Goal: Task Accomplishment & Management: Manage account settings

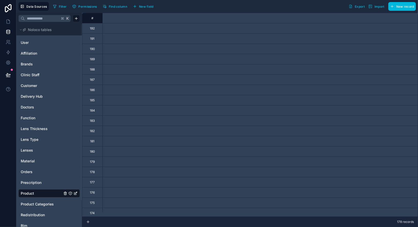
scroll to position [0, 481]
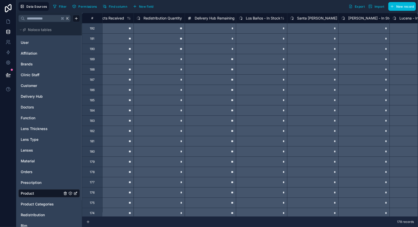
drag, startPoint x: 293, startPoint y: 216, endPoint x: 228, endPoint y: 216, distance: 65.3
click at [228, 216] on div "**********" at bounding box center [250, 120] width 336 height 214
click at [232, 216] on div "**********" at bounding box center [250, 115] width 336 height 204
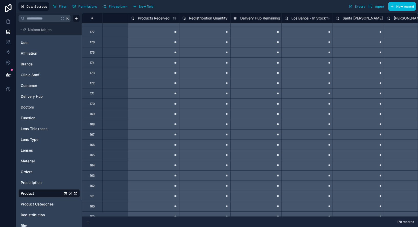
scroll to position [0, 435]
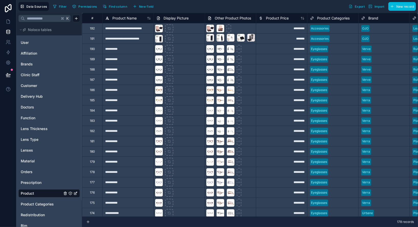
click at [167, 216] on div "**********" at bounding box center [250, 115] width 336 height 204
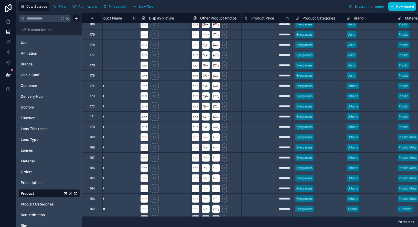
scroll to position [127, 0]
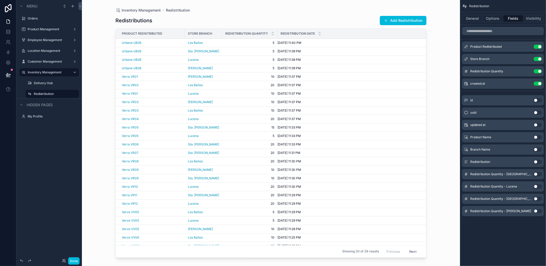
click at [397, 20] on button "Add Redistribution" at bounding box center [403, 20] width 47 height 9
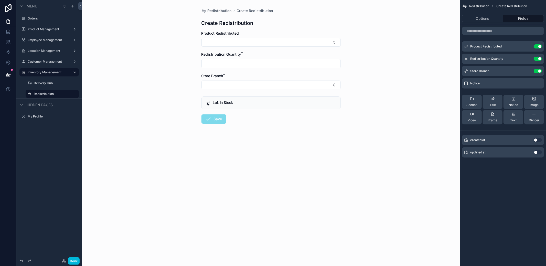
click at [272, 44] on button "Select Button" at bounding box center [271, 42] width 139 height 9
click at [267, 71] on span "Urbane UB25" at bounding box center [257, 73] width 23 height 5
click at [263, 64] on input "scrollable content" at bounding box center [271, 66] width 139 height 7
type input "*"
click at [248, 84] on button "Select Button" at bounding box center [271, 87] width 139 height 9
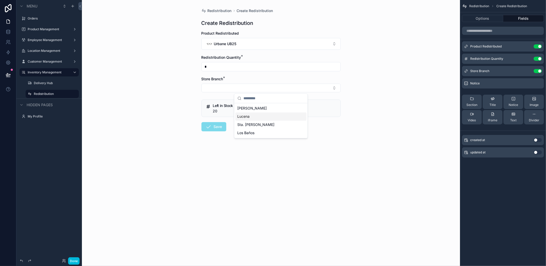
click at [247, 118] on span "Lucena" at bounding box center [243, 116] width 12 height 5
click at [218, 123] on button "Save" at bounding box center [214, 127] width 25 height 9
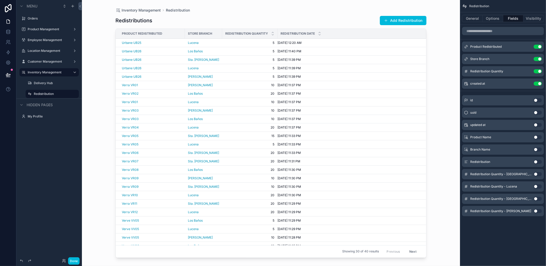
click at [393, 19] on button "Add Redistribution" at bounding box center [403, 20] width 47 height 9
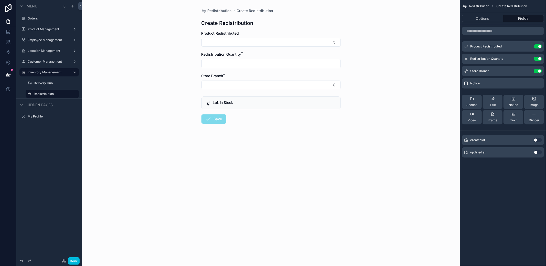
click at [295, 40] on button "Select Button" at bounding box center [271, 42] width 139 height 9
click at [269, 63] on div "Urbane UB25" at bounding box center [270, 64] width 71 height 10
click at [244, 64] on input "scrollable content" at bounding box center [271, 66] width 139 height 7
type input "*"
click at [229, 86] on button "Select Button" at bounding box center [271, 87] width 139 height 9
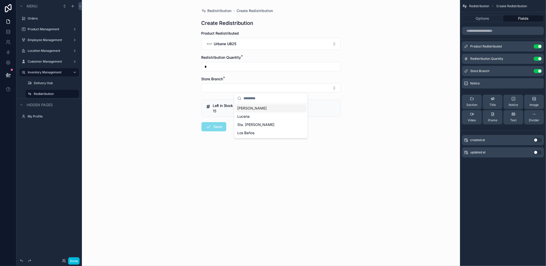
click at [253, 109] on span "[PERSON_NAME]" at bounding box center [251, 107] width 29 height 5
click at [217, 126] on button "Save" at bounding box center [214, 127] width 25 height 9
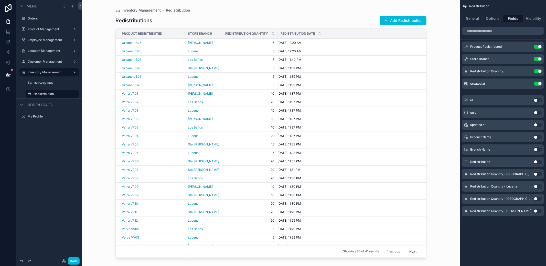
click at [401, 18] on button "Add Redistribution" at bounding box center [403, 20] width 47 height 9
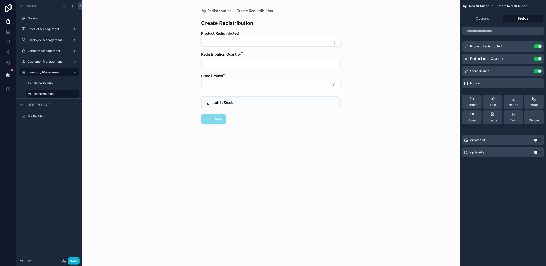
click at [274, 45] on button "Select Button" at bounding box center [271, 42] width 139 height 9
click at [260, 66] on span "Urbane UB25" at bounding box center [257, 63] width 23 height 5
click at [255, 66] on input "scrollable content" at bounding box center [271, 66] width 139 height 7
type input "*"
click at [220, 94] on form "Product Redistributed Urbane UB25 Redistribution Quantity * * Store Branch * Le…" at bounding box center [271, 97] width 139 height 133
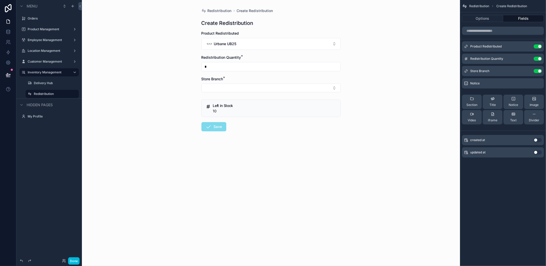
click at [227, 87] on button "Select Button" at bounding box center [271, 87] width 139 height 9
click at [241, 122] on span "Sta. [PERSON_NAME]" at bounding box center [255, 124] width 37 height 5
click at [203, 132] on form "Product Redistributed Urbane UB25 Redistribution Quantity * * Store Branch * St…" at bounding box center [271, 98] width 139 height 134
click at [215, 127] on button "Save" at bounding box center [214, 127] width 25 height 9
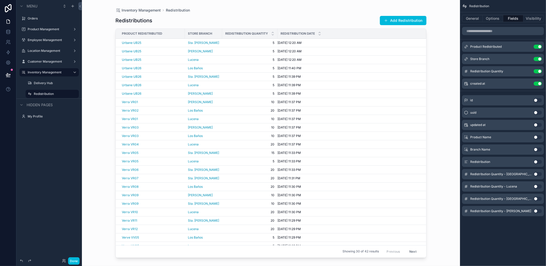
click at [407, 23] on button "Add Redistribution" at bounding box center [403, 20] width 47 height 9
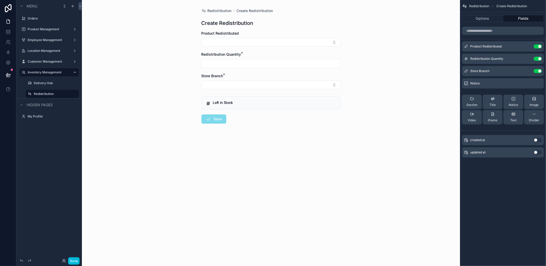
click at [298, 37] on div "Product Redistributed" at bounding box center [271, 39] width 139 height 16
click at [292, 40] on button "Select Button" at bounding box center [271, 42] width 139 height 9
click at [261, 67] on div "Urbane UB25" at bounding box center [252, 63] width 31 height 7
click at [252, 70] on div "scrollable content" at bounding box center [271, 66] width 139 height 9
click at [253, 67] on input "scrollable content" at bounding box center [271, 66] width 139 height 7
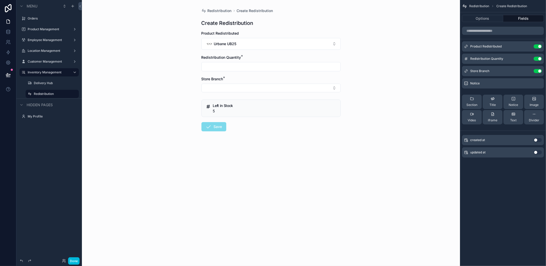
type input "*"
click at [240, 84] on button "Select Button" at bounding box center [271, 87] width 139 height 9
click at [257, 131] on div "Los Baños" at bounding box center [270, 133] width 71 height 8
click at [218, 127] on button "Save" at bounding box center [214, 127] width 25 height 9
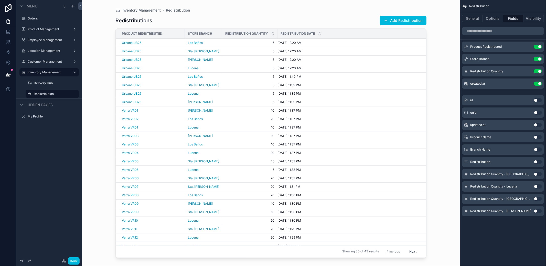
click at [415, 24] on button "Add Redistribution" at bounding box center [403, 20] width 47 height 9
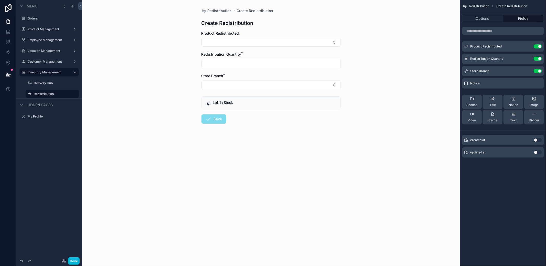
click at [238, 44] on button "Select Button" at bounding box center [271, 42] width 139 height 9
click at [257, 64] on span "Urbane UB24" at bounding box center [257, 63] width 23 height 5
click at [238, 61] on div "Redistribution Quantity *" at bounding box center [271, 63] width 139 height 16
click at [236, 64] on input "scrollable content" at bounding box center [271, 66] width 139 height 7
type input "**"
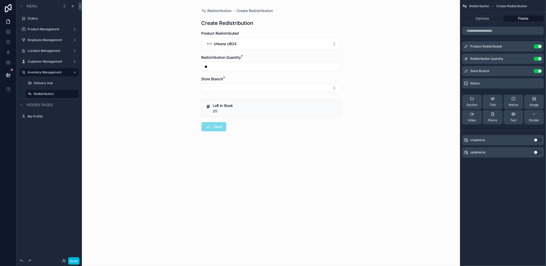
click at [233, 88] on button "Select Button" at bounding box center [271, 87] width 139 height 9
click at [248, 108] on span "[PERSON_NAME]" at bounding box center [251, 107] width 29 height 5
click at [219, 124] on button "Save" at bounding box center [214, 127] width 25 height 9
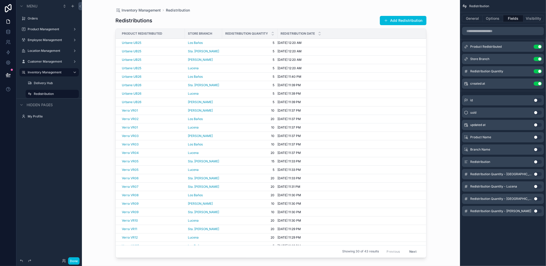
click at [398, 22] on button "Add Redistribution" at bounding box center [403, 20] width 47 height 9
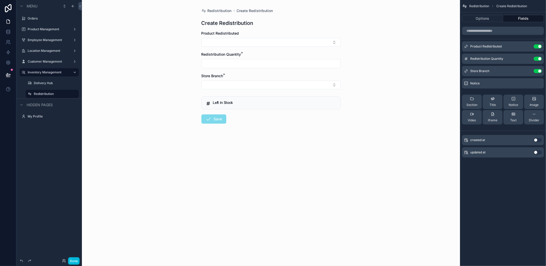
click at [288, 40] on button "Select Button" at bounding box center [271, 42] width 139 height 9
click at [277, 64] on div "Urbane UB24" at bounding box center [270, 64] width 71 height 10
click at [268, 65] on input "scrollable content" at bounding box center [271, 66] width 139 height 7
type input "**"
click at [236, 88] on button "Select Button" at bounding box center [271, 87] width 139 height 9
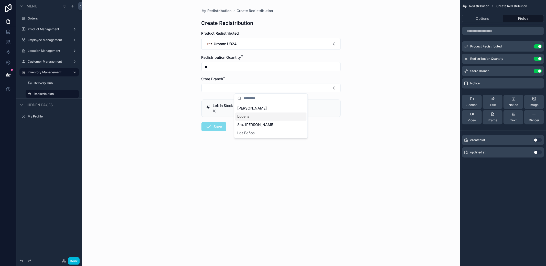
click at [249, 114] on span "Lucena" at bounding box center [243, 116] width 12 height 5
click at [216, 125] on button "Save" at bounding box center [214, 127] width 25 height 9
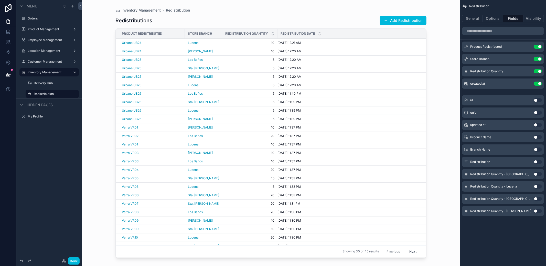
click at [405, 21] on button "Add Redistribution" at bounding box center [403, 20] width 47 height 9
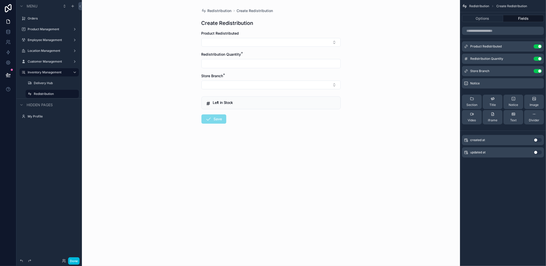
click at [247, 47] on form "Product Redistributed Redistribution Quantity * Store Branch * Left in Stock Sa…" at bounding box center [271, 93] width 139 height 125
click at [249, 41] on button "Select Button" at bounding box center [271, 42] width 139 height 9
click at [258, 64] on span "Urbane UB23" at bounding box center [257, 63] width 23 height 5
click at [235, 64] on input "scrollable content" at bounding box center [271, 66] width 139 height 7
type input "**"
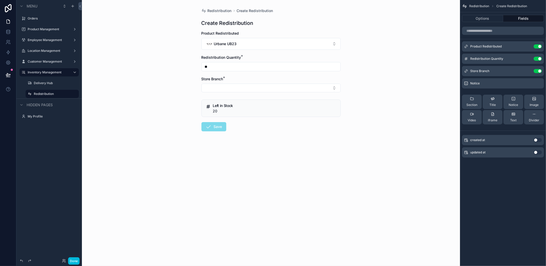
click at [233, 87] on button "Select Button" at bounding box center [271, 87] width 139 height 9
click at [249, 121] on div "Sta. [PERSON_NAME]" at bounding box center [270, 124] width 71 height 8
click at [209, 129] on icon "scrollable content" at bounding box center [209, 127] width 6 height 6
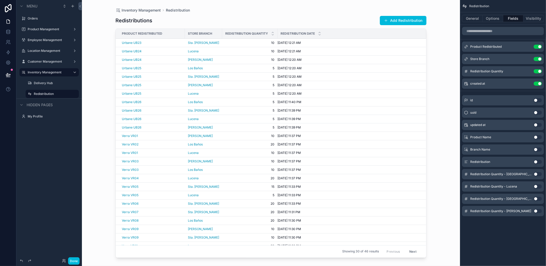
click at [403, 20] on button "Add Redistribution" at bounding box center [403, 20] width 47 height 9
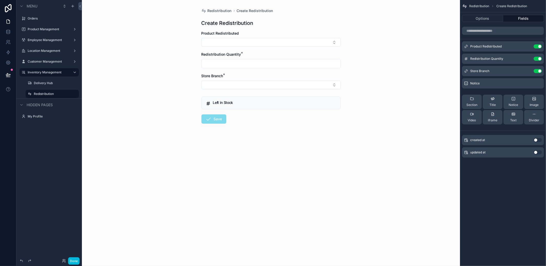
click at [299, 38] on button "Select Button" at bounding box center [271, 42] width 139 height 9
click at [270, 65] on div "Urbane UB23" at bounding box center [270, 64] width 71 height 10
click at [249, 67] on input "scrollable content" at bounding box center [271, 66] width 139 height 7
type input "**"
click at [239, 91] on button "Select Button" at bounding box center [271, 87] width 139 height 9
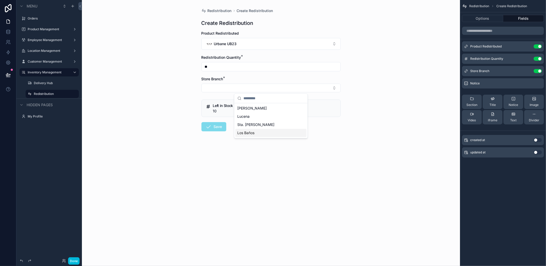
click at [253, 129] on div "Los Baños" at bounding box center [270, 133] width 71 height 8
click at [211, 126] on icon "scrollable content" at bounding box center [209, 127] width 6 height 6
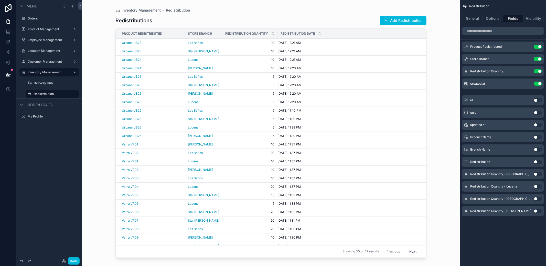
click at [396, 19] on button "Add Redistribution" at bounding box center [403, 20] width 47 height 9
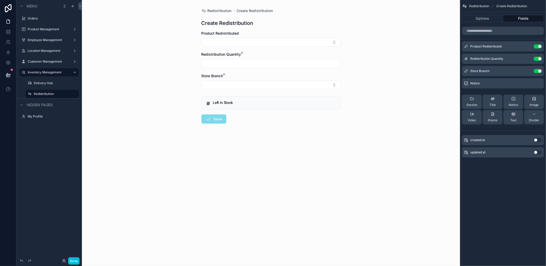
click at [294, 45] on button "Select Button" at bounding box center [271, 42] width 139 height 9
click at [282, 63] on div "Urbane UB22" at bounding box center [270, 64] width 71 height 10
click at [264, 61] on div "Redistribution Quantity *" at bounding box center [271, 63] width 139 height 16
click at [262, 64] on input "scrollable content" at bounding box center [271, 66] width 139 height 7
type input "**"
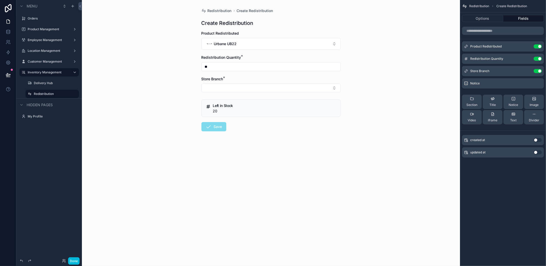
click at [249, 89] on button "Select Button" at bounding box center [271, 87] width 139 height 9
click at [250, 108] on span "[PERSON_NAME]" at bounding box center [251, 107] width 29 height 5
click at [218, 124] on button "Save" at bounding box center [214, 127] width 25 height 9
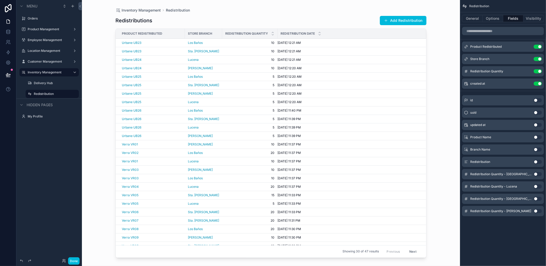
click at [399, 19] on button "Add Redistribution" at bounding box center [403, 20] width 47 height 9
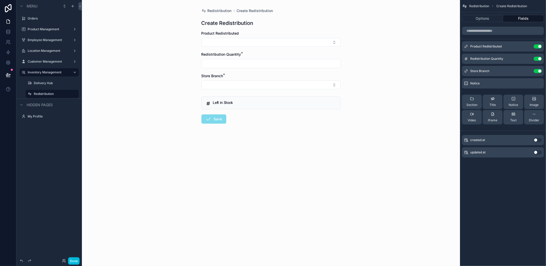
click at [277, 43] on button "Select Button" at bounding box center [271, 42] width 139 height 9
click at [264, 64] on span "Urbane UB22" at bounding box center [257, 63] width 23 height 5
click at [248, 65] on input "scrollable content" at bounding box center [271, 66] width 139 height 7
type input "**"
click at [229, 86] on button "Select Button" at bounding box center [271, 87] width 139 height 9
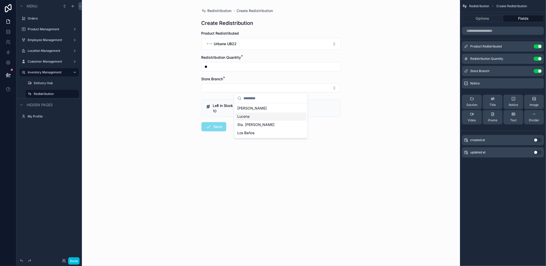
click at [245, 117] on span "Lucena" at bounding box center [243, 116] width 12 height 5
click at [213, 129] on button "Save" at bounding box center [214, 127] width 25 height 9
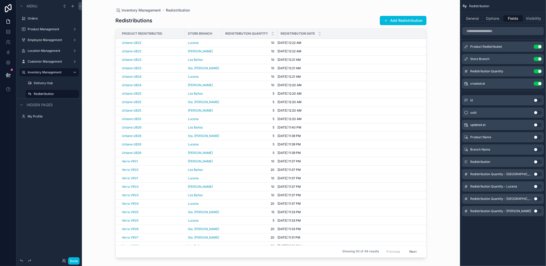
click at [401, 21] on button "Add Redistribution" at bounding box center [403, 20] width 47 height 9
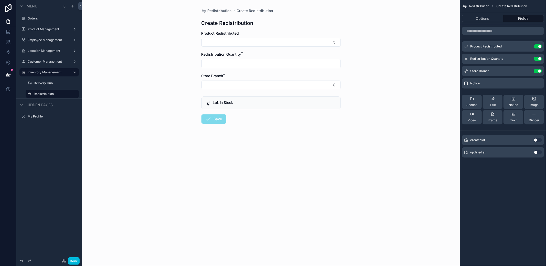
click at [267, 45] on button "Select Button" at bounding box center [271, 42] width 139 height 9
click at [266, 66] on span "Urbane UB21" at bounding box center [257, 63] width 22 height 5
click at [248, 66] on input "scrollable content" at bounding box center [271, 66] width 139 height 7
type input "**"
click at [242, 85] on button "Select Button" at bounding box center [271, 87] width 139 height 9
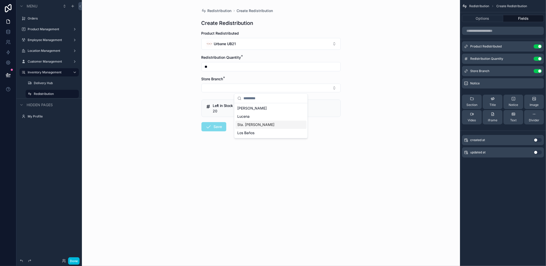
click at [253, 124] on div "Sta. [PERSON_NAME]" at bounding box center [270, 124] width 71 height 8
click at [217, 130] on button "Save" at bounding box center [214, 127] width 25 height 9
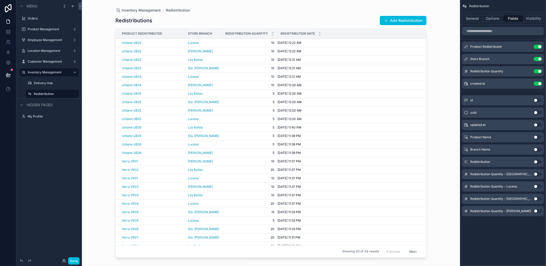
click at [417, 18] on button "Add Redistribution" at bounding box center [403, 20] width 47 height 9
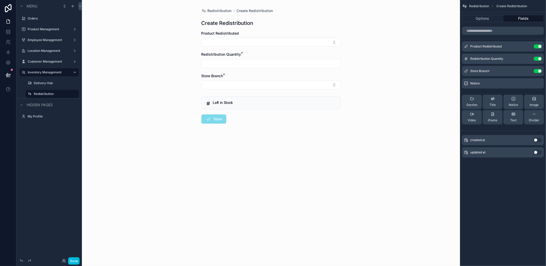
click at [242, 43] on button "Select Button" at bounding box center [271, 42] width 139 height 9
click at [258, 63] on span "Urbane UB21" at bounding box center [257, 63] width 22 height 5
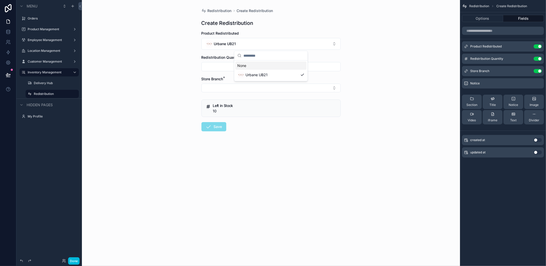
click at [241, 66] on input "scrollable content" at bounding box center [271, 66] width 139 height 7
type input "**"
click at [234, 88] on button "Select Button" at bounding box center [271, 87] width 139 height 9
click at [245, 134] on span "Los Baños" at bounding box center [245, 132] width 17 height 5
click at [217, 134] on form "Product Redistributed Urbane UB21 Redistribution Quantity * ** Store Branch * L…" at bounding box center [271, 98] width 139 height 134
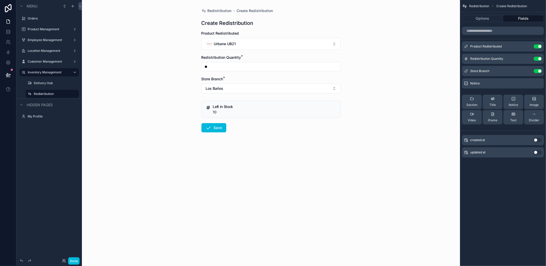
click at [217, 132] on button "Save" at bounding box center [214, 127] width 25 height 9
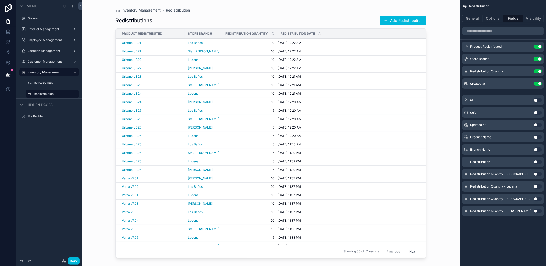
click at [405, 23] on button "Add Redistribution" at bounding box center [403, 20] width 47 height 9
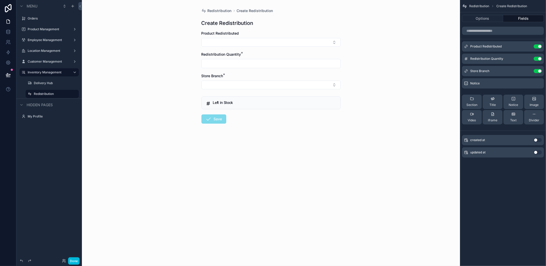
click at [275, 40] on button "Select Button" at bounding box center [271, 42] width 139 height 9
click at [271, 65] on div "Urbane UB20" at bounding box center [270, 64] width 71 height 10
click at [262, 63] on input "scrollable content" at bounding box center [271, 66] width 139 height 7
type input "**"
click at [244, 90] on button "Select Button" at bounding box center [271, 87] width 139 height 9
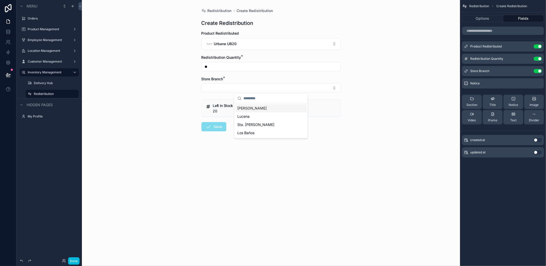
click at [250, 109] on span "[PERSON_NAME]" at bounding box center [251, 107] width 29 height 5
click at [219, 126] on button "Save" at bounding box center [214, 127] width 25 height 9
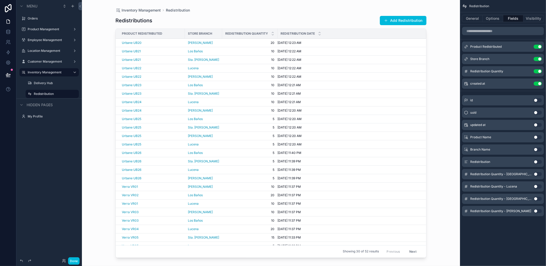
click at [405, 23] on button "Add Redistribution" at bounding box center [403, 20] width 47 height 9
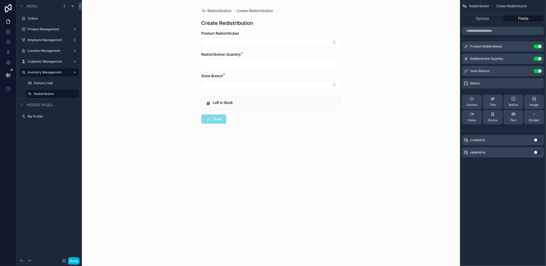
click at [270, 43] on button "Select Button" at bounding box center [271, 42] width 139 height 9
click at [262, 66] on span "Urbane UB19" at bounding box center [257, 63] width 22 height 5
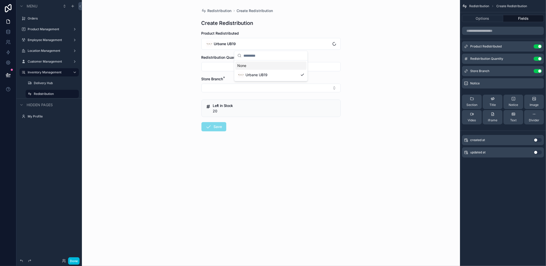
click at [244, 64] on input "scrollable content" at bounding box center [271, 66] width 139 height 7
type input "**"
click at [231, 89] on button "Select Button" at bounding box center [271, 87] width 139 height 9
click at [251, 116] on div "Lucena" at bounding box center [270, 116] width 71 height 8
click at [222, 127] on button "Save" at bounding box center [214, 127] width 25 height 9
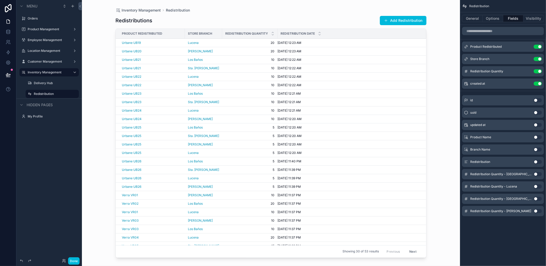
click at [408, 22] on button "Add Redistribution" at bounding box center [403, 20] width 47 height 9
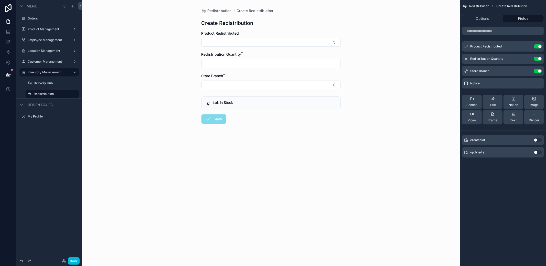
click at [276, 45] on button "Select Button" at bounding box center [271, 42] width 139 height 9
click at [268, 64] on div "Urbane UB18" at bounding box center [270, 64] width 71 height 10
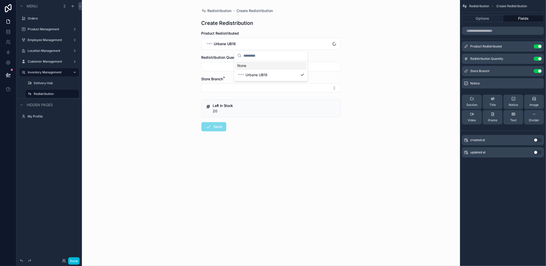
click at [233, 63] on input "scrollable content" at bounding box center [271, 66] width 139 height 7
type input "**"
click at [234, 92] on button "Select Button" at bounding box center [271, 87] width 139 height 9
click at [249, 124] on span "Sta. [PERSON_NAME]" at bounding box center [255, 124] width 37 height 5
click at [220, 126] on button "Save" at bounding box center [214, 127] width 25 height 9
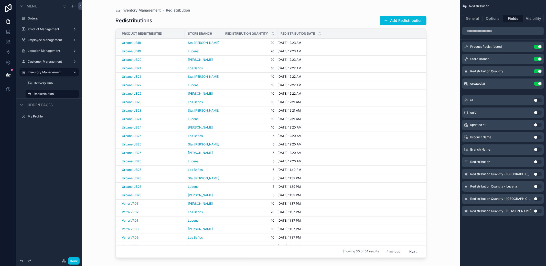
click at [401, 23] on button "Add Redistribution" at bounding box center [403, 20] width 47 height 9
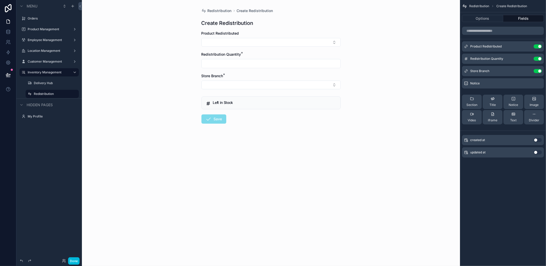
click at [276, 41] on button "Select Button" at bounding box center [271, 42] width 139 height 9
click at [259, 62] on span "Urbane UB17" at bounding box center [257, 63] width 22 height 5
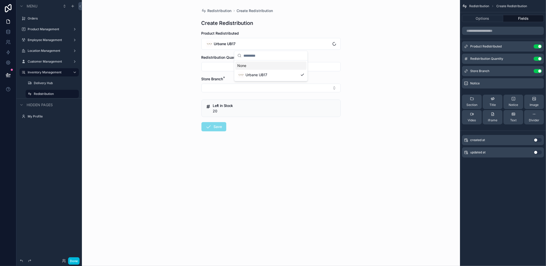
click at [242, 63] on input "scrollable content" at bounding box center [271, 66] width 139 height 7
type input "**"
click at [236, 83] on button "Select Button" at bounding box center [271, 87] width 139 height 9
click at [248, 134] on span "Los Baños" at bounding box center [245, 132] width 17 height 5
click at [224, 130] on button "Save" at bounding box center [214, 127] width 25 height 9
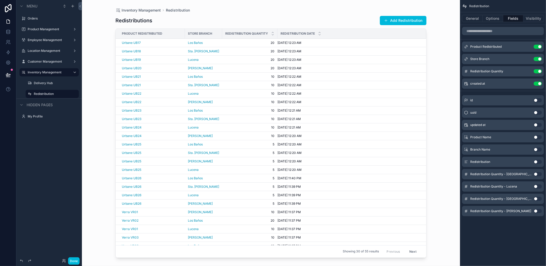
click at [198, 52] on span "Sta. [PERSON_NAME]" at bounding box center [203, 51] width 31 height 4
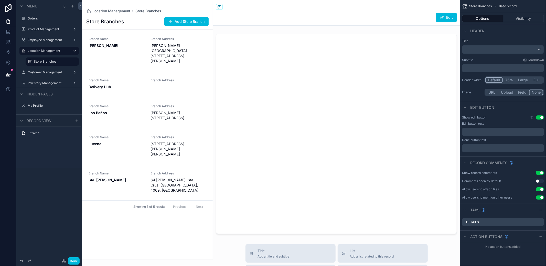
click at [48, 25] on div "Product Management" at bounding box center [48, 29] width 57 height 8
click at [45, 27] on label "Product Management" at bounding box center [48, 29] width 41 height 4
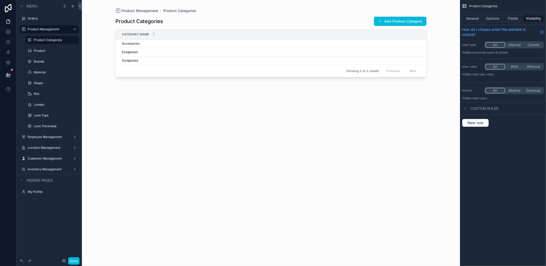
click at [40, 169] on label "Inventory Management" at bounding box center [48, 169] width 41 height 4
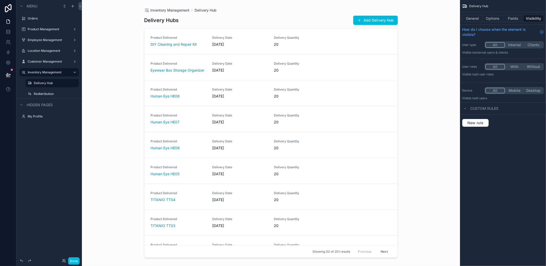
click at [47, 94] on label "Redistribution" at bounding box center [55, 94] width 42 height 4
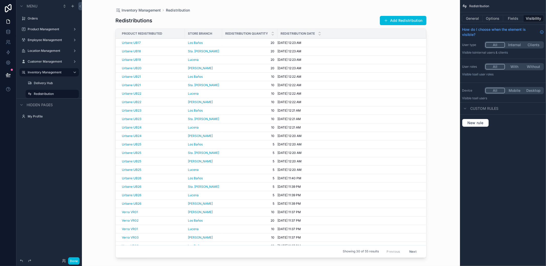
click at [389, 23] on button "Add Redistribution" at bounding box center [403, 20] width 47 height 9
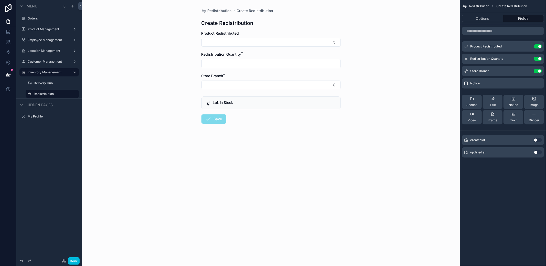
click at [277, 43] on button "Select Button" at bounding box center [271, 42] width 139 height 9
click at [269, 64] on div "Urbane UB16" at bounding box center [270, 64] width 71 height 10
click at [248, 65] on input "scrollable content" at bounding box center [271, 66] width 139 height 7
type input "**"
click at [240, 89] on button "Select Button" at bounding box center [271, 87] width 139 height 9
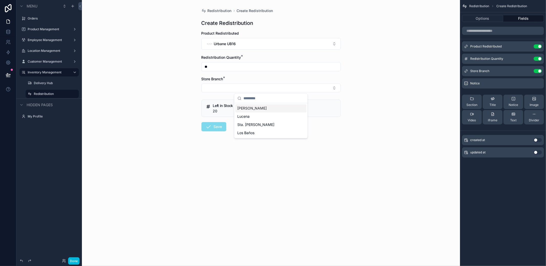
click at [250, 111] on span "[PERSON_NAME]" at bounding box center [251, 107] width 29 height 5
click at [213, 125] on button "Save" at bounding box center [214, 127] width 25 height 9
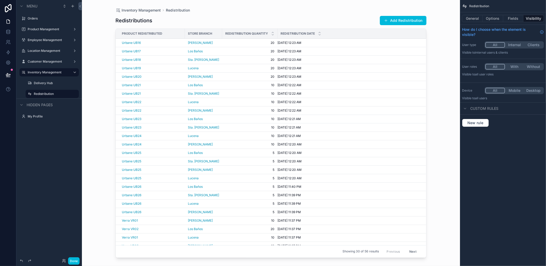
click at [391, 21] on button "Add Redistribution" at bounding box center [403, 20] width 47 height 9
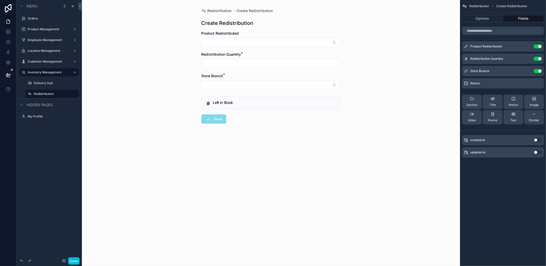
click at [281, 41] on button "Select Button" at bounding box center [271, 42] width 139 height 9
click at [270, 76] on div "Urbane UB15" at bounding box center [270, 74] width 71 height 10
click at [266, 46] on button "Urbane UB15" at bounding box center [271, 44] width 139 height 12
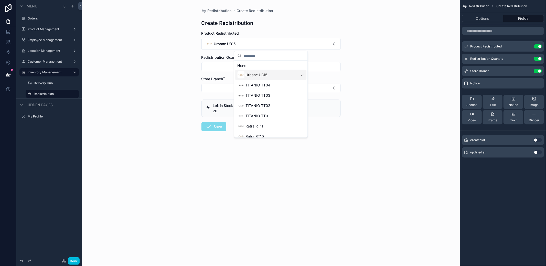
click at [264, 75] on span "Urbane UB15" at bounding box center [257, 74] width 22 height 5
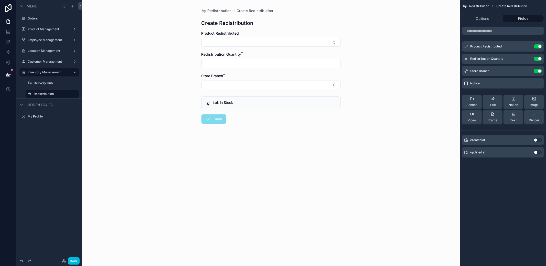
click at [369, 60] on div "Redistribution Create Redistribution Create Redistribution Product Redistribute…" at bounding box center [271, 133] width 378 height 266
click at [285, 43] on button "Select Button" at bounding box center [271, 42] width 139 height 9
click at [273, 63] on div "Urbane UB15" at bounding box center [270, 64] width 71 height 10
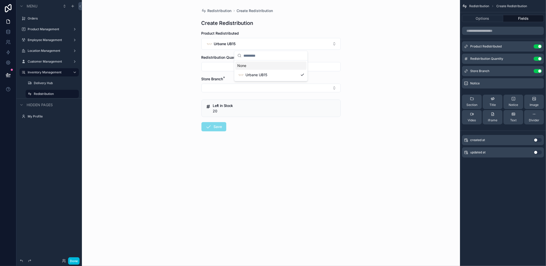
click at [254, 65] on input "scrollable content" at bounding box center [271, 66] width 139 height 7
type input "**"
click at [232, 92] on button "Select Button" at bounding box center [271, 87] width 139 height 9
click at [248, 115] on span "Lucena" at bounding box center [243, 116] width 12 height 5
click at [210, 130] on icon "scrollable content" at bounding box center [209, 127] width 6 height 6
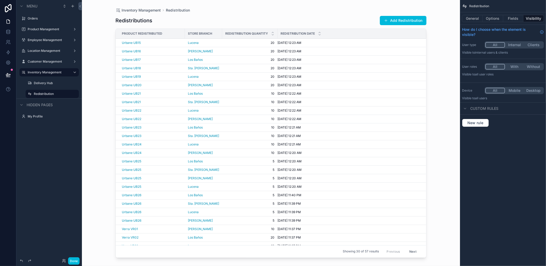
click at [415, 16] on button "Add Redistribution" at bounding box center [403, 20] width 47 height 9
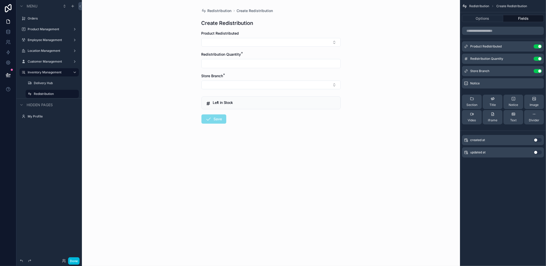
click at [262, 39] on button "Select Button" at bounding box center [271, 42] width 139 height 9
click at [265, 63] on span "TITANIO TT04" at bounding box center [258, 63] width 25 height 5
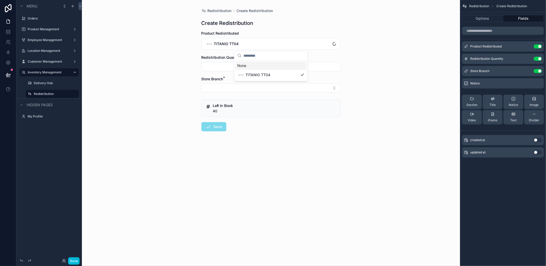
click at [246, 63] on input "scrollable content" at bounding box center [271, 66] width 139 height 7
type input "**"
click at [237, 91] on button "Select Button" at bounding box center [271, 87] width 139 height 9
click at [247, 126] on span "Sta. [PERSON_NAME]" at bounding box center [255, 124] width 37 height 5
click at [219, 129] on button "Save" at bounding box center [214, 127] width 25 height 9
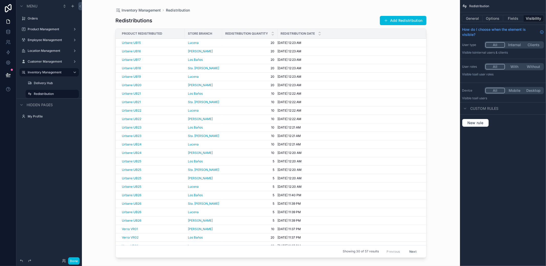
click at [399, 25] on button "Add Redistribution" at bounding box center [403, 20] width 47 height 9
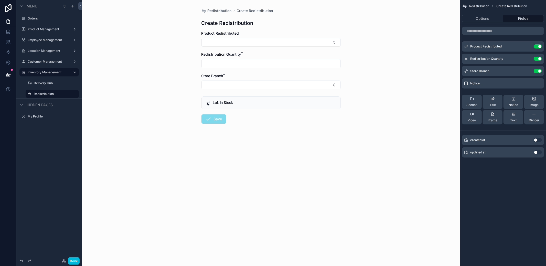
click at [250, 35] on div "Product Redistributed" at bounding box center [271, 33] width 139 height 5
click at [249, 38] on button "Select Button" at bounding box center [271, 42] width 139 height 9
click at [262, 66] on span "TITANIO TT04" at bounding box center [258, 63] width 25 height 5
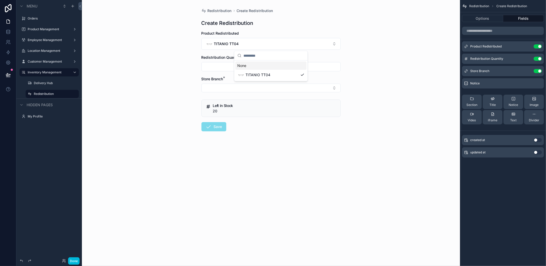
click at [246, 67] on input "scrollable content" at bounding box center [271, 66] width 139 height 7
type input "**"
click at [238, 90] on button "Select Button" at bounding box center [271, 87] width 139 height 9
click at [242, 131] on span "Los Baños" at bounding box center [245, 132] width 17 height 5
click at [213, 131] on button "Save" at bounding box center [214, 127] width 25 height 9
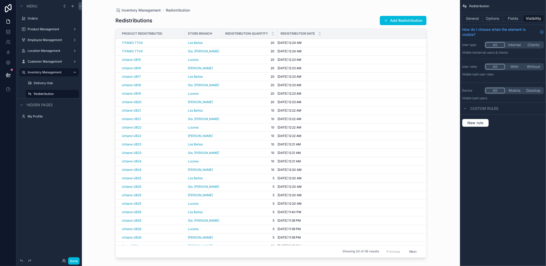
click at [396, 19] on button "Add Redistribution" at bounding box center [403, 20] width 47 height 9
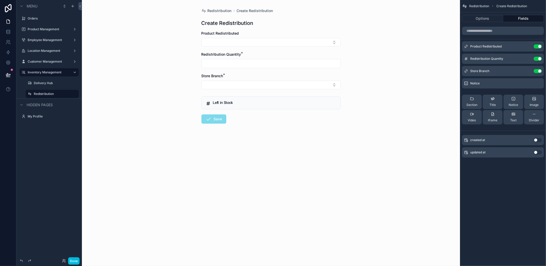
click at [265, 36] on div "Product Redistributed" at bounding box center [271, 39] width 139 height 16
click at [260, 38] on button "Select Button" at bounding box center [271, 42] width 139 height 9
click at [260, 65] on span "TITANIO TT03" at bounding box center [258, 63] width 25 height 5
click at [245, 62] on div "scrollable content" at bounding box center [271, 66] width 139 height 9
click at [242, 68] on input "scrollable content" at bounding box center [271, 66] width 139 height 7
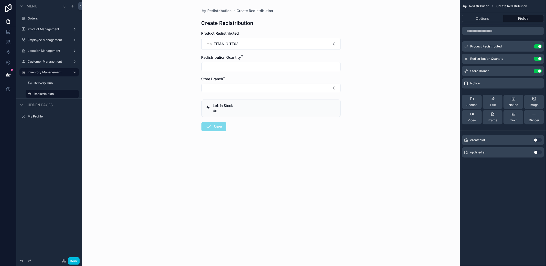
type input "**"
click at [238, 91] on button "Select Button" at bounding box center [271, 87] width 139 height 9
click at [244, 110] on span "[PERSON_NAME]" at bounding box center [251, 107] width 29 height 5
click at [219, 126] on button "Save" at bounding box center [214, 127] width 25 height 9
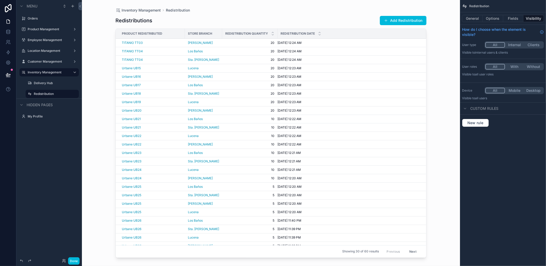
click at [396, 25] on button "Add Redistribution" at bounding box center [403, 20] width 47 height 9
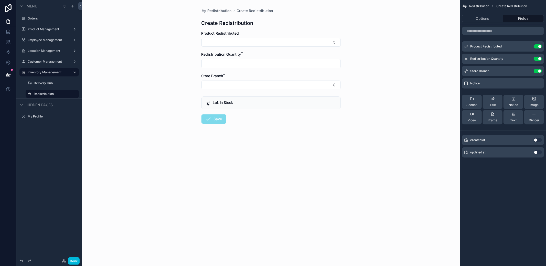
click at [237, 39] on button "Select Button" at bounding box center [271, 42] width 139 height 9
click at [251, 64] on span "TITANIO TT03" at bounding box center [258, 63] width 25 height 5
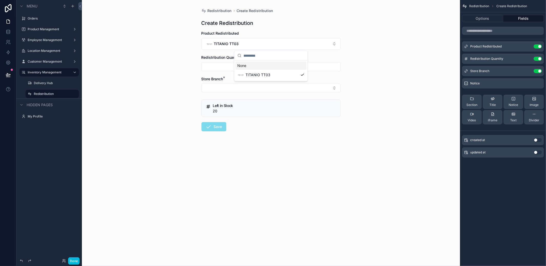
click at [238, 65] on input "scrollable content" at bounding box center [271, 66] width 139 height 7
type input "**"
click at [229, 90] on button "Select Button" at bounding box center [271, 87] width 139 height 9
click at [241, 114] on span "Lucena" at bounding box center [243, 116] width 12 height 5
click at [212, 126] on button "Save" at bounding box center [214, 127] width 25 height 9
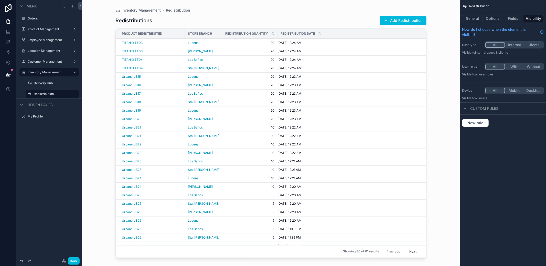
click at [404, 22] on button "Add Redistribution" at bounding box center [403, 20] width 47 height 9
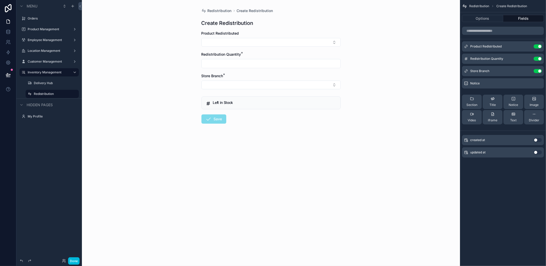
click at [277, 41] on button "Select Button" at bounding box center [271, 42] width 139 height 9
click at [271, 64] on div "TITANIO TT02" at bounding box center [270, 64] width 71 height 10
click at [240, 64] on input "scrollable content" at bounding box center [271, 66] width 139 height 7
type input "**"
click at [238, 88] on button "Select Button" at bounding box center [271, 87] width 139 height 9
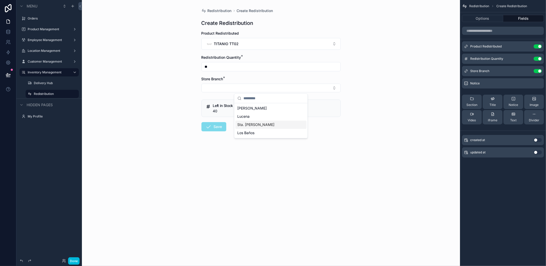
click at [248, 123] on span "Sta. [PERSON_NAME]" at bounding box center [255, 124] width 37 height 5
click at [230, 125] on form "Product Redistributed TITANIO TT02 Redistribution Quantity * ** Store Branch * …" at bounding box center [271, 98] width 139 height 134
click at [217, 128] on button "Save" at bounding box center [214, 127] width 25 height 9
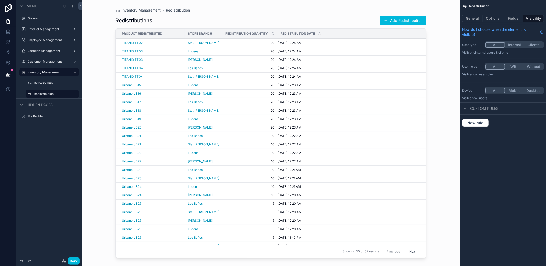
click at [404, 19] on button "Add Redistribution" at bounding box center [403, 20] width 47 height 9
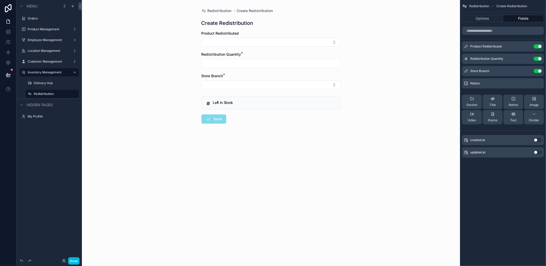
click at [267, 44] on button "Select Button" at bounding box center [271, 42] width 139 height 9
click at [265, 64] on span "TITANIO TT02" at bounding box center [258, 63] width 25 height 5
click at [242, 67] on input "scrollable content" at bounding box center [271, 63] width 139 height 7
click at [242, 68] on input "scrollable content" at bounding box center [271, 66] width 139 height 7
type input "**"
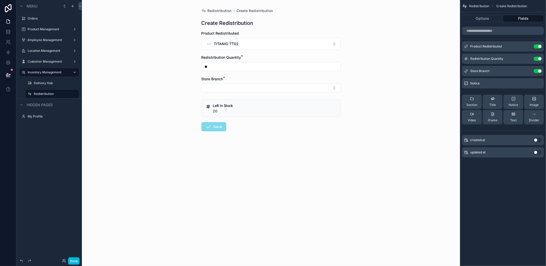
click at [232, 89] on button "Select Button" at bounding box center [271, 87] width 139 height 9
click at [247, 132] on span "Los Baños" at bounding box center [245, 132] width 17 height 5
click at [218, 132] on button "Save" at bounding box center [214, 127] width 25 height 9
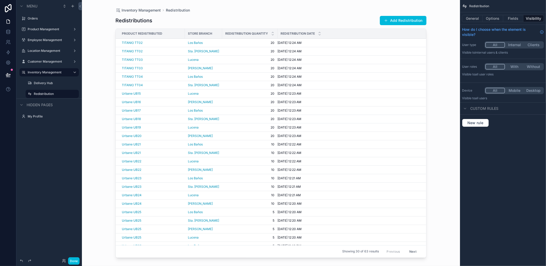
click at [398, 19] on button "Add Redistribution" at bounding box center [403, 20] width 47 height 9
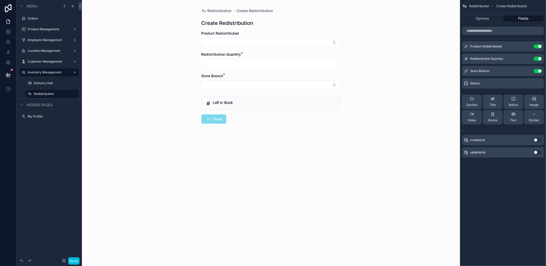
click at [273, 42] on button "Select Button" at bounding box center [271, 42] width 139 height 9
click at [269, 63] on div "TITANIO TT01" at bounding box center [270, 64] width 71 height 10
click at [261, 63] on input "scrollable content" at bounding box center [271, 66] width 139 height 7
type input "**"
click at [245, 87] on button "Select Button" at bounding box center [271, 87] width 139 height 9
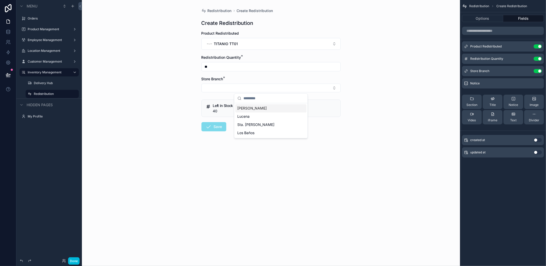
click at [252, 108] on span "[PERSON_NAME]" at bounding box center [251, 107] width 29 height 5
click at [215, 125] on button "Save" at bounding box center [214, 127] width 25 height 9
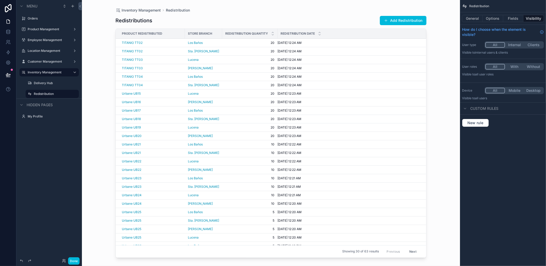
click at [416, 17] on button "Add Redistribution" at bounding box center [403, 20] width 47 height 9
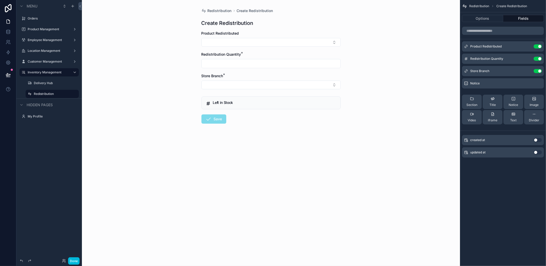
click at [276, 38] on button "Select Button" at bounding box center [271, 42] width 139 height 9
click at [254, 63] on span "TITANIO TT01" at bounding box center [258, 63] width 24 height 5
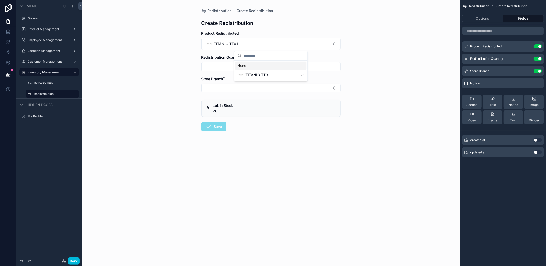
click at [249, 63] on input "scrollable content" at bounding box center [271, 66] width 139 height 7
type input "**"
click at [234, 89] on button "Select Button" at bounding box center [271, 87] width 139 height 9
click at [246, 115] on span "Lucena" at bounding box center [243, 116] width 12 height 5
click at [216, 126] on button "Save" at bounding box center [214, 127] width 25 height 9
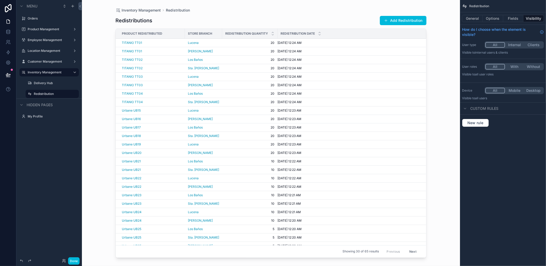
click at [395, 21] on button "Add Redistribution" at bounding box center [403, 20] width 47 height 9
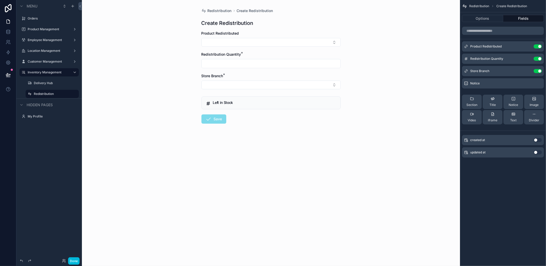
click at [269, 43] on button "Select Button" at bounding box center [271, 42] width 139 height 9
click at [268, 66] on div "Retra RT11" at bounding box center [270, 64] width 71 height 10
click at [247, 62] on div "scrollable content" at bounding box center [271, 66] width 139 height 9
click at [245, 66] on input "scrollable content" at bounding box center [271, 66] width 139 height 7
type input "**"
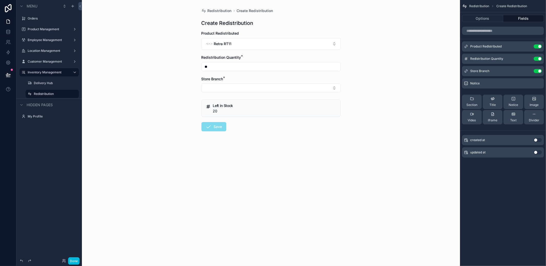
click at [236, 87] on button "Select Button" at bounding box center [271, 87] width 139 height 9
click at [250, 108] on span "[PERSON_NAME]" at bounding box center [251, 107] width 29 height 5
click at [210, 131] on button "Save" at bounding box center [214, 127] width 25 height 9
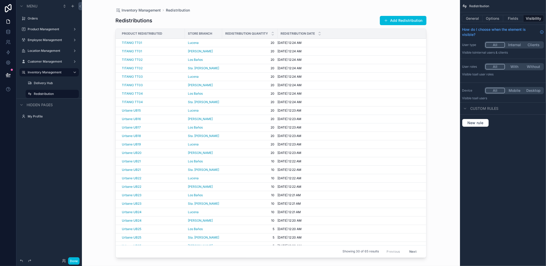
click at [406, 22] on button "Add Redistribution" at bounding box center [403, 20] width 47 height 9
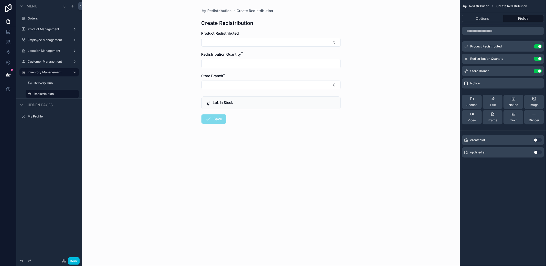
click at [270, 37] on div "Product Redistributed" at bounding box center [271, 39] width 139 height 16
click at [265, 39] on button "Select Button" at bounding box center [271, 42] width 139 height 9
click at [255, 61] on div "Retra RT11" at bounding box center [250, 63] width 26 height 7
click at [248, 65] on input "scrollable content" at bounding box center [271, 66] width 139 height 7
type input "**"
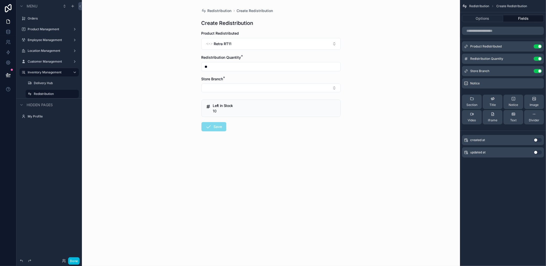
click at [227, 86] on button "Select Button" at bounding box center [271, 87] width 139 height 9
click at [240, 115] on span "Lucena" at bounding box center [243, 116] width 12 height 5
click at [214, 130] on button "Save" at bounding box center [214, 127] width 25 height 9
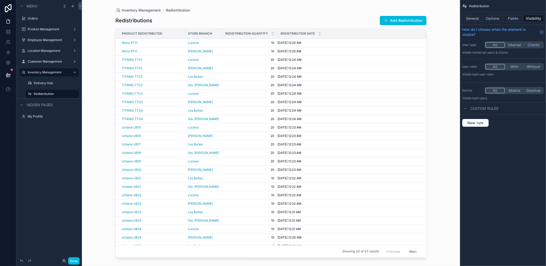
click at [416, 17] on button "Add Redistribution" at bounding box center [403, 20] width 47 height 9
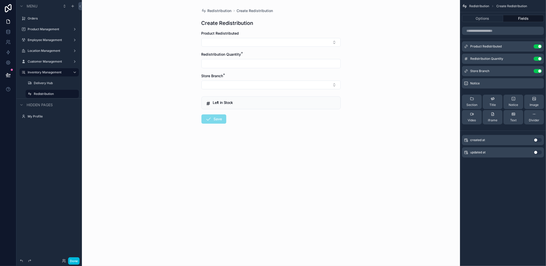
click at [283, 47] on form "Product Redistributed Redistribution Quantity * Store Branch * Left in Stock Sa…" at bounding box center [271, 93] width 139 height 125
click at [282, 44] on button "Select Button" at bounding box center [271, 42] width 139 height 9
click at [263, 61] on div "Retra RT11" at bounding box center [270, 64] width 71 height 10
click at [252, 65] on input "scrollable content" at bounding box center [271, 66] width 139 height 7
type input "**"
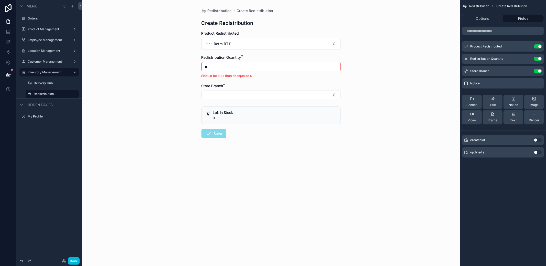
click at [236, 83] on div "Store Branch *" at bounding box center [271, 85] width 139 height 5
click at [235, 64] on input "**" at bounding box center [271, 66] width 139 height 7
click at [383, 58] on div "Redistribution Create Redistribution Create Redistribution Product Redistribute…" at bounding box center [271, 133] width 378 height 266
click at [273, 44] on button "Retra RT11" at bounding box center [271, 44] width 139 height 12
click at [256, 67] on div "None" at bounding box center [270, 65] width 71 height 8
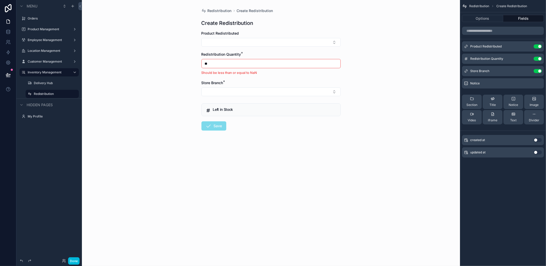
click at [264, 45] on button "Select Button" at bounding box center [271, 42] width 139 height 9
click at [266, 61] on div "Retra RT10" at bounding box center [270, 64] width 71 height 10
click at [238, 84] on button "Select Button" at bounding box center [271, 87] width 139 height 9
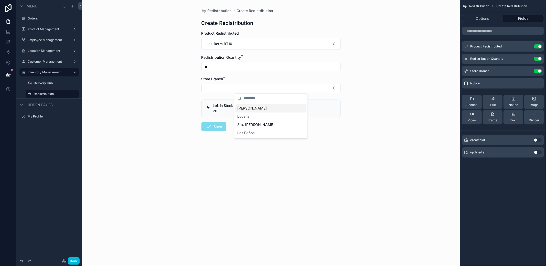
click at [241, 109] on span "[PERSON_NAME]" at bounding box center [251, 107] width 29 height 5
click at [236, 90] on button "[PERSON_NAME]" at bounding box center [271, 88] width 139 height 10
click at [244, 126] on span "Lucena" at bounding box center [243, 125] width 12 height 5
click at [242, 91] on button "Lucena" at bounding box center [271, 88] width 139 height 10
click at [248, 131] on span "Sta. [PERSON_NAME]" at bounding box center [255, 133] width 37 height 5
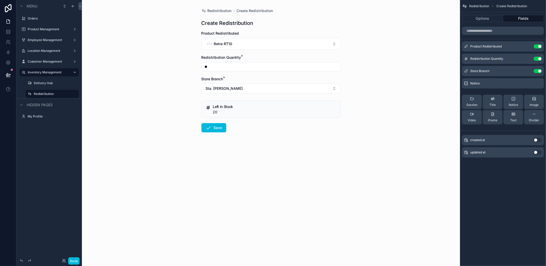
click at [220, 132] on button "Save" at bounding box center [214, 127] width 25 height 9
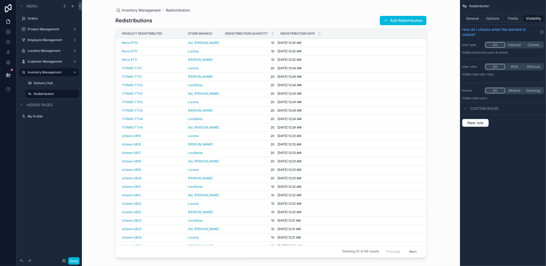
click at [406, 20] on button "Add Redistribution" at bounding box center [403, 20] width 47 height 9
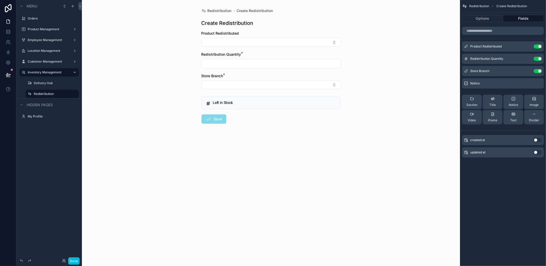
click at [247, 44] on button "Select Button" at bounding box center [271, 42] width 139 height 9
click at [256, 64] on span "Retra RT10" at bounding box center [255, 63] width 18 height 5
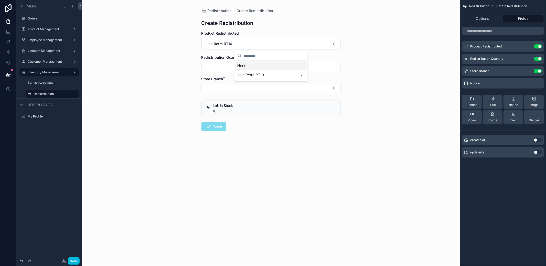
click at [240, 64] on input "scrollable content" at bounding box center [271, 66] width 139 height 7
type input "**"
click at [233, 86] on button "Select Button" at bounding box center [271, 87] width 139 height 9
click at [249, 133] on span "Los Baños" at bounding box center [245, 132] width 17 height 5
click at [216, 130] on button "Save" at bounding box center [214, 127] width 25 height 9
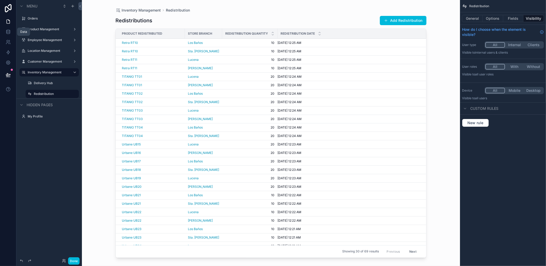
click at [6, 32] on icon at bounding box center [8, 31] width 5 height 5
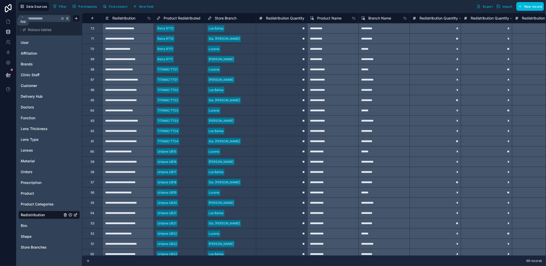
click at [8, 20] on icon at bounding box center [8, 21] width 5 height 5
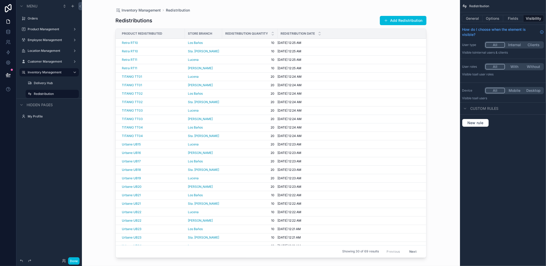
click at [414, 17] on button "Add Redistribution" at bounding box center [403, 20] width 47 height 9
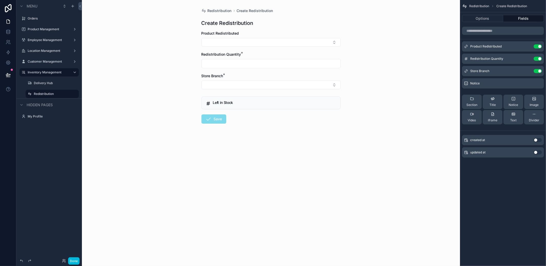
click at [273, 44] on button "Select Button" at bounding box center [271, 42] width 139 height 9
click at [266, 62] on div "Retra RT09" at bounding box center [270, 64] width 71 height 10
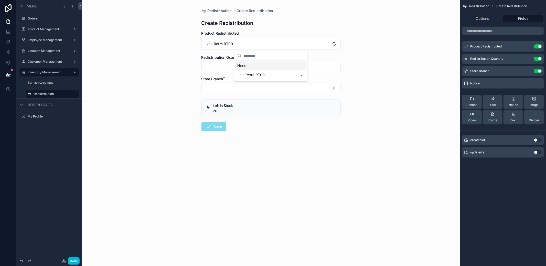
click at [248, 64] on input "scrollable content" at bounding box center [271, 66] width 139 height 7
type input "**"
click at [235, 63] on input "**" at bounding box center [271, 66] width 139 height 7
click at [234, 65] on input "**" at bounding box center [271, 66] width 139 height 7
drag, startPoint x: 235, startPoint y: 66, endPoint x: 134, endPoint y: 67, distance: 100.9
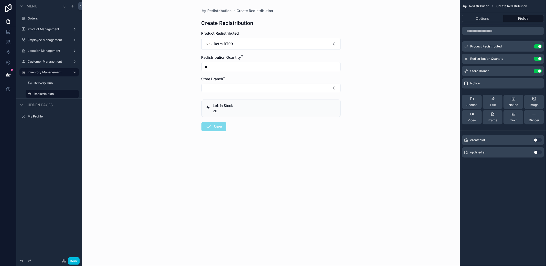
click at [134, 67] on div "Redistribution Create Redistribution Create Redistribution Product Redistribute…" at bounding box center [271, 133] width 378 height 266
click at [213, 67] on input "scrollable content" at bounding box center [271, 66] width 139 height 7
click at [427, 85] on div "Redistribution Create Redistribution Create Redistribution Product Redistribute…" at bounding box center [271, 133] width 378 height 266
click at [235, 66] on input "scrollable content" at bounding box center [271, 66] width 139 height 7
click at [228, 92] on button "Select Button" at bounding box center [271, 94] width 139 height 9
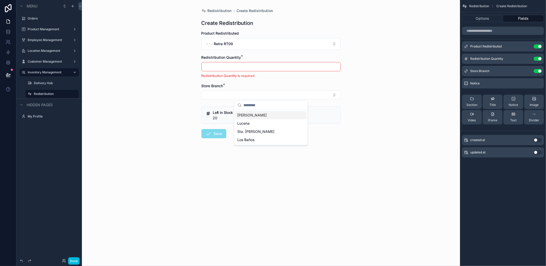
click at [236, 71] on div "scrollable content" at bounding box center [271, 66] width 139 height 9
click at [238, 68] on input "scrollable content" at bounding box center [271, 66] width 139 height 7
type input "**"
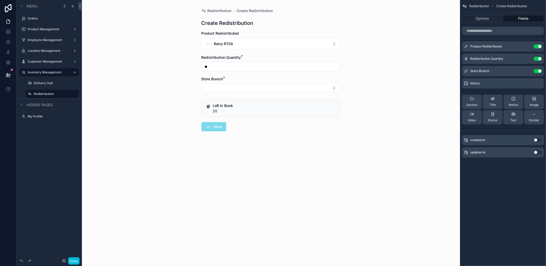
click at [234, 90] on button "Select Button" at bounding box center [271, 87] width 139 height 9
click at [245, 106] on span "[PERSON_NAME]" at bounding box center [251, 107] width 29 height 5
click at [215, 125] on button "Save" at bounding box center [214, 127] width 25 height 9
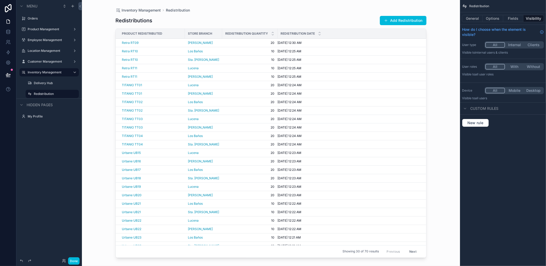
click at [407, 19] on button "Add Redistribution" at bounding box center [403, 20] width 47 height 9
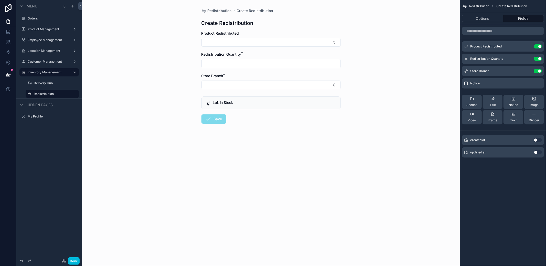
click at [281, 44] on button "Select Button" at bounding box center [271, 42] width 139 height 9
click at [266, 64] on div "Retra RT08" at bounding box center [270, 64] width 71 height 10
click at [233, 64] on input "scrollable content" at bounding box center [271, 66] width 139 height 7
type input "**"
click at [229, 84] on button "Select Button" at bounding box center [271, 87] width 139 height 9
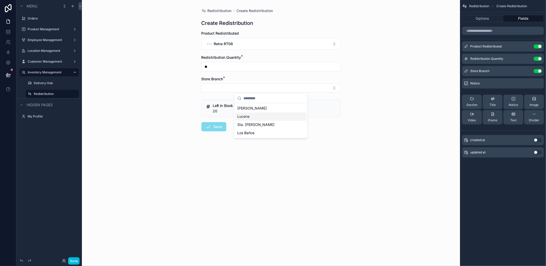
drag, startPoint x: 248, startPoint y: 115, endPoint x: 219, endPoint y: 122, distance: 29.6
click at [248, 115] on span "Lucena" at bounding box center [243, 116] width 12 height 5
click at [205, 128] on button "Save" at bounding box center [214, 127] width 25 height 9
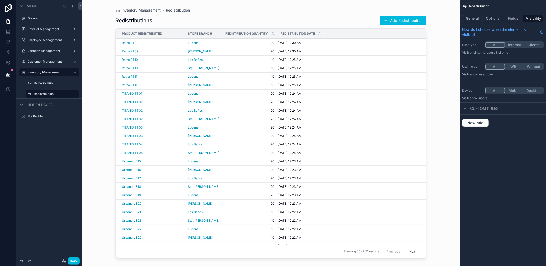
click at [406, 19] on button "Add Redistribution" at bounding box center [403, 20] width 47 height 9
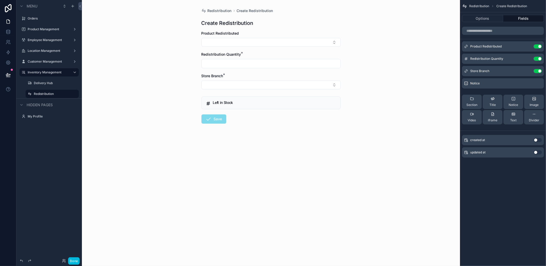
click at [259, 40] on button "Select Button" at bounding box center [271, 42] width 139 height 9
click at [251, 65] on span "Retra RT07" at bounding box center [255, 63] width 19 height 5
click at [233, 66] on input "scrollable content" at bounding box center [271, 66] width 139 height 7
type input "**"
click at [231, 92] on button "Select Button" at bounding box center [271, 87] width 139 height 9
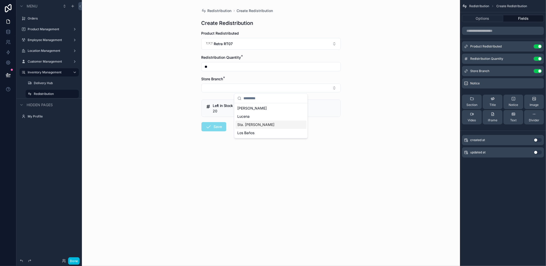
click at [248, 122] on span "Sta. [PERSON_NAME]" at bounding box center [255, 124] width 37 height 5
click at [219, 126] on button "Save" at bounding box center [214, 127] width 25 height 9
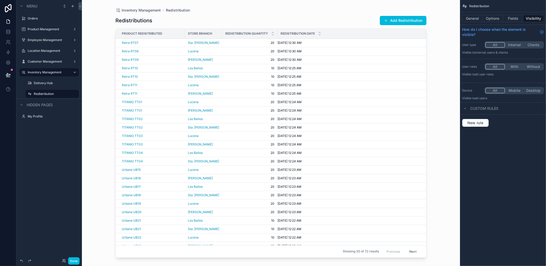
click at [391, 23] on button "Add Redistribution" at bounding box center [403, 20] width 47 height 9
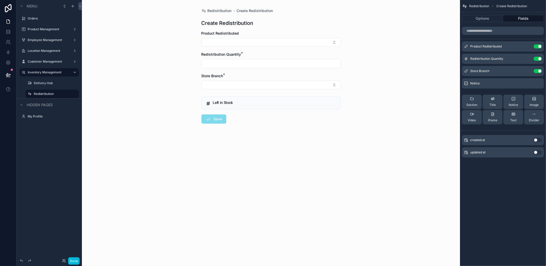
click at [279, 41] on button "Select Button" at bounding box center [271, 42] width 139 height 9
click at [270, 64] on div "Retra RT06" at bounding box center [270, 64] width 71 height 10
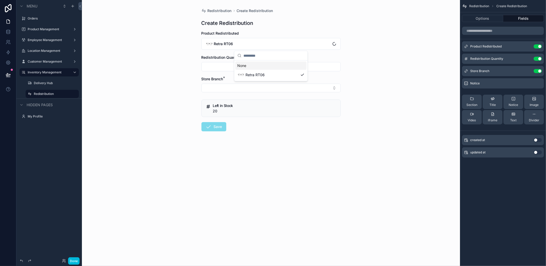
click at [246, 64] on input "scrollable content" at bounding box center [271, 66] width 139 height 7
type input "**"
click at [233, 87] on button "Select Button" at bounding box center [271, 87] width 139 height 9
click at [249, 130] on span "Los Baños" at bounding box center [245, 132] width 17 height 5
click at [209, 131] on button "Save" at bounding box center [214, 127] width 25 height 9
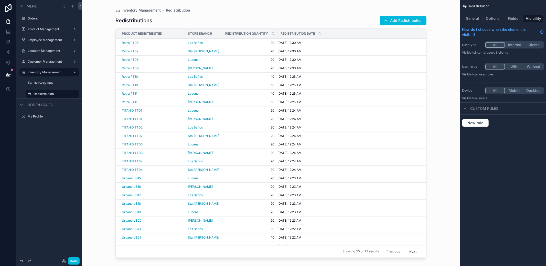
click at [415, 17] on button "Add Redistribution" at bounding box center [403, 20] width 47 height 9
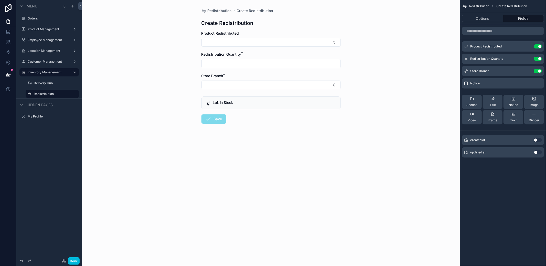
click at [280, 36] on div "Product Redistributed" at bounding box center [271, 39] width 139 height 16
click at [271, 39] on button "Select Button" at bounding box center [271, 42] width 139 height 9
click at [268, 65] on div "Retra RT05" at bounding box center [270, 64] width 71 height 10
click at [238, 63] on input "scrollable content" at bounding box center [271, 66] width 139 height 7
type input "**"
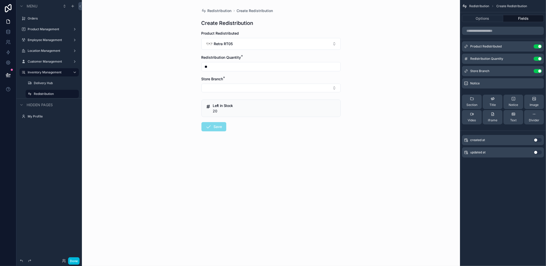
click at [221, 90] on button "Select Button" at bounding box center [271, 87] width 139 height 9
click at [249, 109] on span "[PERSON_NAME]" at bounding box center [251, 107] width 29 height 5
click at [210, 124] on icon "scrollable content" at bounding box center [209, 127] width 6 height 6
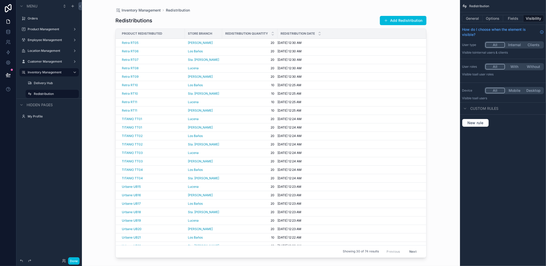
click at [392, 23] on button "Add Redistribution" at bounding box center [403, 20] width 47 height 9
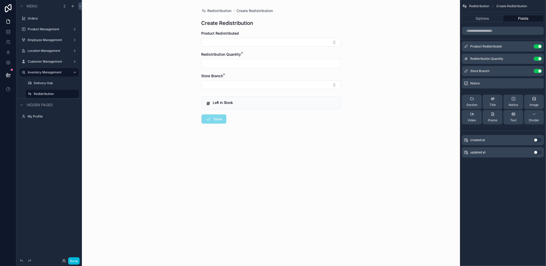
click at [303, 39] on button "Select Button" at bounding box center [271, 42] width 139 height 9
click at [253, 63] on span "Retra RT04" at bounding box center [255, 63] width 19 height 5
click at [253, 67] on input "scrollable content" at bounding box center [271, 66] width 139 height 7
type input "**"
click at [229, 89] on button "Select Button" at bounding box center [271, 87] width 139 height 9
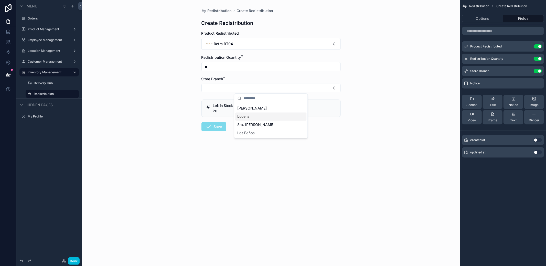
click at [247, 115] on span "Lucena" at bounding box center [243, 116] width 12 height 5
click at [211, 127] on icon "scrollable content" at bounding box center [209, 127] width 6 height 6
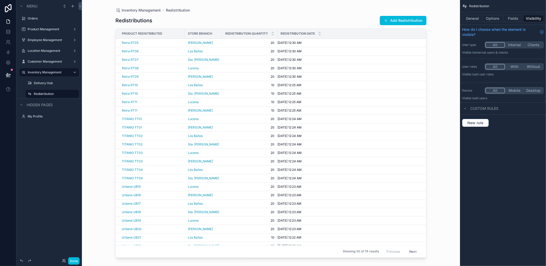
click at [401, 18] on button "Add Redistribution" at bounding box center [403, 20] width 47 height 9
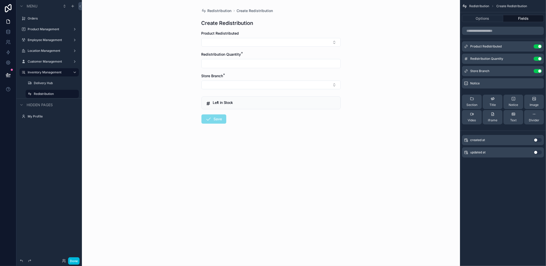
click at [268, 42] on button "Select Button" at bounding box center [271, 42] width 139 height 9
click at [259, 63] on span "Retra RT03" at bounding box center [255, 63] width 19 height 5
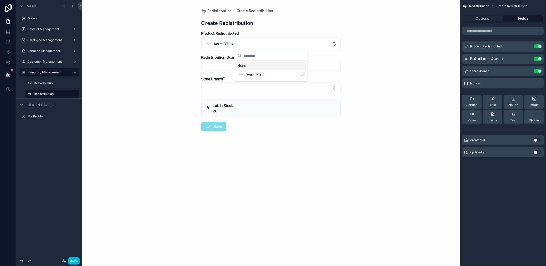
click at [253, 67] on input "scrollable content" at bounding box center [271, 66] width 139 height 7
type input "**"
click at [238, 85] on button "Select Button" at bounding box center [271, 87] width 139 height 9
click at [252, 122] on span "Sta. [PERSON_NAME]" at bounding box center [255, 124] width 37 height 5
click at [210, 124] on button "Save" at bounding box center [214, 127] width 25 height 9
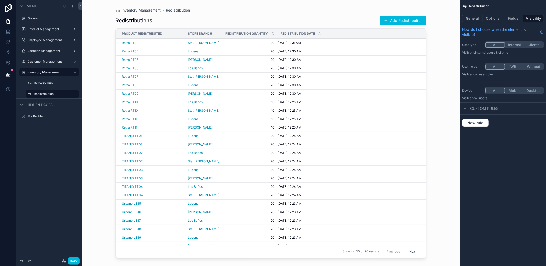
click at [395, 20] on button "Add Redistribution" at bounding box center [403, 20] width 47 height 9
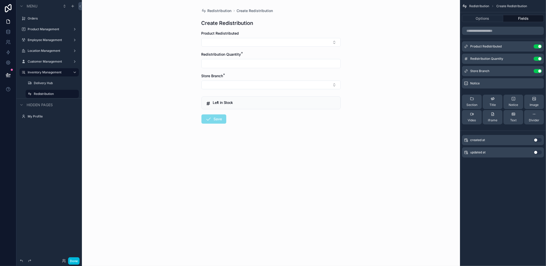
click at [247, 41] on button "Select Button" at bounding box center [271, 42] width 139 height 9
click at [252, 63] on span "Retra RT03" at bounding box center [255, 63] width 19 height 5
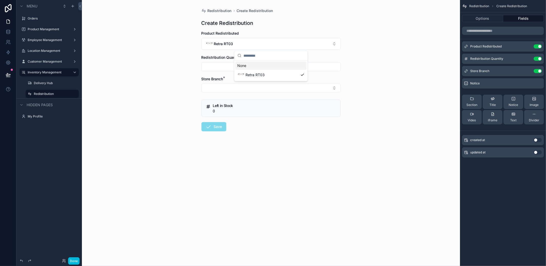
click at [228, 67] on input "scrollable content" at bounding box center [271, 66] width 139 height 7
click at [220, 85] on button "Select Button" at bounding box center [271, 87] width 139 height 9
click at [228, 79] on div "Store Branch *" at bounding box center [271, 78] width 139 height 5
click at [231, 73] on form "Product Redistributed Retra RT03 Redistribution Quantity * Store Branch * Left …" at bounding box center [271, 97] width 139 height 133
click at [234, 68] on input "scrollable content" at bounding box center [271, 66] width 139 height 7
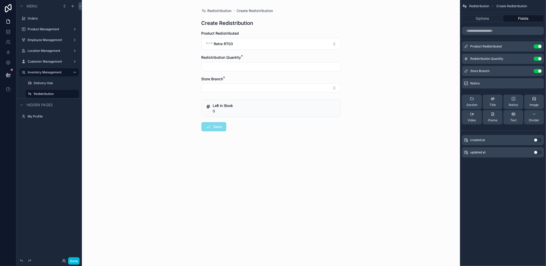
click at [224, 88] on button "Select Button" at bounding box center [271, 87] width 139 height 9
click at [231, 76] on form "Product Redistributed Retra RT03 Redistribution Quantity * Store Branch * Left …" at bounding box center [271, 97] width 139 height 133
click at [234, 70] on div "scrollable content" at bounding box center [271, 66] width 139 height 9
click at [236, 67] on input "scrollable content" at bounding box center [271, 66] width 139 height 7
click at [226, 88] on button "Select Button" at bounding box center [271, 87] width 139 height 9
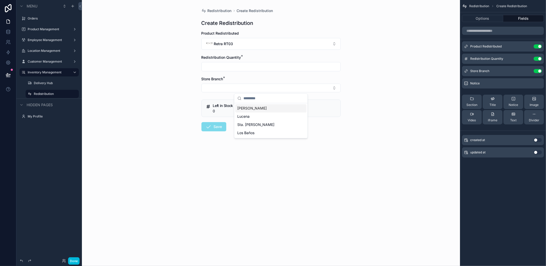
click at [234, 69] on input "scrollable content" at bounding box center [271, 66] width 139 height 7
click at [221, 85] on button "Select Button" at bounding box center [271, 87] width 139 height 9
click at [235, 65] on input "scrollable content" at bounding box center [271, 66] width 139 height 7
type input "**"
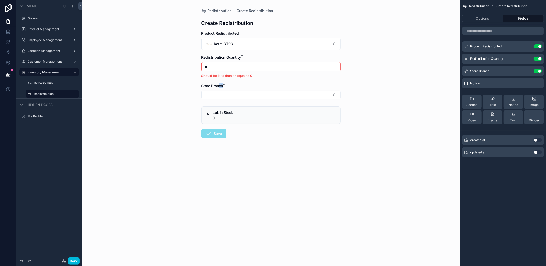
drag, startPoint x: 220, startPoint y: 88, endPoint x: 219, endPoint y: 92, distance: 3.8
click at [220, 89] on div "Store Branch *" at bounding box center [271, 91] width 139 height 16
click at [219, 92] on button "Select Button" at bounding box center [271, 94] width 139 height 9
click at [243, 77] on li "Should be less than or equal to 0" at bounding box center [271, 75] width 139 height 5
click at [238, 40] on button "Retra RT03" at bounding box center [271, 44] width 139 height 12
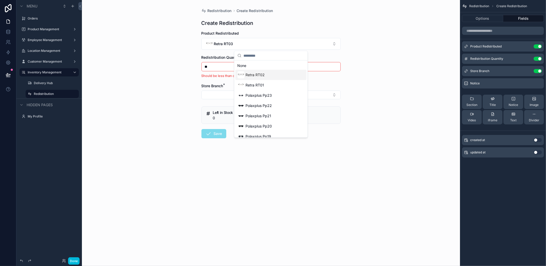
click at [252, 73] on span "Retra RT02" at bounding box center [255, 74] width 19 height 5
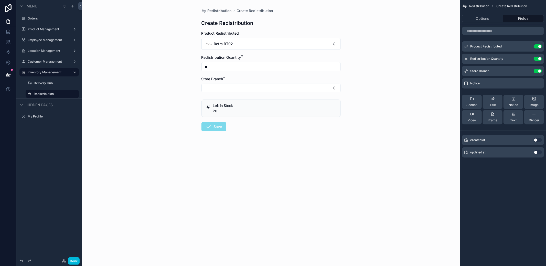
click at [240, 83] on div "Store Branch *" at bounding box center [271, 84] width 139 height 16
click at [238, 88] on button "Select Button" at bounding box center [271, 87] width 139 height 9
drag, startPoint x: 249, startPoint y: 121, endPoint x: 247, endPoint y: 122, distance: 2.9
click at [249, 121] on div "Sta. [PERSON_NAME]" at bounding box center [270, 124] width 71 height 8
click at [209, 127] on icon "scrollable content" at bounding box center [209, 127] width 6 height 6
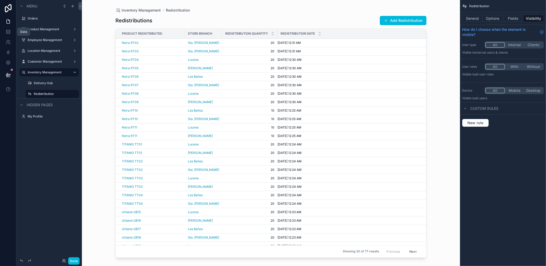
click at [12, 32] on link at bounding box center [8, 32] width 16 height 10
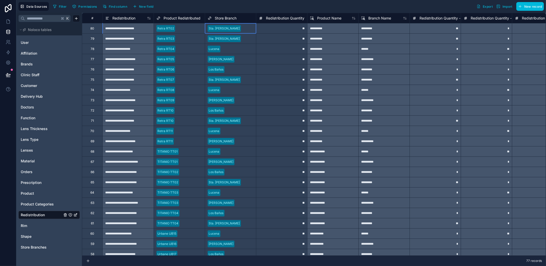
click at [232, 32] on div "Sta. [PERSON_NAME]" at bounding box center [230, 28] width 51 height 10
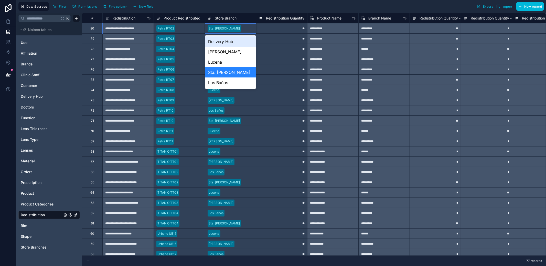
click at [232, 31] on div "Sta. [PERSON_NAME]" at bounding box center [230, 29] width 51 height 8
click at [226, 62] on div "Lucena" at bounding box center [230, 62] width 51 height 10
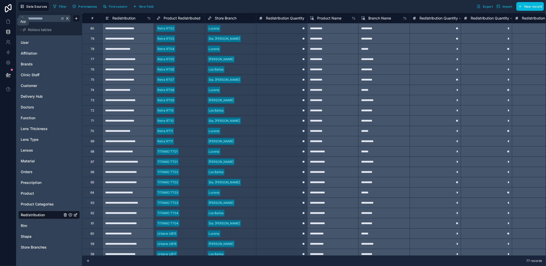
click at [9, 24] on link at bounding box center [8, 21] width 16 height 10
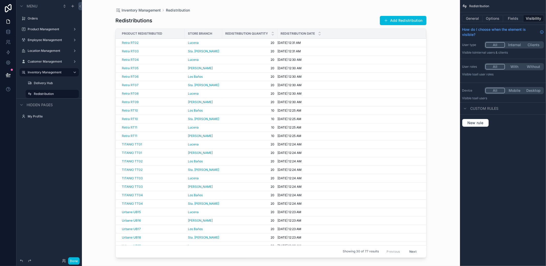
click at [401, 23] on button "Add Redistribution" at bounding box center [403, 20] width 47 height 9
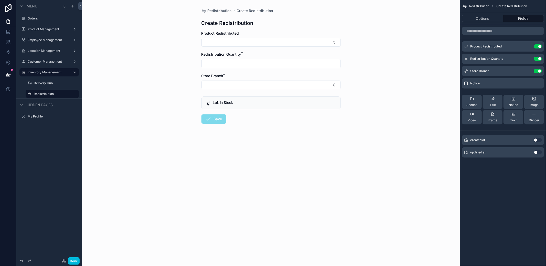
click at [288, 42] on button "Select Button" at bounding box center [271, 42] width 139 height 9
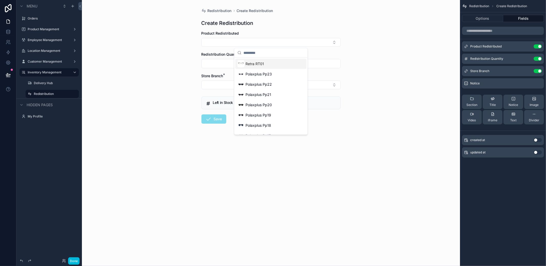
click at [268, 65] on div "Retra RT01" at bounding box center [270, 64] width 71 height 10
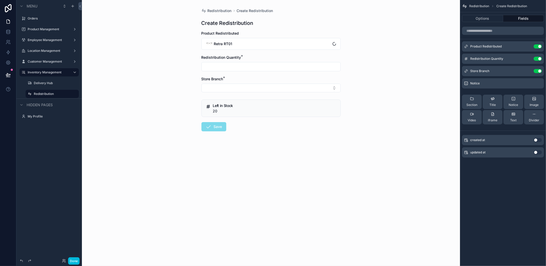
click at [244, 65] on input "scrollable content" at bounding box center [271, 66] width 139 height 7
type input "**"
click at [232, 85] on button "Select Button" at bounding box center [271, 87] width 139 height 9
click at [249, 133] on span "Los Baños" at bounding box center [245, 132] width 17 height 5
click at [208, 129] on icon "scrollable content" at bounding box center [209, 127] width 6 height 6
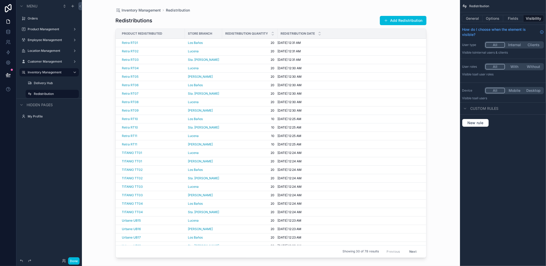
click at [378, 22] on div "Add Redistribution" at bounding box center [401, 21] width 51 height 10
click at [381, 21] on button "Add Redistribution" at bounding box center [403, 20] width 47 height 9
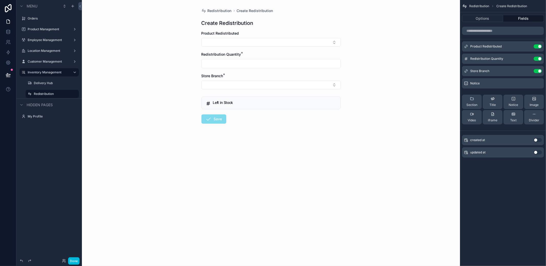
click at [281, 42] on button "Select Button" at bounding box center [271, 42] width 139 height 9
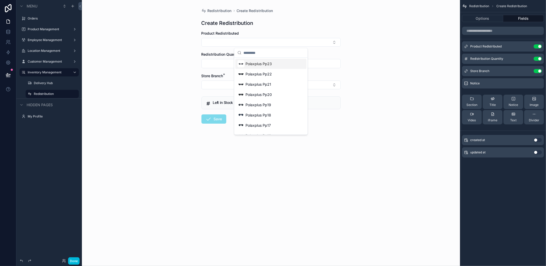
click at [269, 64] on span "Polaxplus Pp23" at bounding box center [259, 63] width 26 height 5
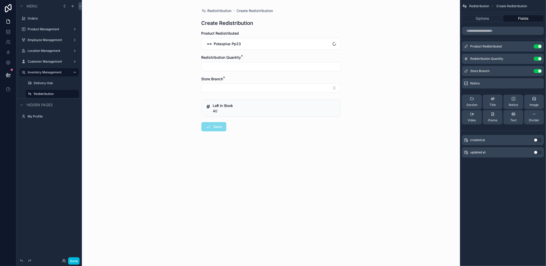
click at [261, 59] on div "Redistribution Quantity *" at bounding box center [271, 57] width 139 height 5
click at [257, 64] on input "scrollable content" at bounding box center [271, 66] width 139 height 7
type input "**"
click at [232, 85] on button "Select Button" at bounding box center [271, 87] width 139 height 9
click at [244, 109] on span "[PERSON_NAME]" at bounding box center [251, 107] width 29 height 5
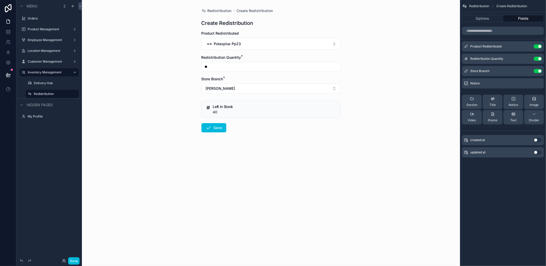
click at [221, 123] on button "Save" at bounding box center [214, 127] width 25 height 9
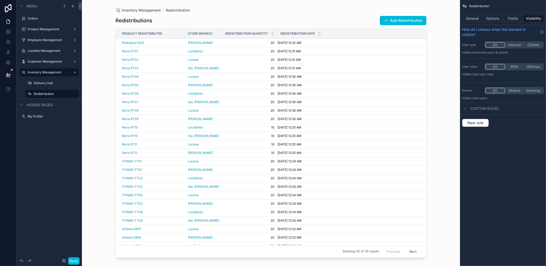
click at [411, 24] on button "Add Redistribution" at bounding box center [403, 20] width 47 height 9
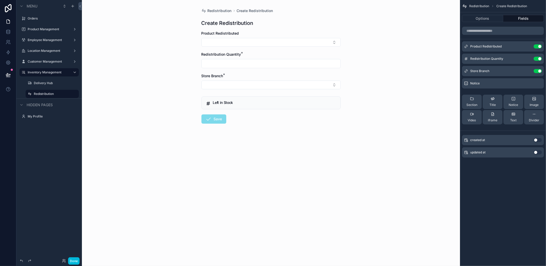
click at [301, 38] on button "Select Button" at bounding box center [271, 42] width 139 height 9
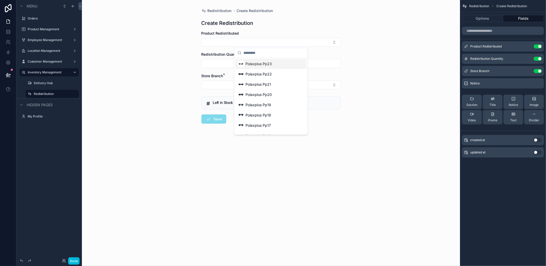
click at [264, 62] on span "Polaxplus Pp23" at bounding box center [259, 63] width 26 height 5
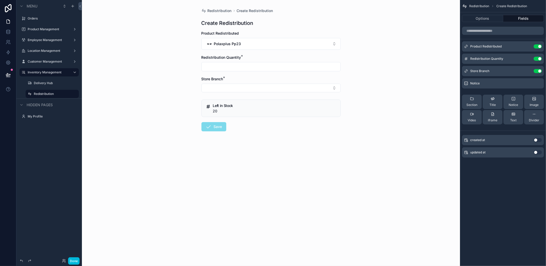
click at [243, 65] on input "scrollable content" at bounding box center [271, 66] width 139 height 7
type input "**"
click at [231, 89] on button "Select Button" at bounding box center [271, 87] width 139 height 9
click at [249, 107] on span "[PERSON_NAME]" at bounding box center [251, 107] width 29 height 5
click at [236, 92] on button "[PERSON_NAME]" at bounding box center [271, 88] width 139 height 10
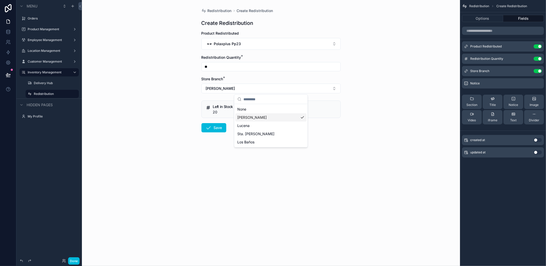
click at [241, 121] on div "[PERSON_NAME]" at bounding box center [270, 117] width 71 height 8
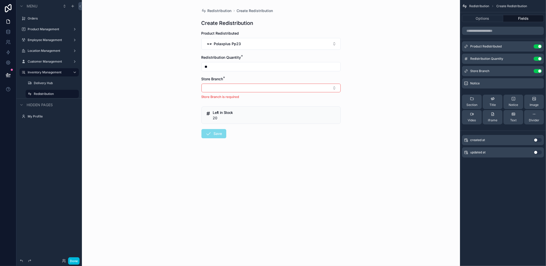
click at [247, 87] on button "Select Button" at bounding box center [271, 87] width 139 height 9
click at [256, 118] on div "Lucena" at bounding box center [270, 116] width 71 height 8
click at [216, 133] on form "Product Redistributed Polaxplus Pp23 Redistribution Quantity * ** Store Branch …" at bounding box center [271, 98] width 139 height 134
click at [217, 128] on button "Save" at bounding box center [214, 127] width 25 height 9
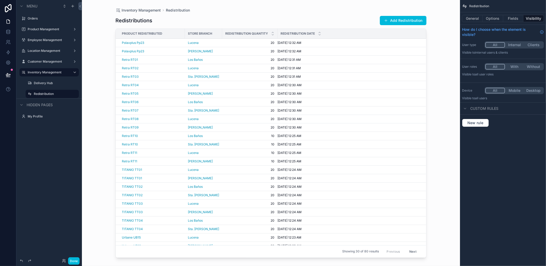
click at [407, 21] on button "Add Redistribution" at bounding box center [403, 20] width 47 height 9
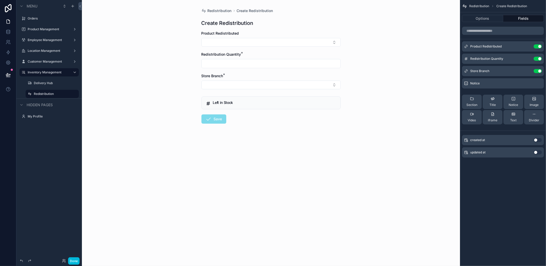
click at [311, 45] on button "Select Button" at bounding box center [271, 42] width 139 height 9
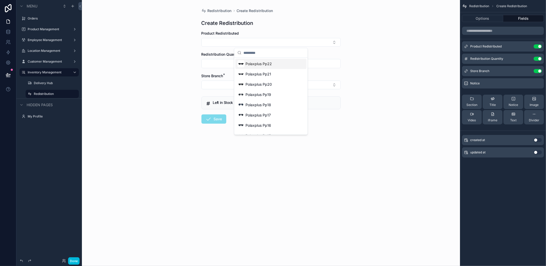
click at [271, 65] on span "Polaxplus Pp22" at bounding box center [259, 63] width 26 height 5
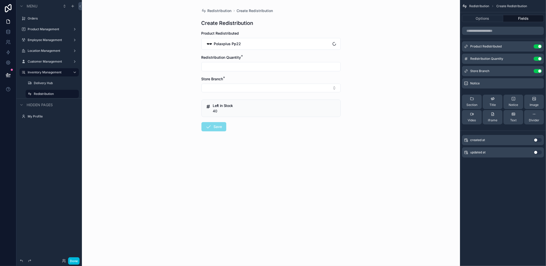
click at [233, 65] on input "scrollable content" at bounding box center [271, 66] width 139 height 7
type input "**"
click at [227, 87] on button "Select Button" at bounding box center [271, 87] width 139 height 9
click at [250, 120] on div "Lucena" at bounding box center [270, 116] width 71 height 8
click at [246, 90] on button "Lucena" at bounding box center [271, 88] width 139 height 10
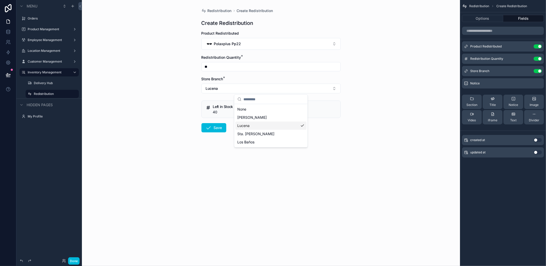
click at [255, 128] on div "Lucena" at bounding box center [270, 125] width 71 height 8
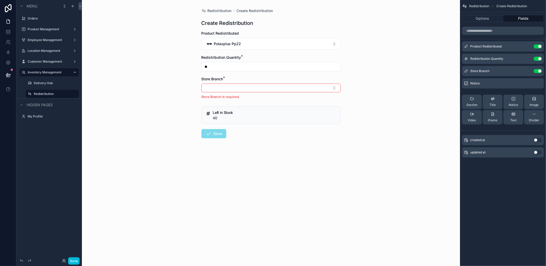
click at [247, 91] on button "Select Button" at bounding box center [271, 87] width 139 height 9
drag, startPoint x: 253, startPoint y: 123, endPoint x: 223, endPoint y: 124, distance: 29.7
click at [253, 123] on div "Sta. [PERSON_NAME]" at bounding box center [270, 124] width 71 height 8
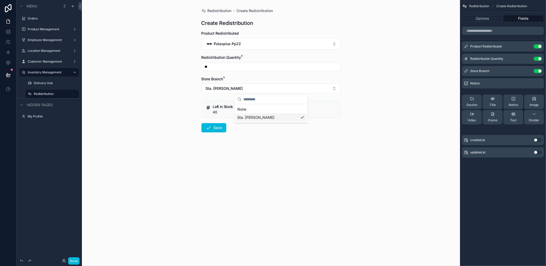
click at [216, 129] on button "Save" at bounding box center [214, 127] width 25 height 9
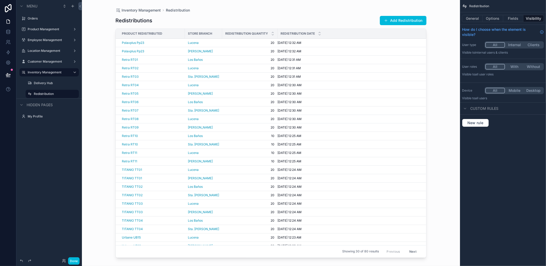
click at [414, 17] on button "Add Redistribution" at bounding box center [403, 20] width 47 height 9
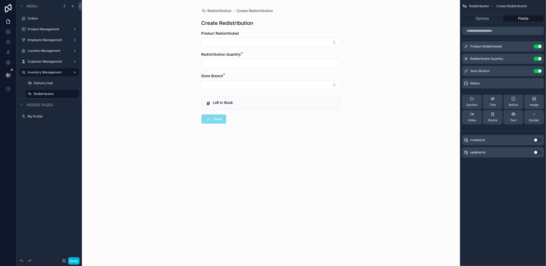
click at [283, 47] on form "Product Redistributed Redistribution Quantity * Store Branch * Left in Stock Sa…" at bounding box center [271, 93] width 139 height 125
click at [283, 43] on button "Select Button" at bounding box center [271, 42] width 139 height 9
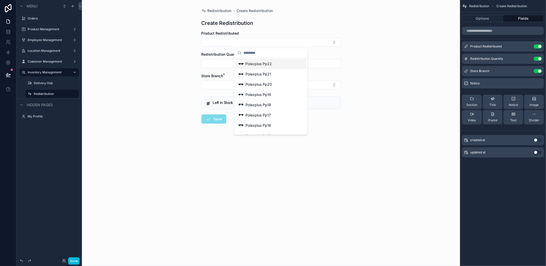
click at [261, 65] on span "Polaxplus Pp22" at bounding box center [259, 63] width 26 height 5
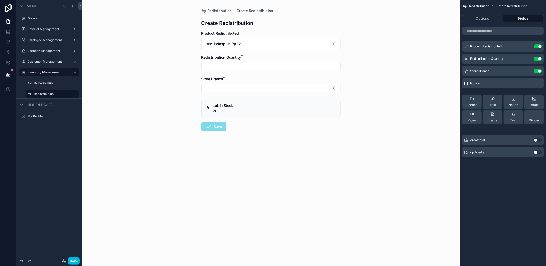
click at [244, 62] on div "scrollable content" at bounding box center [271, 66] width 139 height 9
click at [242, 65] on input "scrollable content" at bounding box center [271, 66] width 139 height 7
type input "**"
click at [229, 84] on button "Select Button" at bounding box center [271, 87] width 139 height 9
click at [242, 132] on span "Los Baños" at bounding box center [245, 132] width 17 height 5
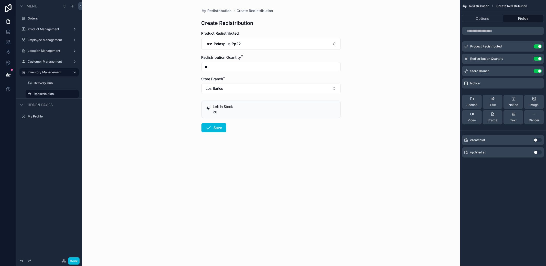
click at [216, 131] on button "Save" at bounding box center [214, 127] width 25 height 9
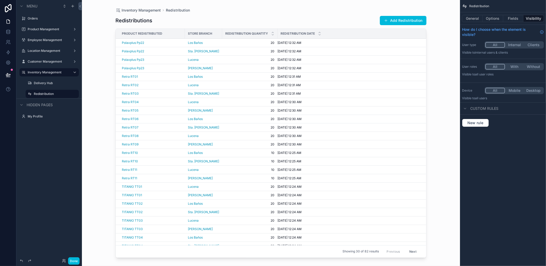
click at [392, 20] on button "Add Redistribution" at bounding box center [403, 20] width 47 height 9
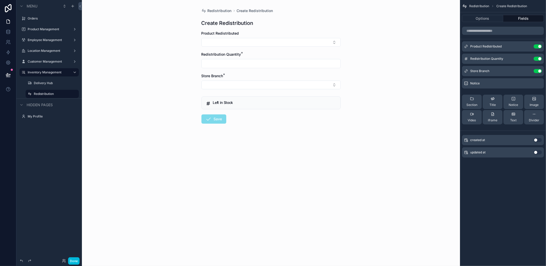
click at [287, 44] on button "Select Button" at bounding box center [271, 42] width 139 height 9
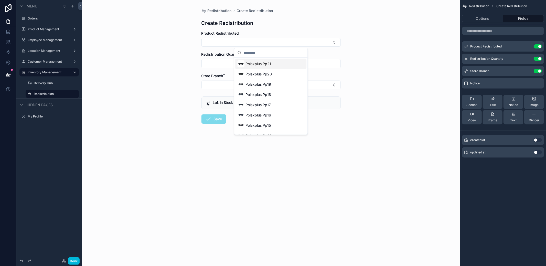
click at [262, 60] on div "Polaxplus Pp21" at bounding box center [254, 63] width 34 height 7
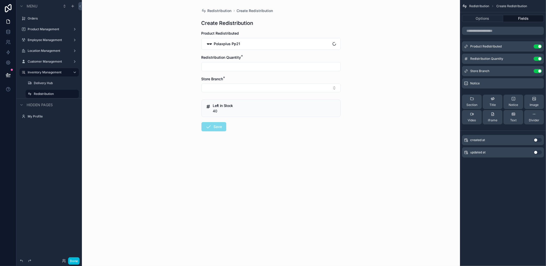
click at [247, 65] on input "scrollable content" at bounding box center [271, 66] width 139 height 7
type input "**"
click at [231, 85] on button "Select Button" at bounding box center [271, 87] width 139 height 9
click at [246, 110] on span "[PERSON_NAME]" at bounding box center [251, 107] width 29 height 5
click at [219, 122] on form "Product Redistributed Polaxplus Pp21 Redistribution Quantity * ** Store Branch …" at bounding box center [271, 98] width 139 height 134
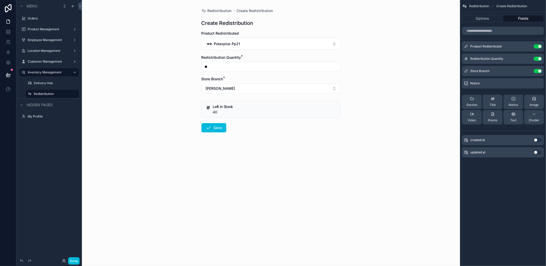
click at [214, 127] on button "Save" at bounding box center [214, 127] width 25 height 9
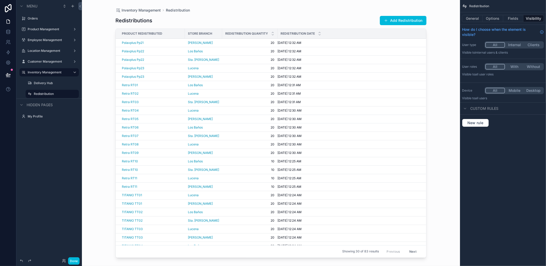
click at [410, 23] on button "Add Redistribution" at bounding box center [403, 20] width 47 height 9
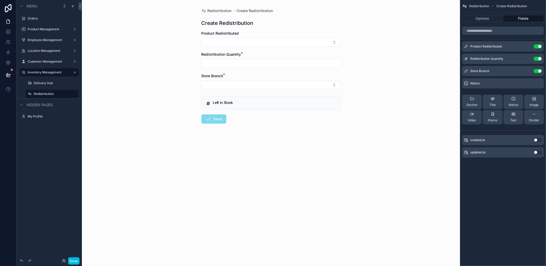
click at [300, 41] on button "Select Button" at bounding box center [271, 42] width 139 height 9
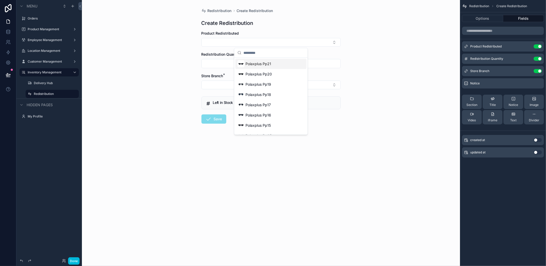
click at [260, 65] on span "Polaxplus Pp21" at bounding box center [259, 63] width 26 height 5
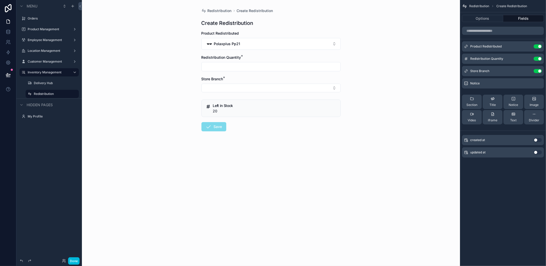
click at [256, 65] on input "scrollable content" at bounding box center [271, 66] width 139 height 7
type input "**"
click at [241, 88] on button "Select Button" at bounding box center [271, 87] width 139 height 9
click at [251, 116] on div "Lucena" at bounding box center [270, 116] width 71 height 8
click at [207, 128] on icon "scrollable content" at bounding box center [209, 127] width 6 height 6
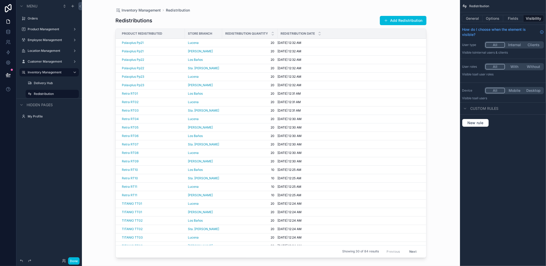
drag, startPoint x: 392, startPoint y: 22, endPoint x: 369, endPoint y: 28, distance: 23.8
click at [392, 22] on button "Add Redistribution" at bounding box center [403, 20] width 47 height 9
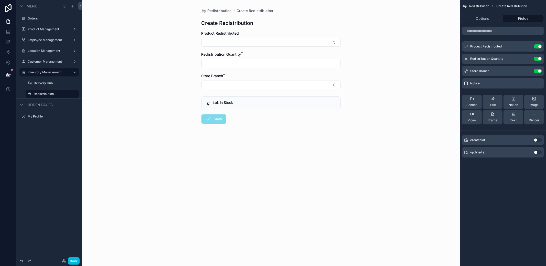
click at [273, 45] on button "Select Button" at bounding box center [271, 42] width 139 height 9
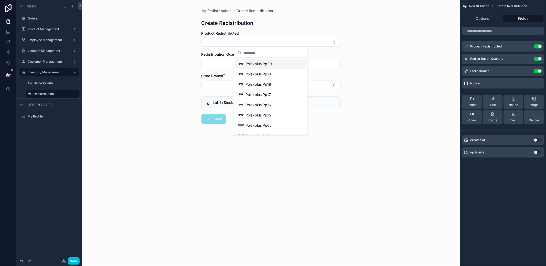
click at [263, 64] on span "Polaxplus Pp20" at bounding box center [259, 63] width 26 height 5
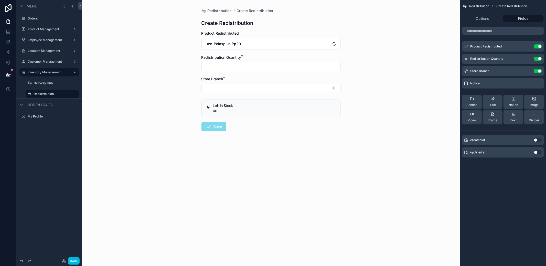
click at [237, 64] on input "scrollable content" at bounding box center [271, 66] width 139 height 7
type input "**"
click at [228, 84] on button "Select Button" at bounding box center [271, 87] width 139 height 9
click at [248, 124] on span "Sta. [PERSON_NAME]" at bounding box center [255, 124] width 37 height 5
click at [222, 126] on button "Save" at bounding box center [214, 127] width 25 height 9
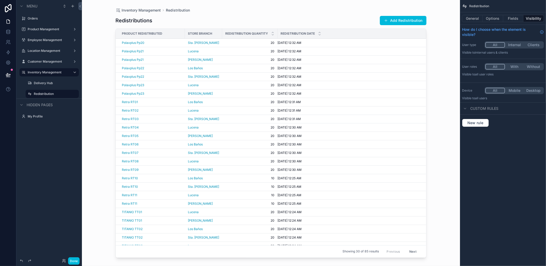
click at [406, 21] on button "Add Redistribution" at bounding box center [403, 20] width 47 height 9
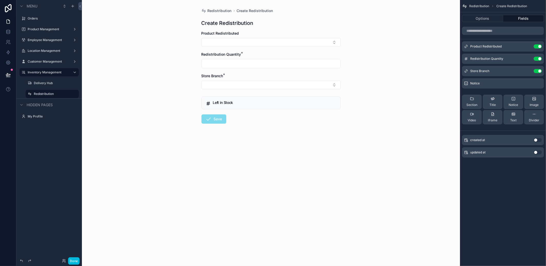
click at [296, 38] on button "Select Button" at bounding box center [271, 42] width 139 height 9
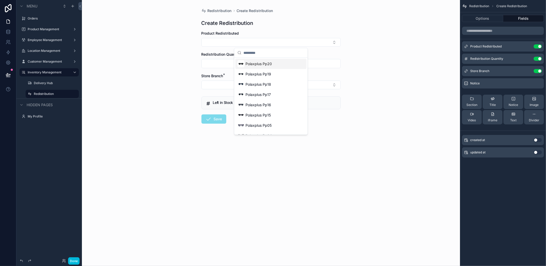
click at [290, 39] on button "Select Button" at bounding box center [271, 42] width 139 height 9
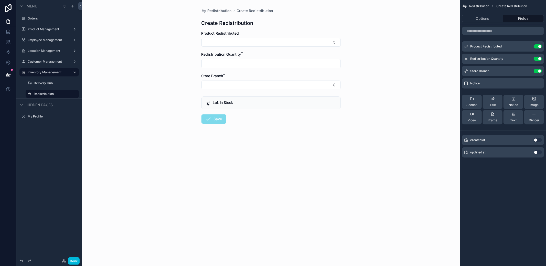
click at [273, 43] on button "Select Button" at bounding box center [271, 42] width 139 height 9
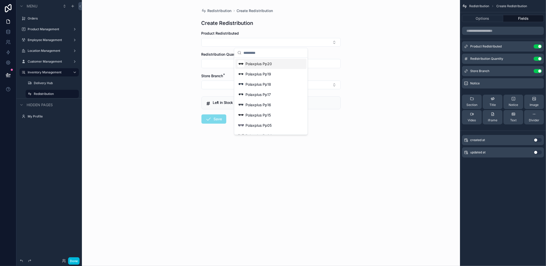
click at [262, 61] on span "Polaxplus Pp20" at bounding box center [259, 63] width 26 height 5
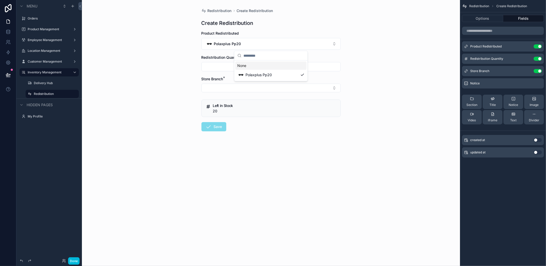
click at [236, 62] on div "scrollable content" at bounding box center [271, 66] width 139 height 9
click at [235, 66] on input "scrollable content" at bounding box center [271, 66] width 139 height 7
type input "**"
click at [222, 90] on button "Select Button" at bounding box center [271, 87] width 139 height 9
click at [248, 131] on span "Los Baños" at bounding box center [245, 132] width 17 height 5
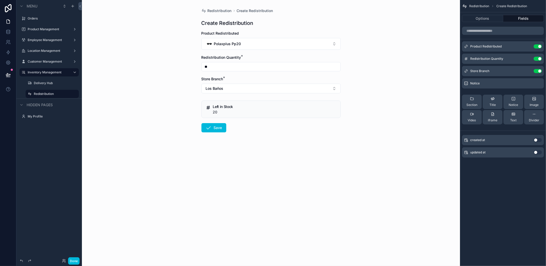
click at [218, 128] on button "Save" at bounding box center [214, 127] width 25 height 9
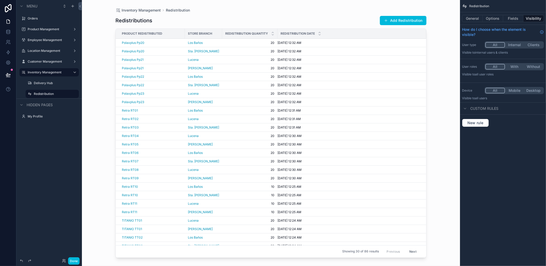
click at [398, 20] on button "Add Redistribution" at bounding box center [403, 20] width 47 height 9
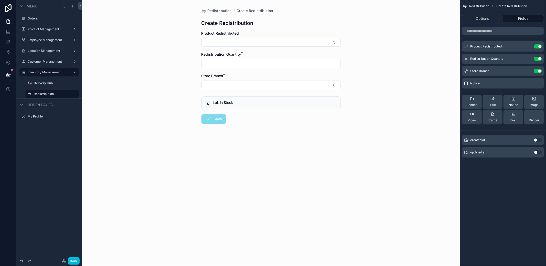
click at [281, 40] on button "Select Button" at bounding box center [271, 42] width 139 height 9
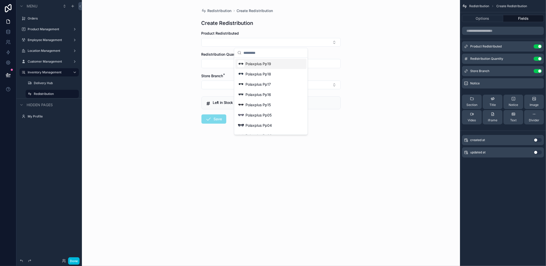
click at [276, 62] on div "Polaxplus Pp19" at bounding box center [270, 64] width 71 height 10
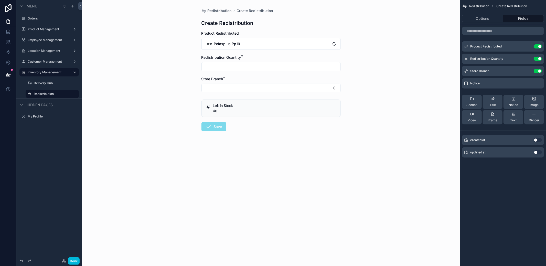
click at [237, 65] on input "scrollable content" at bounding box center [271, 66] width 139 height 7
type input "**"
click at [231, 84] on button "Select Button" at bounding box center [271, 87] width 139 height 9
click at [244, 107] on span "[PERSON_NAME]" at bounding box center [251, 107] width 29 height 5
click at [211, 126] on icon "scrollable content" at bounding box center [209, 127] width 6 height 6
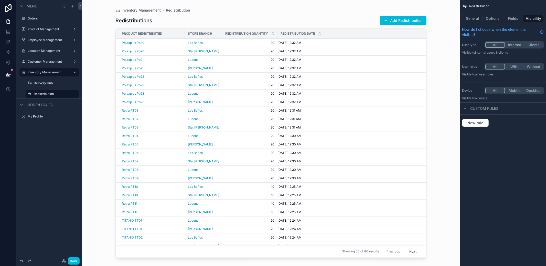
click at [406, 22] on button "Add Redistribution" at bounding box center [403, 20] width 47 height 9
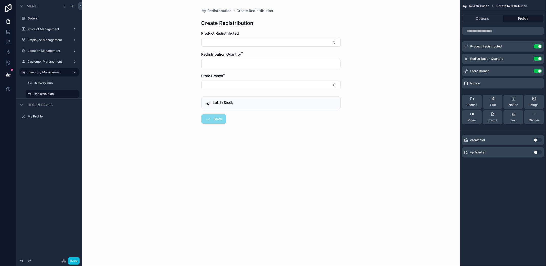
click at [280, 38] on button "Select Button" at bounding box center [271, 42] width 139 height 9
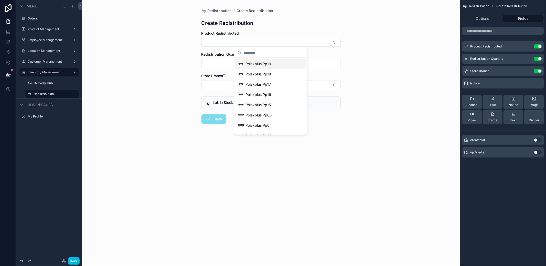
click at [253, 64] on span "Polaxplus Pp19" at bounding box center [259, 63] width 26 height 5
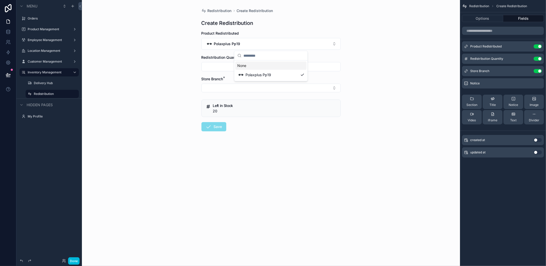
click at [242, 64] on input "scrollable content" at bounding box center [271, 66] width 139 height 7
click at [227, 87] on button "Select Button" at bounding box center [271, 87] width 139 height 9
click at [237, 69] on input "scrollable content" at bounding box center [271, 66] width 139 height 7
click at [219, 85] on button "Select Button" at bounding box center [271, 87] width 139 height 9
click at [232, 67] on input "scrollable content" at bounding box center [271, 66] width 139 height 7
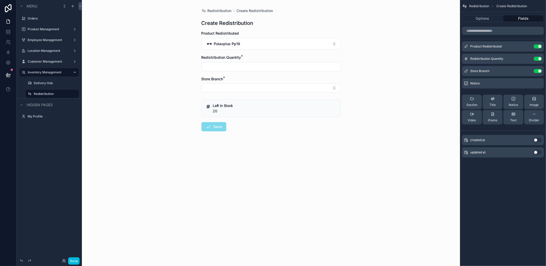
type input "**"
click at [219, 84] on button "Select Button" at bounding box center [271, 87] width 139 height 9
click at [242, 115] on span "Lucena" at bounding box center [243, 116] width 12 height 5
click at [206, 131] on button "Save" at bounding box center [214, 127] width 25 height 9
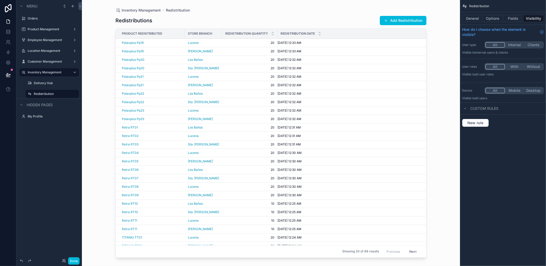
click at [394, 23] on button "Add Redistribution" at bounding box center [403, 20] width 47 height 9
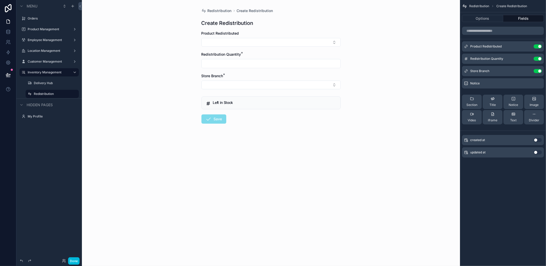
click at [278, 38] on button "Select Button" at bounding box center [271, 42] width 139 height 9
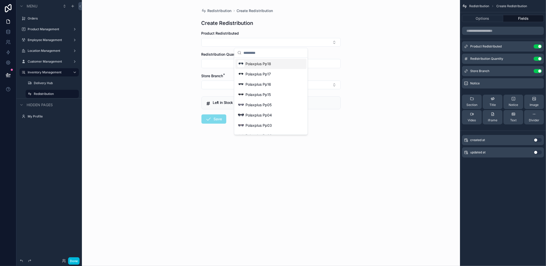
click at [266, 63] on span "Polaxplus Pp18" at bounding box center [259, 63] width 26 height 5
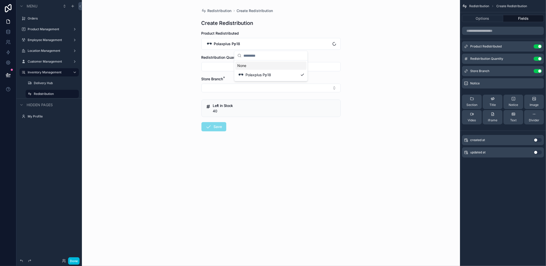
click at [232, 63] on input "scrollable content" at bounding box center [271, 66] width 139 height 7
type input "**"
click at [229, 84] on button "Select Button" at bounding box center [271, 87] width 139 height 9
click at [246, 123] on span "Sta. [PERSON_NAME]" at bounding box center [255, 124] width 37 height 5
click at [212, 131] on button "Save" at bounding box center [214, 127] width 25 height 9
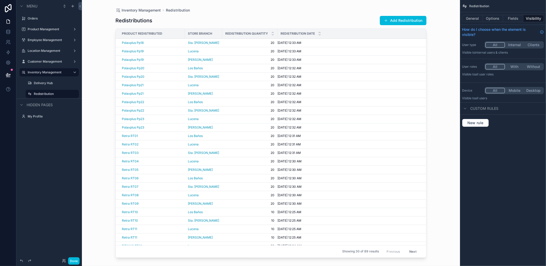
click at [401, 24] on button "Add Redistribution" at bounding box center [403, 20] width 47 height 9
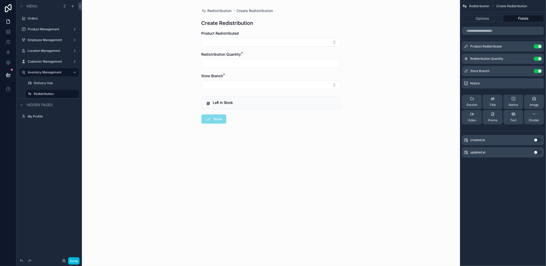
click at [276, 43] on button "Select Button" at bounding box center [271, 42] width 139 height 9
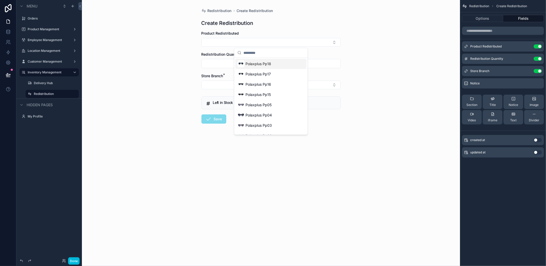
click at [264, 64] on span "Polaxplus Pp18" at bounding box center [259, 63] width 26 height 5
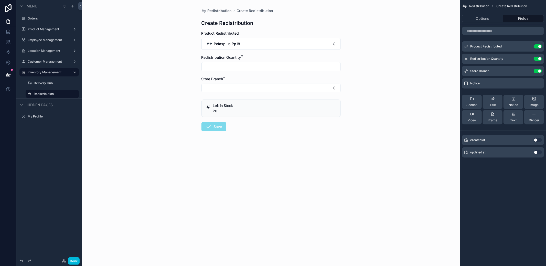
click at [250, 64] on input "scrollable content" at bounding box center [271, 66] width 139 height 7
type input "**"
click at [239, 86] on button "Select Button" at bounding box center [271, 87] width 139 height 9
click at [253, 131] on span "Los Baños" at bounding box center [245, 132] width 17 height 5
click at [215, 127] on button "Save" at bounding box center [214, 127] width 25 height 9
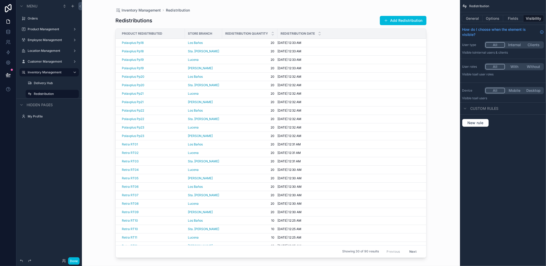
click at [406, 21] on button "Add Redistribution" at bounding box center [403, 20] width 47 height 9
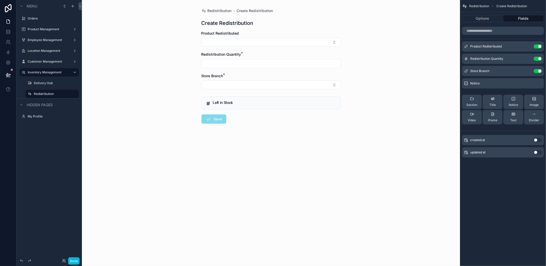
click at [216, 13] on span "Redistribution" at bounding box center [220, 10] width 24 height 5
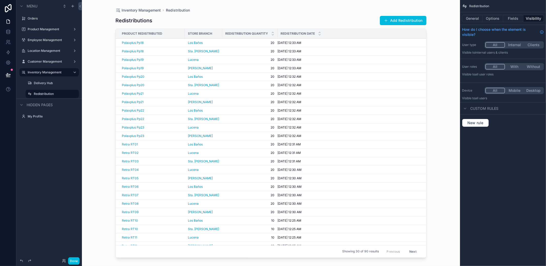
click at [389, 21] on button "Add Redistribution" at bounding box center [403, 20] width 47 height 9
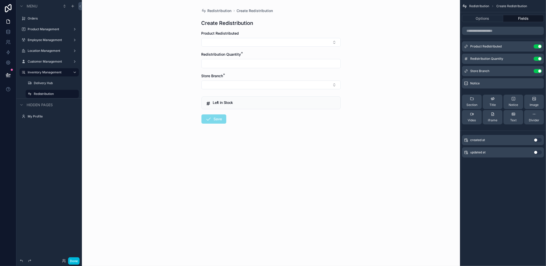
click at [290, 46] on button "Select Button" at bounding box center [271, 42] width 139 height 9
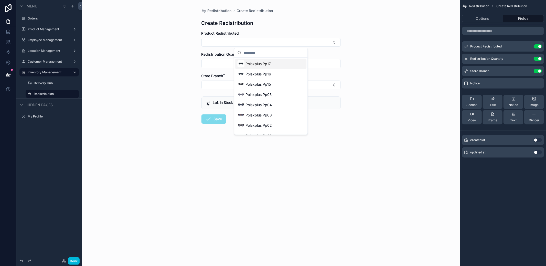
click at [272, 64] on div "Polaxplus Pp17" at bounding box center [270, 64] width 71 height 10
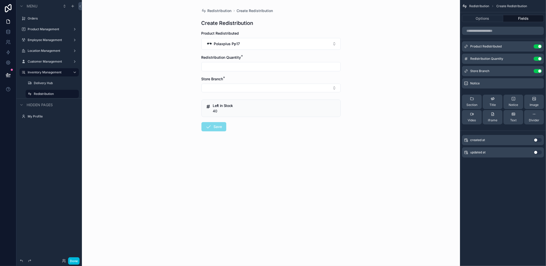
click at [236, 64] on input "scrollable content" at bounding box center [271, 66] width 139 height 7
type input "**"
click at [231, 86] on button "Select Button" at bounding box center [271, 87] width 139 height 9
click at [246, 111] on div "[PERSON_NAME]" at bounding box center [270, 108] width 71 height 8
click at [218, 127] on button "Save" at bounding box center [214, 127] width 25 height 9
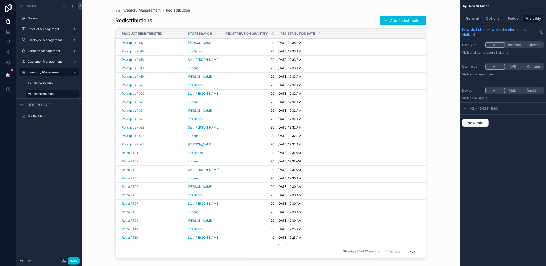
click at [395, 21] on button "Add Redistribution" at bounding box center [403, 20] width 47 height 9
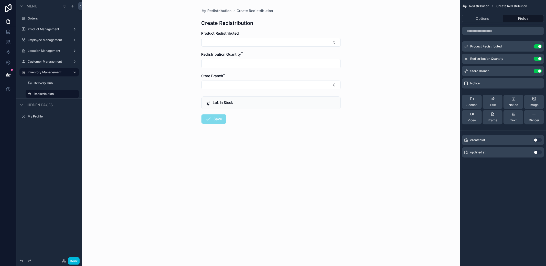
click at [303, 39] on button "Select Button" at bounding box center [271, 42] width 139 height 9
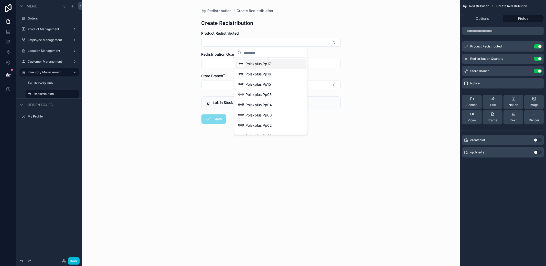
click at [268, 64] on span "Polaxplus Pp17" at bounding box center [258, 63] width 25 height 5
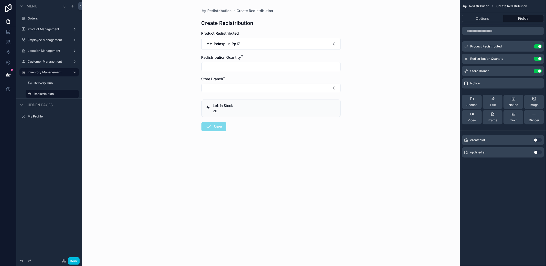
click at [246, 65] on input "scrollable content" at bounding box center [271, 66] width 139 height 7
type input "**"
click at [223, 94] on form "Product Redistributed Polaxplus Pp17 Redistribution Quantity * ** Store Branch …" at bounding box center [271, 97] width 139 height 133
click at [228, 88] on button "Select Button" at bounding box center [271, 87] width 139 height 9
click at [253, 113] on div "Lucena" at bounding box center [270, 116] width 71 height 8
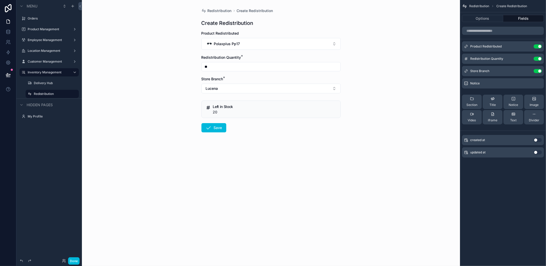
click at [212, 128] on button "Save" at bounding box center [214, 127] width 25 height 9
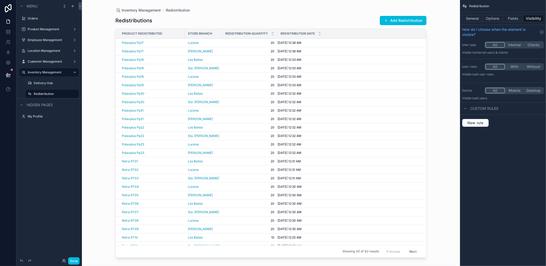
click at [404, 22] on button "Add Redistribution" at bounding box center [403, 20] width 47 height 9
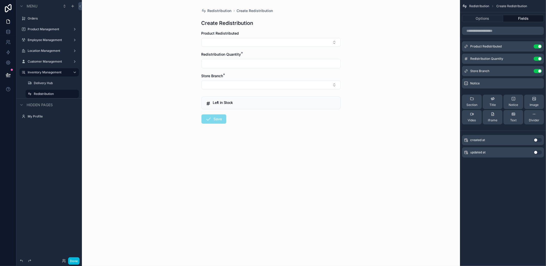
click at [326, 38] on button "Select Button" at bounding box center [271, 42] width 139 height 9
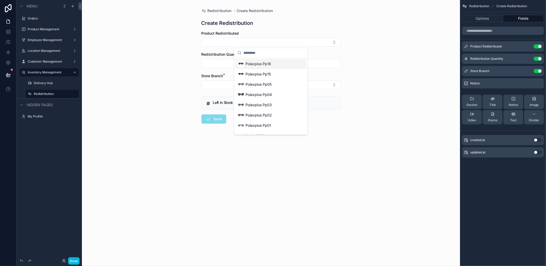
click at [259, 65] on span "Polaxplus Pp16" at bounding box center [259, 63] width 26 height 5
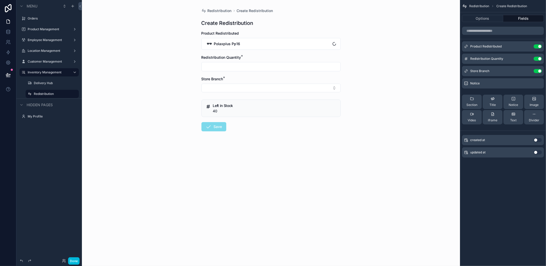
click at [227, 67] on input "scrollable content" at bounding box center [271, 66] width 139 height 7
type input "**"
click at [230, 89] on button "Select Button" at bounding box center [271, 87] width 139 height 9
click at [248, 125] on span "Sta. [PERSON_NAME]" at bounding box center [255, 124] width 37 height 5
click at [215, 125] on button "Save" at bounding box center [214, 127] width 25 height 9
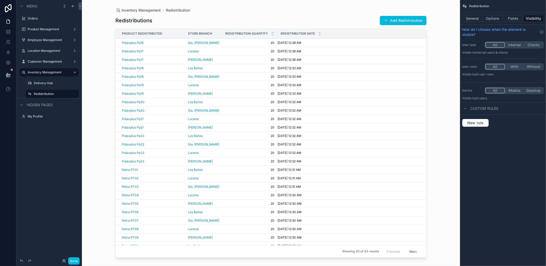
click at [403, 20] on button "Add Redistribution" at bounding box center [403, 20] width 47 height 9
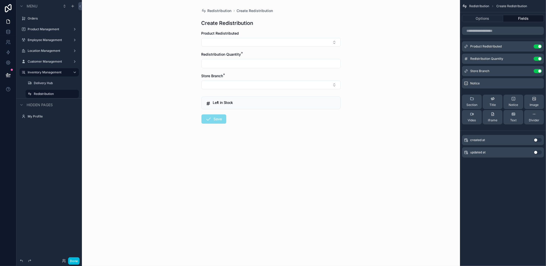
click at [270, 37] on div "Product Redistributed" at bounding box center [271, 39] width 139 height 16
click at [267, 39] on button "Select Button" at bounding box center [271, 42] width 139 height 9
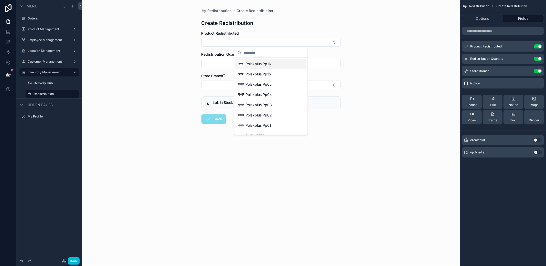
click at [258, 62] on span "Polaxplus Pp16" at bounding box center [259, 63] width 26 height 5
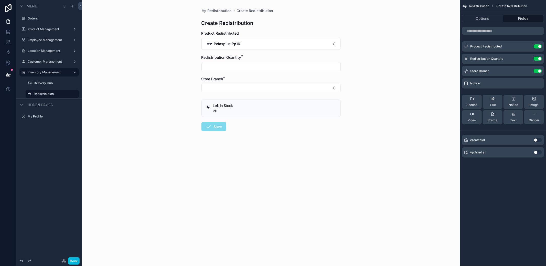
click at [249, 64] on input "scrollable content" at bounding box center [271, 66] width 139 height 7
type input "**"
click at [236, 86] on button "Select Button" at bounding box center [271, 87] width 139 height 9
click at [256, 131] on div "Los Baños" at bounding box center [270, 133] width 71 height 8
click at [214, 135] on form "Product Redistributed Polaxplus Pp16 Redistribution Quantity * ** Store Branch …" at bounding box center [271, 98] width 139 height 134
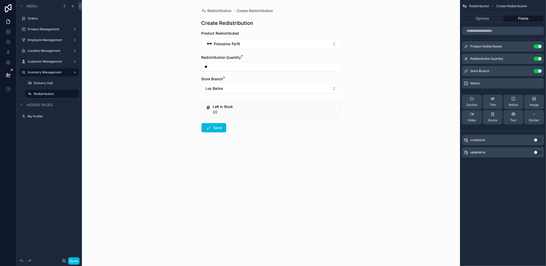
click at [216, 130] on button "Save" at bounding box center [214, 127] width 25 height 9
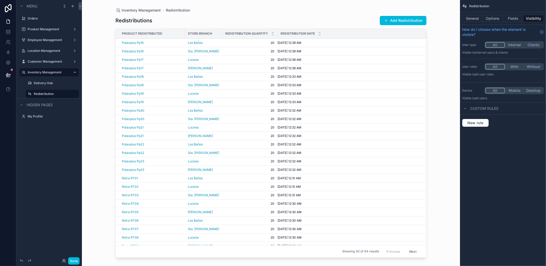
click at [377, 20] on div "Add Redistribution" at bounding box center [401, 21] width 51 height 10
click at [385, 20] on span "scrollable content" at bounding box center [386, 20] width 4 height 4
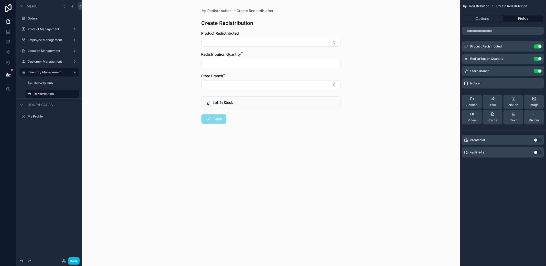
click at [229, 40] on button "Select Button" at bounding box center [271, 42] width 139 height 9
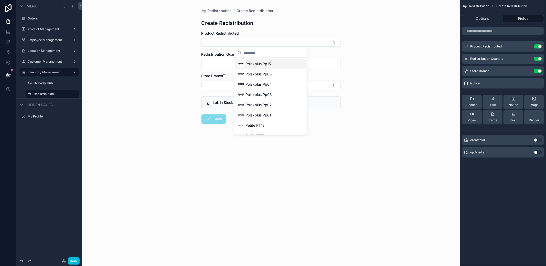
click at [264, 65] on span "Polaxplus Pp15" at bounding box center [258, 63] width 25 height 5
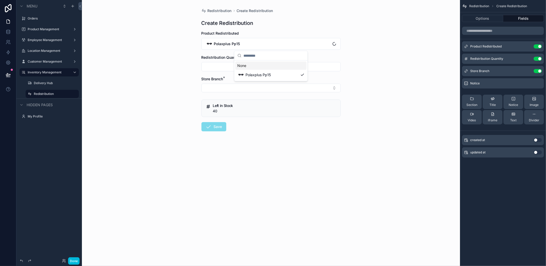
click at [237, 65] on input "scrollable content" at bounding box center [271, 66] width 139 height 7
type input "**"
click at [224, 86] on button "Select Button" at bounding box center [271, 87] width 139 height 9
click at [242, 105] on span "[PERSON_NAME]" at bounding box center [251, 107] width 29 height 5
click at [215, 130] on button "Save" at bounding box center [214, 127] width 25 height 9
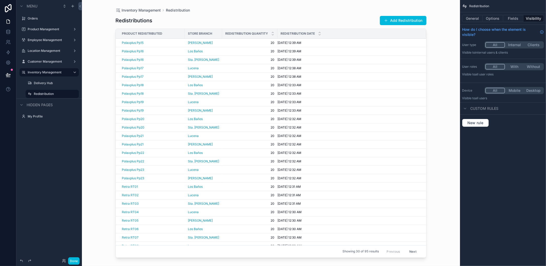
click at [415, 22] on button "Add Redistribution" at bounding box center [403, 20] width 47 height 9
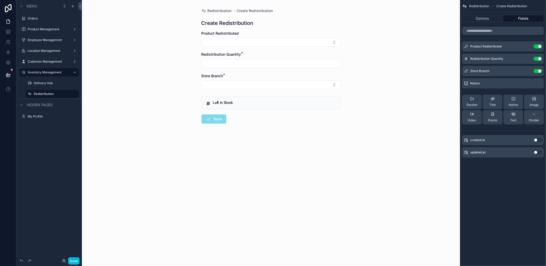
click at [262, 41] on button "Select Button" at bounding box center [271, 42] width 139 height 9
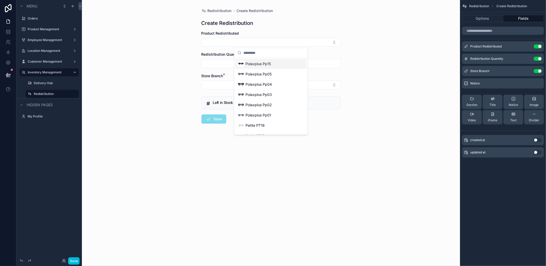
click at [257, 65] on span "Polaxplus Pp15" at bounding box center [258, 63] width 25 height 5
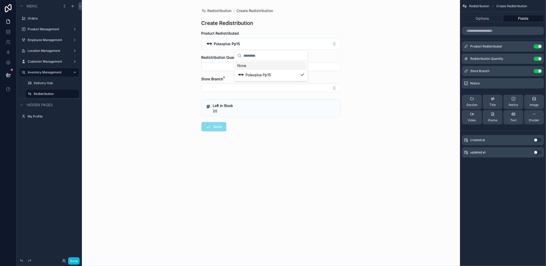
click at [238, 65] on input "scrollable content" at bounding box center [271, 66] width 139 height 7
click at [220, 91] on button "Select Button" at bounding box center [271, 87] width 139 height 9
click at [235, 71] on div "scrollable content" at bounding box center [271, 66] width 139 height 9
click at [237, 67] on input "scrollable content" at bounding box center [271, 66] width 139 height 7
click at [226, 86] on button "Select Button" at bounding box center [271, 87] width 139 height 9
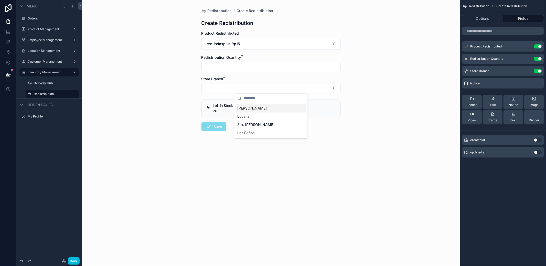
click at [236, 65] on input "scrollable content" at bounding box center [271, 66] width 139 height 7
type input "**"
click at [231, 86] on button "Select Button" at bounding box center [271, 87] width 139 height 9
click at [247, 114] on span "Lucena" at bounding box center [243, 116] width 12 height 5
click at [223, 125] on button "Save" at bounding box center [214, 127] width 25 height 9
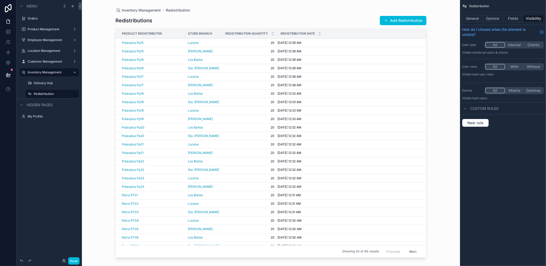
click at [397, 20] on button "Add Redistribution" at bounding box center [403, 20] width 47 height 9
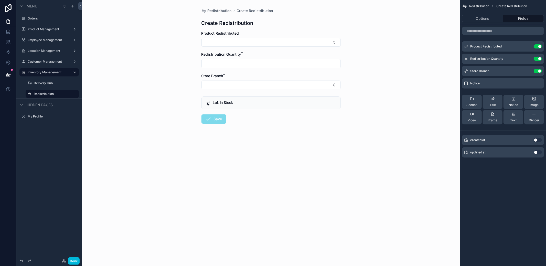
click at [265, 41] on button "Select Button" at bounding box center [271, 42] width 139 height 9
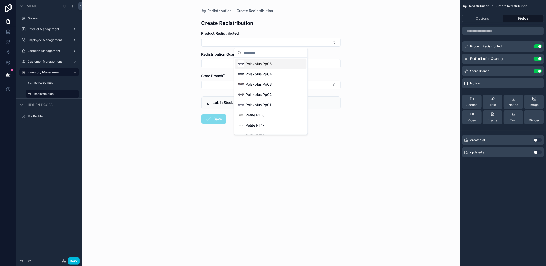
click at [259, 65] on span "Polaxplus Pp05" at bounding box center [259, 63] width 26 height 5
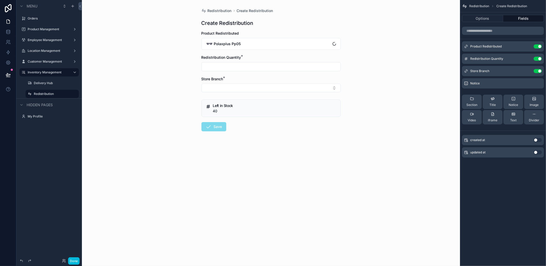
click at [238, 66] on input "scrollable content" at bounding box center [271, 66] width 139 height 7
type input "**"
click at [230, 87] on button "Select Button" at bounding box center [271, 87] width 139 height 9
click at [250, 122] on span "Sta. [PERSON_NAME]" at bounding box center [255, 124] width 37 height 5
click at [212, 125] on button "Save" at bounding box center [214, 127] width 25 height 9
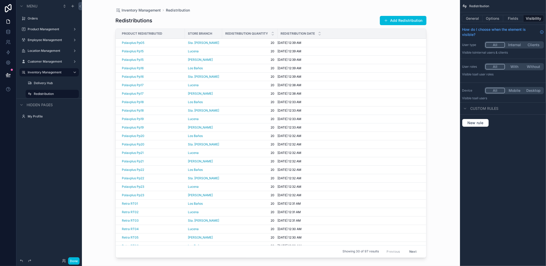
click at [399, 22] on button "Add Redistribution" at bounding box center [403, 20] width 47 height 9
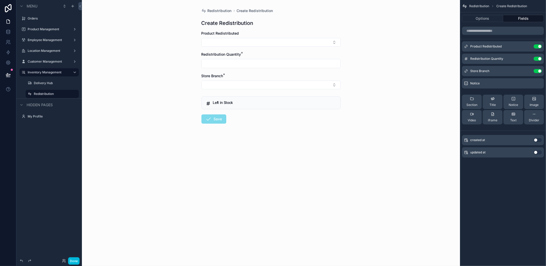
click at [245, 46] on button "Select Button" at bounding box center [271, 42] width 139 height 9
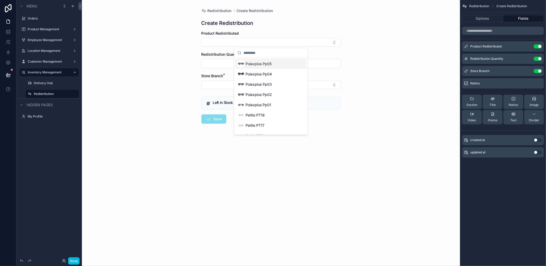
click at [252, 66] on div "Polaxplus Pp05" at bounding box center [254, 63] width 34 height 7
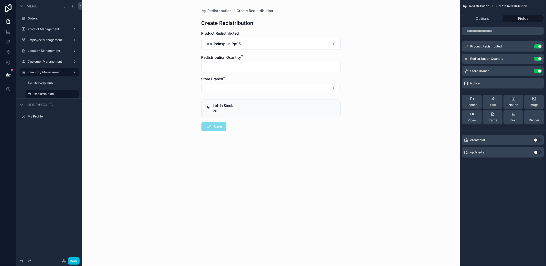
click at [240, 66] on input "scrollable content" at bounding box center [271, 66] width 139 height 7
type input "**"
click at [232, 86] on button "Select Button" at bounding box center [271, 87] width 139 height 9
click at [250, 134] on span "Los Baños" at bounding box center [245, 132] width 17 height 5
click at [210, 130] on icon "scrollable content" at bounding box center [209, 127] width 6 height 6
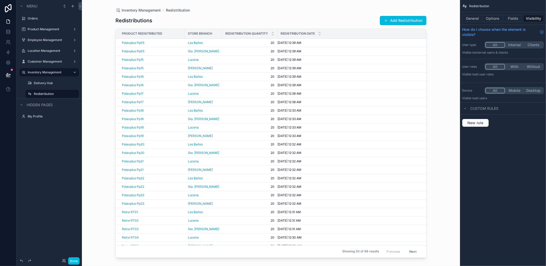
click at [393, 18] on button "Add Redistribution" at bounding box center [403, 20] width 47 height 9
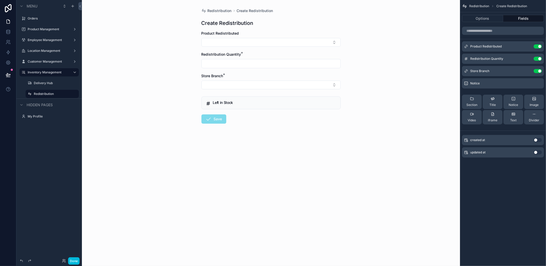
click at [261, 44] on button "Select Button" at bounding box center [271, 42] width 139 height 9
click at [242, 67] on div "Suggestions" at bounding box center [240, 63] width 7 height 7
click at [236, 65] on input "scrollable content" at bounding box center [271, 66] width 139 height 7
click at [255, 44] on button "Polaxplus Pp04" at bounding box center [271, 44] width 139 height 12
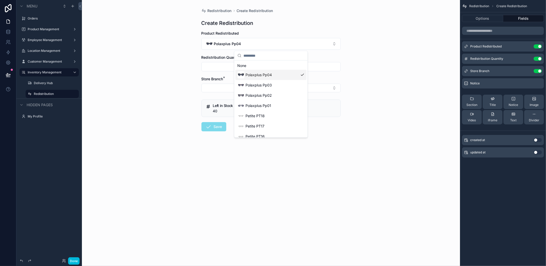
click at [260, 72] on span "Polaxplus Pp04" at bounding box center [259, 74] width 26 height 5
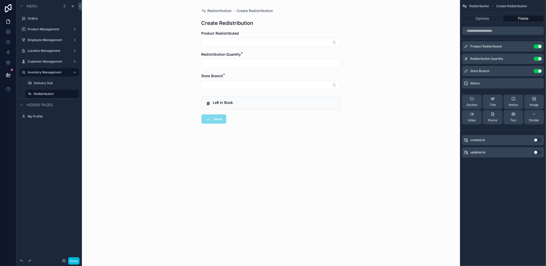
click at [250, 64] on input "scrollable content" at bounding box center [271, 63] width 139 height 7
type input "**"
click at [223, 94] on button "Select Button" at bounding box center [271, 91] width 139 height 9
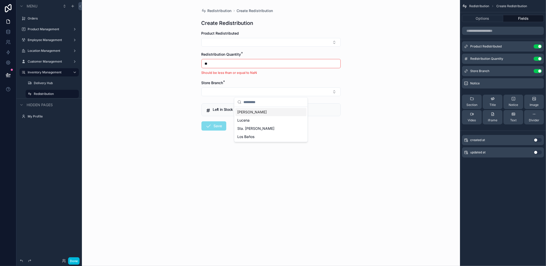
click at [244, 76] on form "Product Redistributed Redistribution Quantity * ** Should be less than or equal…" at bounding box center [271, 97] width 139 height 132
click at [248, 41] on button "Select Button" at bounding box center [271, 42] width 139 height 9
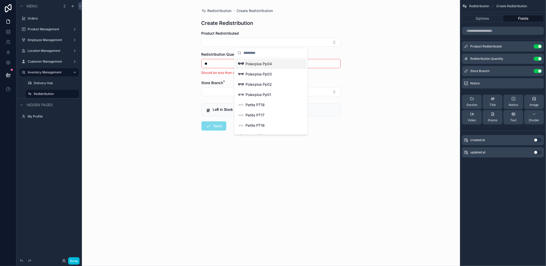
click at [253, 63] on span "Polaxplus Pp04" at bounding box center [259, 63] width 26 height 5
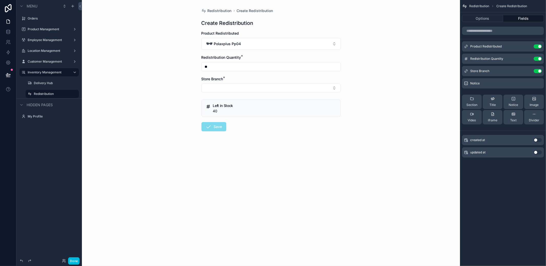
click at [243, 86] on button "Select Button" at bounding box center [271, 87] width 139 height 9
click at [255, 106] on span "[PERSON_NAME]" at bounding box center [251, 107] width 29 height 5
click at [217, 126] on button "Save" at bounding box center [214, 127] width 25 height 9
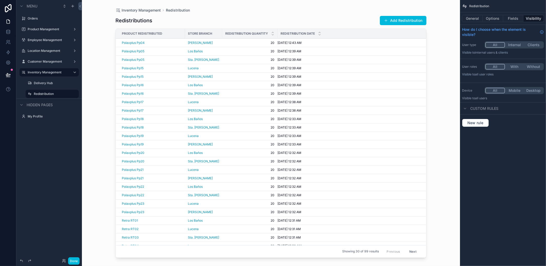
click at [394, 19] on button "Add Redistribution" at bounding box center [403, 20] width 47 height 9
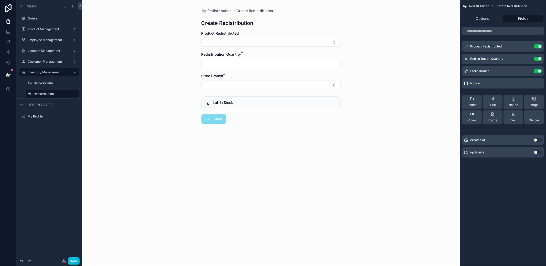
click at [259, 41] on button "Select Button" at bounding box center [271, 42] width 139 height 9
click at [270, 66] on div "Polaxplus Pp04" at bounding box center [254, 63] width 35 height 7
click at [215, 64] on input "scrollable content" at bounding box center [271, 66] width 139 height 7
type input "**"
click at [241, 82] on div "Store Branch *" at bounding box center [271, 84] width 139 height 16
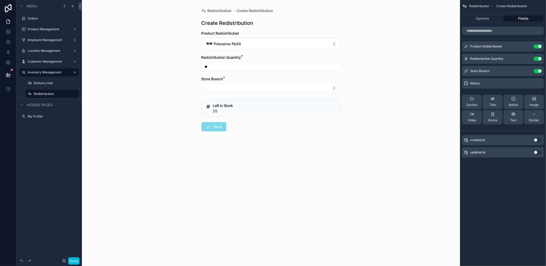
click at [239, 83] on button "Select Button" at bounding box center [271, 87] width 139 height 9
click at [255, 114] on div "Lucena" at bounding box center [270, 116] width 71 height 8
click at [219, 124] on button "Save" at bounding box center [214, 127] width 25 height 9
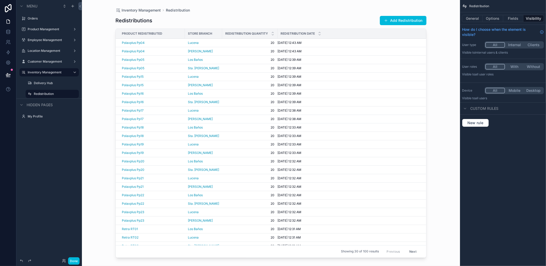
click at [393, 21] on button "Add Redistribution" at bounding box center [403, 20] width 47 height 9
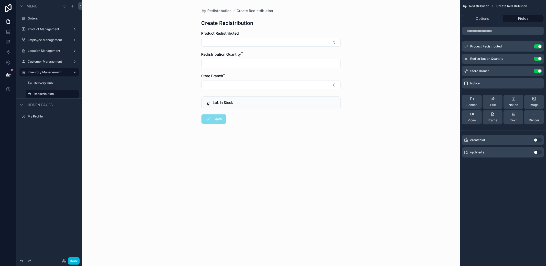
click at [265, 45] on button "Select Button" at bounding box center [271, 42] width 139 height 9
click at [261, 65] on span "Polaxplus Pp03" at bounding box center [259, 63] width 26 height 5
click at [249, 65] on input "scrollable content" at bounding box center [271, 66] width 139 height 7
type input "**"
click at [234, 89] on button "Select Button" at bounding box center [271, 87] width 139 height 9
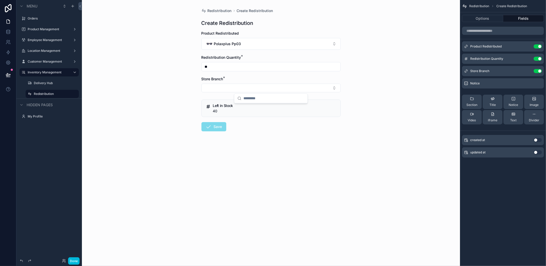
click at [226, 7] on div "Redistribution Create Redistribution Create Redistribution Product Redistribute…" at bounding box center [270, 82] width 147 height 164
click at [225, 8] on span "Redistribution" at bounding box center [220, 10] width 24 height 5
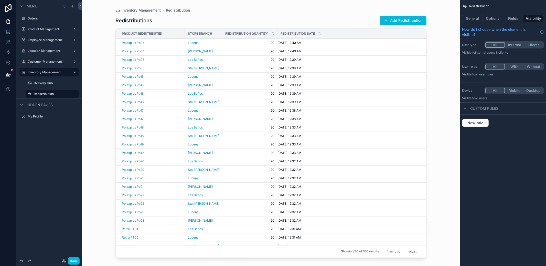
click at [411, 21] on button "Add Redistribution" at bounding box center [403, 20] width 47 height 9
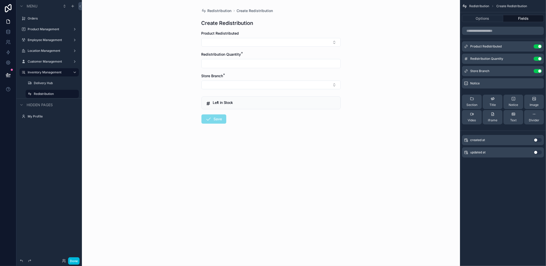
click at [255, 36] on div "Product Redistributed" at bounding box center [271, 39] width 139 height 16
click at [251, 41] on button "Select Button" at bounding box center [271, 42] width 139 height 9
click at [259, 66] on span "Polaxplus Pp03" at bounding box center [259, 63] width 26 height 5
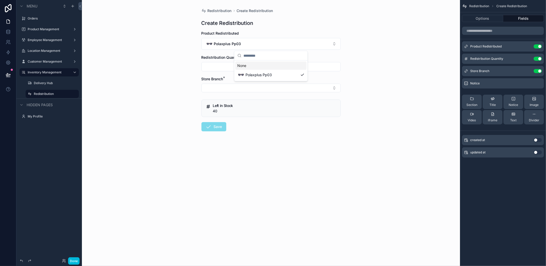
click at [236, 66] on input "scrollable content" at bounding box center [271, 66] width 139 height 7
type input "**"
click at [234, 84] on button "Select Button" at bounding box center [271, 87] width 139 height 9
click at [244, 125] on span "Sta. [PERSON_NAME]" at bounding box center [255, 124] width 37 height 5
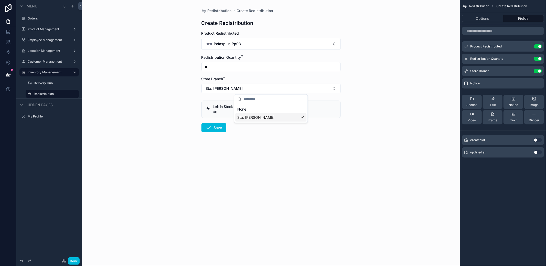
click at [217, 125] on button "Save" at bounding box center [214, 127] width 25 height 9
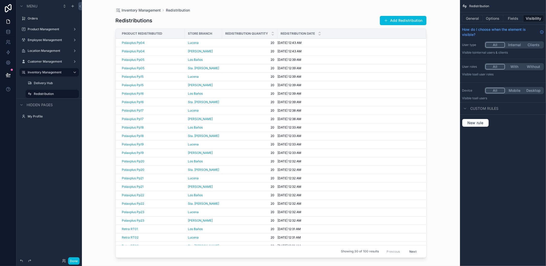
click at [396, 14] on div "Redistributions Add Redistribution Product Redistributed Store Branch Redistrib…" at bounding box center [270, 136] width 311 height 247
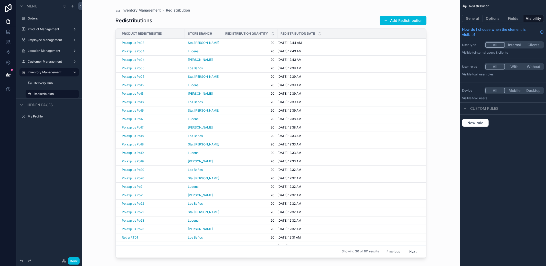
click at [390, 17] on button "Add Redistribution" at bounding box center [403, 20] width 47 height 9
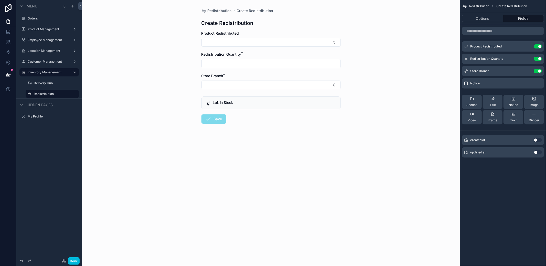
click at [224, 41] on button "Select Button" at bounding box center [271, 42] width 139 height 9
click at [256, 62] on span "Polaxplus Pp03" at bounding box center [259, 63] width 26 height 5
click at [249, 65] on input "scrollable content" at bounding box center [271, 66] width 139 height 7
type input "**"
click at [239, 88] on button "Select Button" at bounding box center [271, 87] width 139 height 9
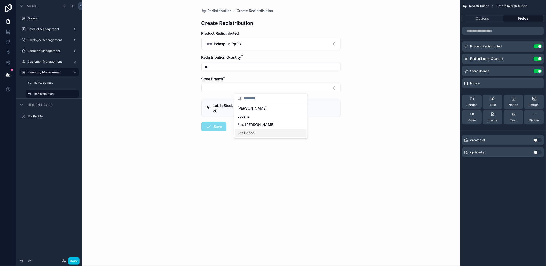
click at [249, 134] on span "Los Baños" at bounding box center [245, 132] width 17 height 5
click at [219, 127] on button "Save" at bounding box center [214, 127] width 25 height 9
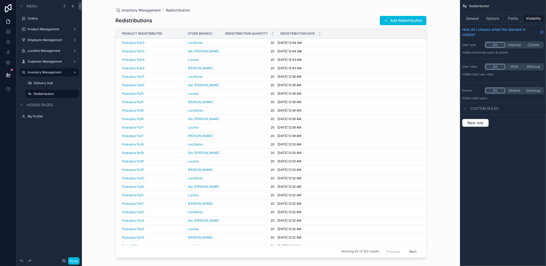
click at [392, 20] on button "Add Redistribution" at bounding box center [403, 20] width 47 height 9
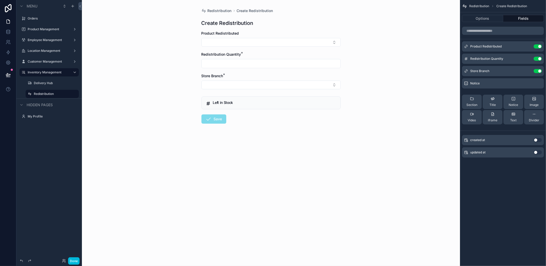
click at [258, 43] on button "Select Button" at bounding box center [271, 42] width 139 height 9
click at [253, 62] on span "Polaxplus Pp02" at bounding box center [259, 63] width 26 height 5
click at [236, 64] on input "scrollable content" at bounding box center [271, 66] width 139 height 7
type input "**"
click at [232, 85] on button "Select Button" at bounding box center [271, 87] width 139 height 9
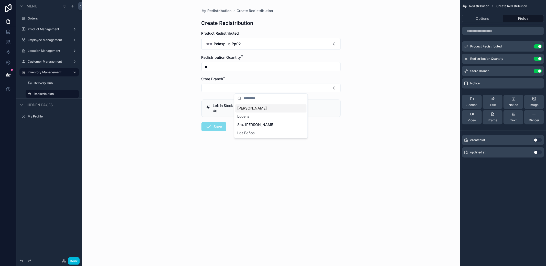
click at [254, 110] on span "[PERSON_NAME]" at bounding box center [251, 107] width 29 height 5
click at [219, 123] on button "Save" at bounding box center [214, 127] width 25 height 9
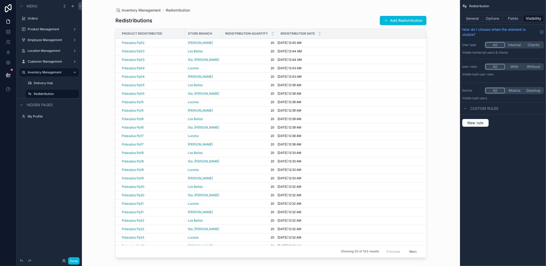
click at [389, 21] on button "Add Redistribution" at bounding box center [403, 20] width 47 height 9
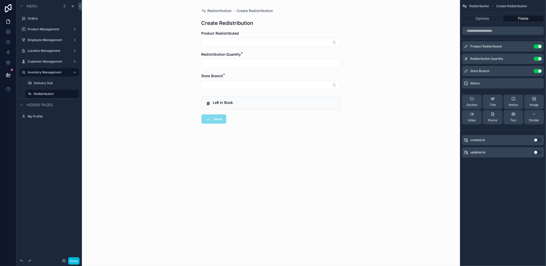
click at [262, 40] on button "Select Button" at bounding box center [271, 42] width 139 height 9
click at [260, 66] on span "Polaxplus Pp02" at bounding box center [259, 63] width 26 height 5
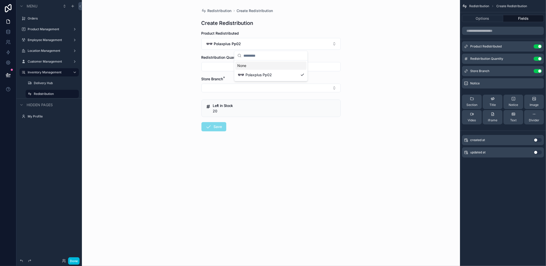
click at [238, 62] on div "scrollable content" at bounding box center [271, 66] width 139 height 9
click at [237, 65] on input "scrollable content" at bounding box center [271, 66] width 139 height 7
type input "**"
click at [231, 86] on button "Select Button" at bounding box center [271, 87] width 139 height 9
click at [244, 118] on span "Lucena" at bounding box center [243, 116] width 12 height 5
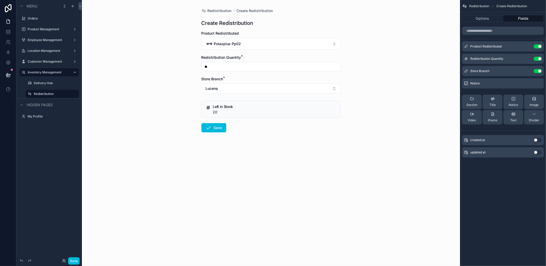
click at [213, 128] on button "Save" at bounding box center [214, 127] width 25 height 9
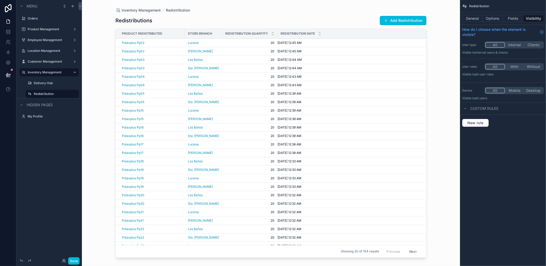
click at [394, 22] on button "Add Redistribution" at bounding box center [403, 20] width 47 height 9
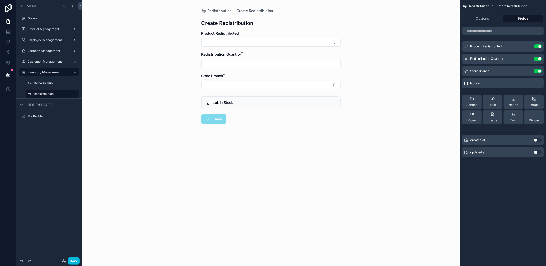
click at [248, 46] on button "Select Button" at bounding box center [271, 42] width 139 height 9
click at [257, 66] on span "Polaxplus Pp01" at bounding box center [259, 63] width 26 height 5
click at [238, 65] on input "scrollable content" at bounding box center [271, 66] width 139 height 7
type input "**"
click at [230, 86] on button "Select Button" at bounding box center [271, 87] width 139 height 9
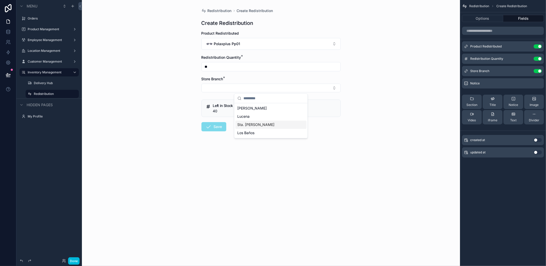
click at [248, 126] on span "Sta. [PERSON_NAME]" at bounding box center [255, 124] width 37 height 5
click at [224, 126] on button "Save" at bounding box center [214, 127] width 25 height 9
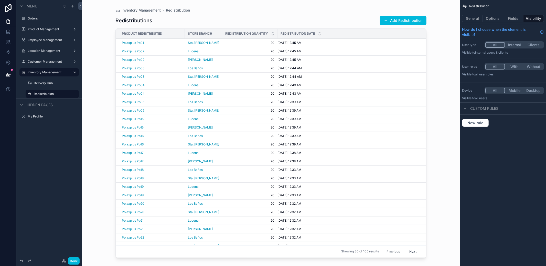
click at [389, 21] on button "Add Redistribution" at bounding box center [403, 20] width 47 height 9
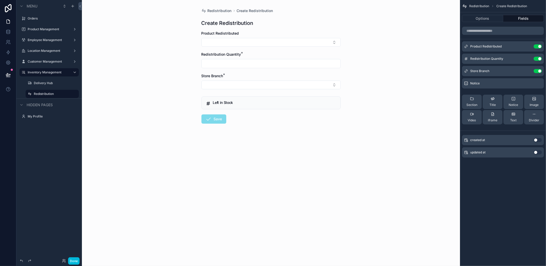
click at [244, 43] on button "Select Button" at bounding box center [271, 42] width 139 height 9
click at [263, 67] on div "Polaxplus Pp01" at bounding box center [254, 63] width 34 height 7
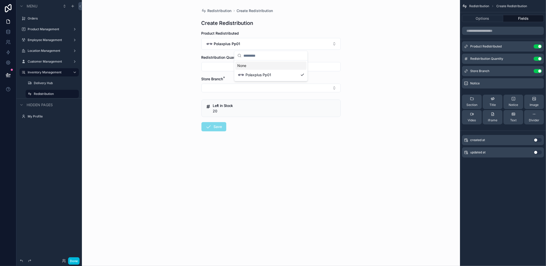
click at [218, 67] on input "scrollable content" at bounding box center [271, 66] width 139 height 7
type input "**"
click at [229, 89] on button "Select Button" at bounding box center [271, 87] width 139 height 9
click at [251, 130] on div "Los Baños" at bounding box center [270, 133] width 71 height 8
click at [205, 131] on button "Save" at bounding box center [214, 127] width 25 height 9
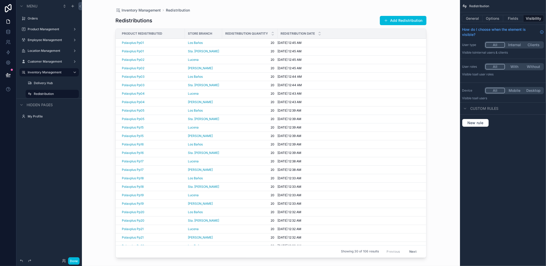
click at [390, 23] on button "Add Redistribution" at bounding box center [403, 20] width 47 height 9
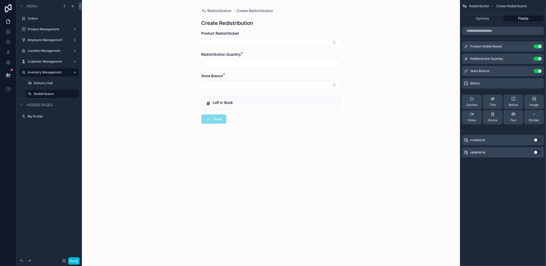
click at [242, 38] on button "Select Button" at bounding box center [271, 42] width 139 height 9
click at [252, 67] on div "Petite PT18" at bounding box center [250, 63] width 27 height 7
click at [241, 65] on input "scrollable content" at bounding box center [271, 66] width 139 height 7
type input "**"
click at [233, 85] on button "Select Button" at bounding box center [271, 87] width 139 height 9
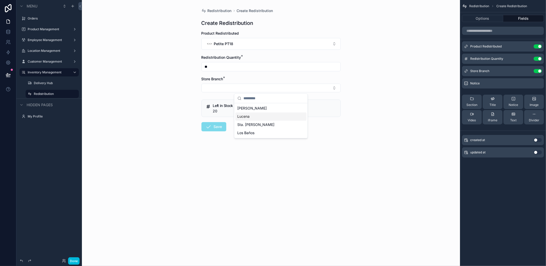
click at [252, 106] on span "[PERSON_NAME]" at bounding box center [251, 107] width 29 height 5
click at [220, 129] on button "Save" at bounding box center [214, 127] width 25 height 9
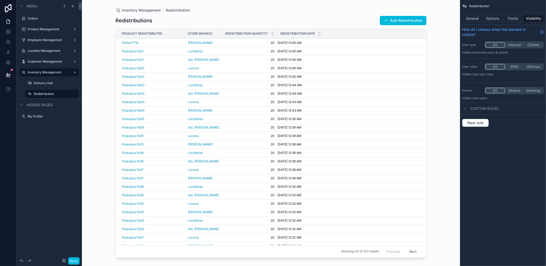
drag, startPoint x: 394, startPoint y: 19, endPoint x: 356, endPoint y: 29, distance: 39.7
click at [394, 19] on button "Add Redistribution" at bounding box center [403, 20] width 47 height 9
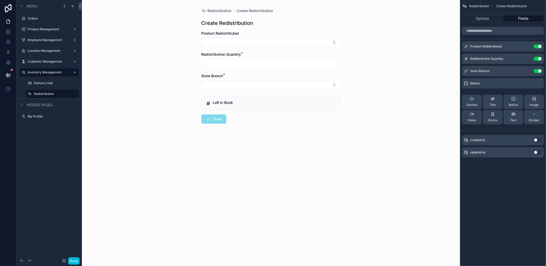
click at [270, 43] on button "Select Button" at bounding box center [271, 42] width 139 height 9
click at [265, 64] on div "Petite PT17" at bounding box center [270, 64] width 71 height 10
click at [248, 64] on input "scrollable content" at bounding box center [271, 66] width 139 height 7
type input "**"
click at [241, 87] on button "Select Button" at bounding box center [271, 87] width 139 height 9
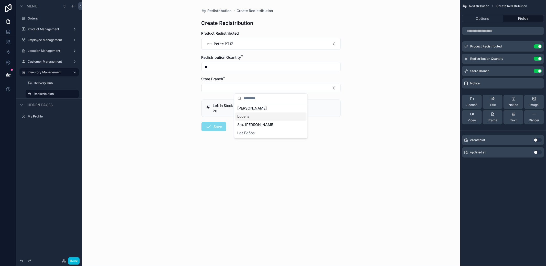
click at [248, 114] on span "Lucena" at bounding box center [243, 116] width 12 height 5
click at [223, 128] on button "Save" at bounding box center [214, 127] width 25 height 9
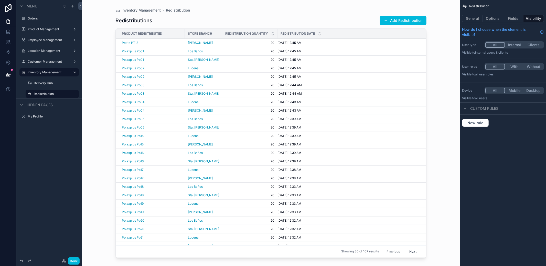
click at [396, 22] on button "Add Redistribution" at bounding box center [403, 20] width 47 height 9
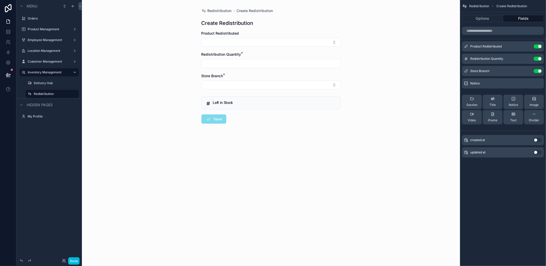
click at [258, 42] on button "Select Button" at bounding box center [271, 42] width 139 height 9
click at [263, 64] on span "Petite PT16" at bounding box center [255, 63] width 19 height 5
click at [226, 65] on input "scrollable content" at bounding box center [271, 66] width 139 height 7
type input "**"
click at [233, 86] on button "Select Button" at bounding box center [271, 87] width 139 height 9
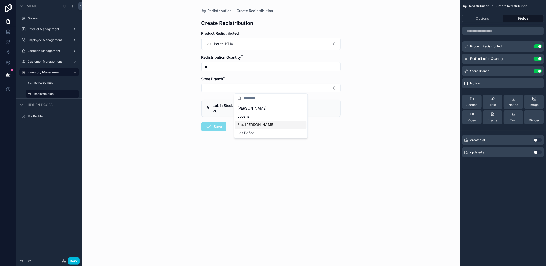
click at [249, 124] on span "Sta. [PERSON_NAME]" at bounding box center [255, 124] width 37 height 5
click at [215, 125] on button "Save" at bounding box center [214, 127] width 25 height 9
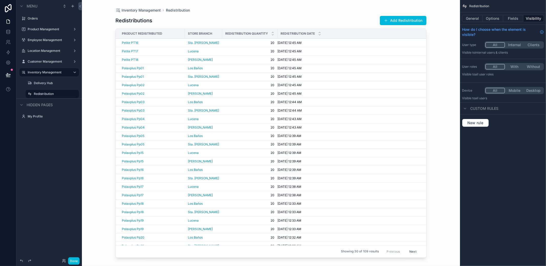
click at [403, 22] on button "Add Redistribution" at bounding box center [403, 20] width 47 height 9
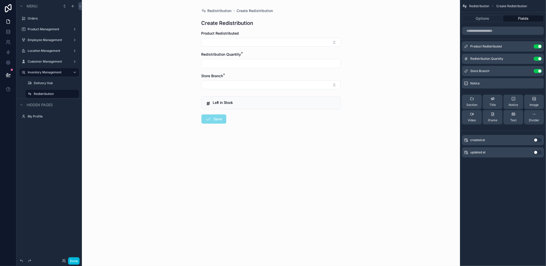
click at [276, 43] on button "Select Button" at bounding box center [271, 42] width 139 height 9
click at [258, 66] on span "Moso M72" at bounding box center [255, 63] width 18 height 5
click at [236, 66] on input "scrollable content" at bounding box center [271, 66] width 139 height 7
type input "**"
click at [232, 87] on button "Select Button" at bounding box center [271, 87] width 139 height 9
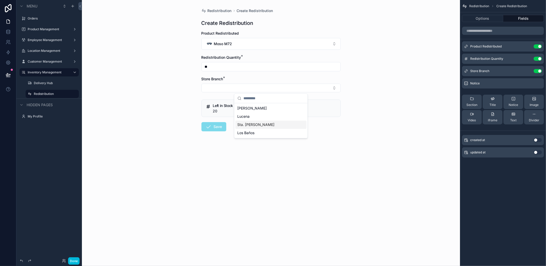
click at [259, 125] on div "Sta. [PERSON_NAME]" at bounding box center [270, 124] width 71 height 8
click at [219, 129] on button "Save" at bounding box center [214, 127] width 25 height 9
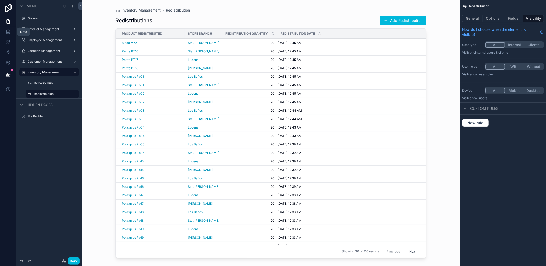
click at [8, 30] on icon at bounding box center [8, 31] width 5 height 5
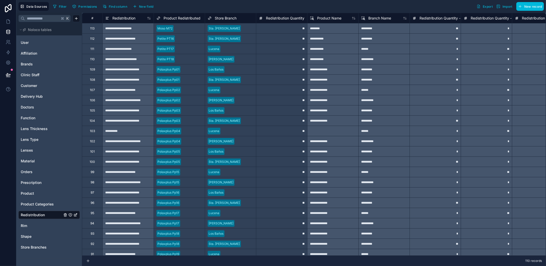
click at [243, 30] on div at bounding box center [248, 28] width 10 height 5
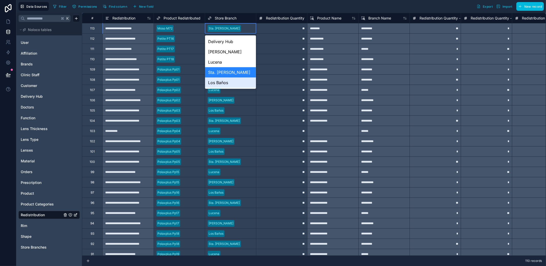
click at [231, 86] on div "Los Baños" at bounding box center [230, 82] width 51 height 10
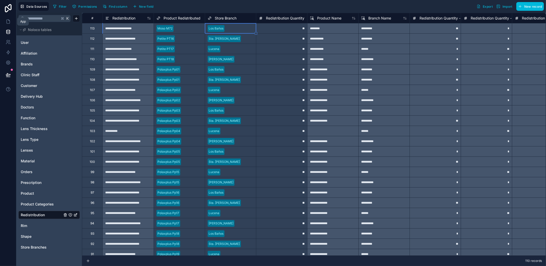
click at [12, 22] on link at bounding box center [8, 21] width 16 height 10
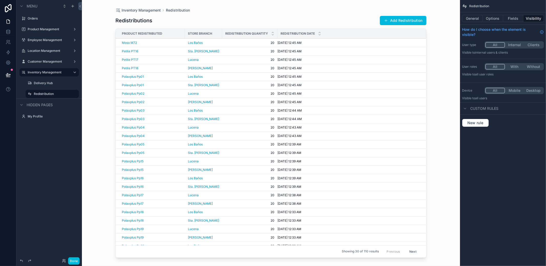
click at [406, 22] on button "Add Redistribution" at bounding box center [403, 20] width 47 height 9
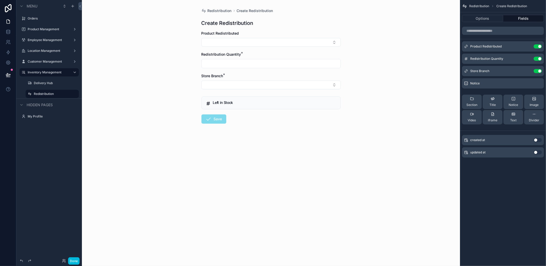
click at [277, 40] on button "Select Button" at bounding box center [271, 42] width 139 height 9
click at [270, 62] on div "Moso M71" at bounding box center [270, 64] width 71 height 10
click at [257, 63] on input "scrollable content" at bounding box center [271, 66] width 139 height 7
type input "**"
click at [236, 84] on button "Select Button" at bounding box center [271, 87] width 139 height 9
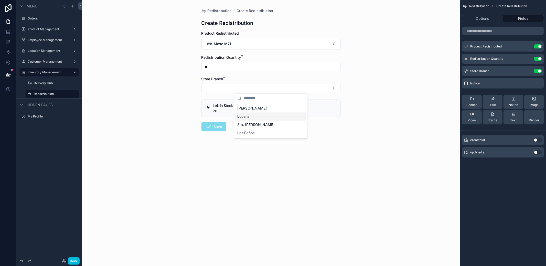
click at [251, 108] on span "[PERSON_NAME]" at bounding box center [251, 107] width 29 height 5
click at [215, 125] on button "Save" at bounding box center [214, 127] width 25 height 9
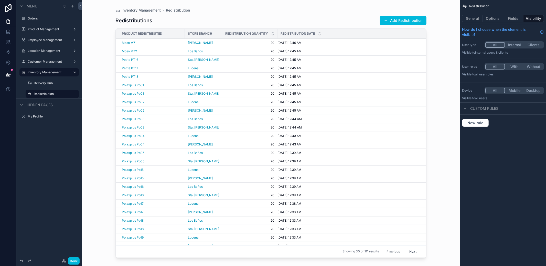
click at [401, 21] on button "Add Redistribution" at bounding box center [403, 20] width 47 height 9
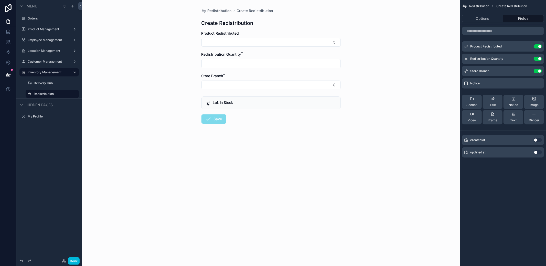
click at [269, 52] on div "Redistribution Quantity *" at bounding box center [271, 54] width 139 height 5
click at [270, 47] on form "Product Redistributed Redistribution Quantity * Store Branch * Left in Stock Sa…" at bounding box center [271, 93] width 139 height 125
click at [271, 44] on button "Select Button" at bounding box center [271, 42] width 139 height 9
click at [269, 65] on div "Moso M70" at bounding box center [270, 64] width 71 height 10
click at [242, 64] on input "scrollable content" at bounding box center [271, 66] width 139 height 7
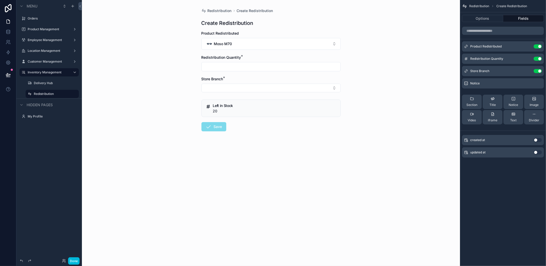
type input "**"
click at [236, 87] on button "Select Button" at bounding box center [271, 87] width 139 height 9
click at [248, 115] on span "Lucena" at bounding box center [243, 116] width 12 height 5
click at [213, 128] on button "Save" at bounding box center [214, 127] width 25 height 9
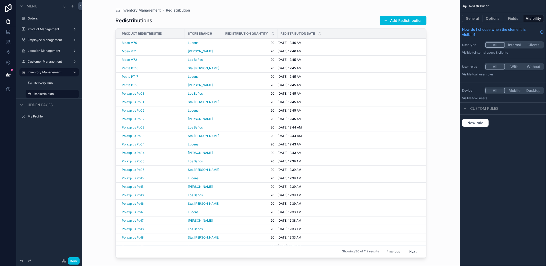
click at [397, 18] on button "Add Redistribution" at bounding box center [403, 20] width 47 height 9
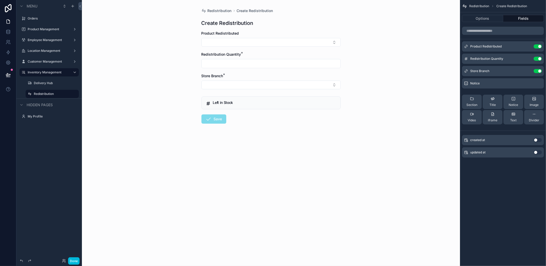
click at [260, 44] on button "Select Button" at bounding box center [271, 42] width 139 height 9
click at [263, 65] on span "Moso M69" at bounding box center [255, 63] width 18 height 5
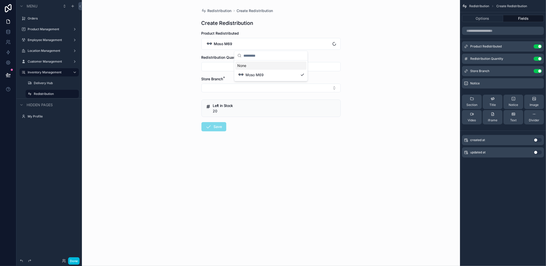
click at [236, 66] on input "scrollable content" at bounding box center [271, 66] width 139 height 7
type input "**"
click at [232, 84] on button "Select Button" at bounding box center [271, 87] width 139 height 9
click at [251, 126] on span "Sta. [PERSON_NAME]" at bounding box center [255, 124] width 37 height 5
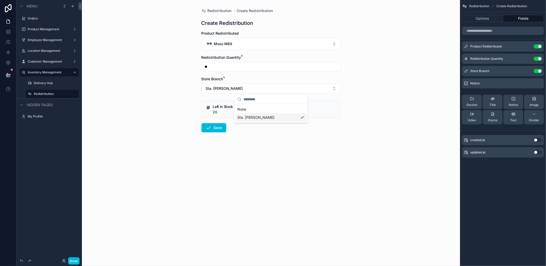
click at [228, 126] on form "Product Redistributed Moso M69 Redistribution Quantity * ** Store Branch * Sta.…" at bounding box center [271, 98] width 139 height 134
click at [210, 128] on icon "scrollable content" at bounding box center [209, 127] width 6 height 6
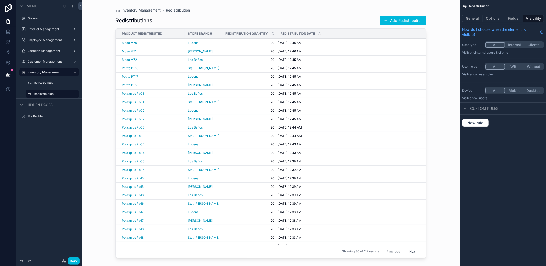
click at [398, 17] on button "Add Redistribution" at bounding box center [403, 20] width 47 height 9
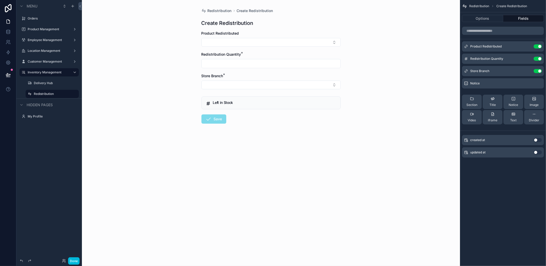
click at [252, 37] on div "Product Redistributed" at bounding box center [271, 39] width 139 height 16
click at [250, 40] on button "Select Button" at bounding box center [271, 42] width 139 height 9
click at [254, 64] on span "Moso M68" at bounding box center [255, 63] width 18 height 5
click at [238, 68] on input "scrollable content" at bounding box center [271, 66] width 139 height 7
type input "**"
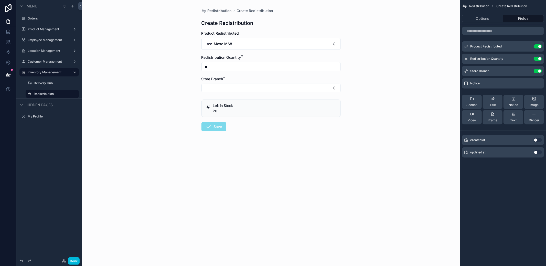
click at [225, 87] on button "Select Button" at bounding box center [271, 87] width 139 height 9
click at [251, 133] on span "Los Baños" at bounding box center [245, 132] width 17 height 5
click at [214, 128] on button "Save" at bounding box center [214, 127] width 25 height 9
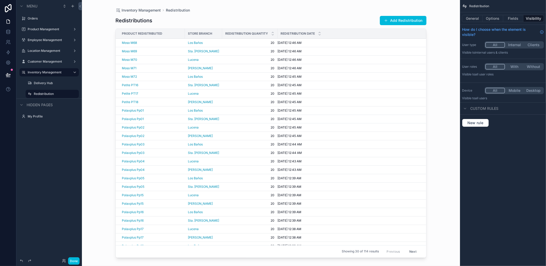
click at [395, 21] on button "Add Redistribution" at bounding box center [403, 20] width 47 height 9
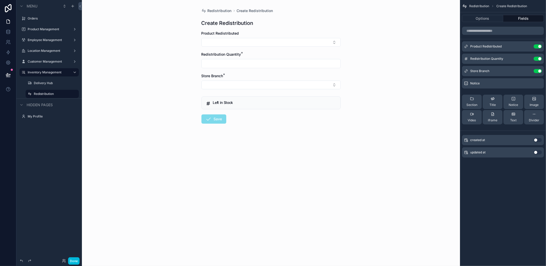
click at [274, 48] on form "Product Redistributed Redistribution Quantity * Store Branch * Left in Stock Sa…" at bounding box center [271, 93] width 139 height 125
click at [275, 43] on button "Select Button" at bounding box center [271, 42] width 139 height 9
click at [268, 65] on div "Moso M67" at bounding box center [270, 64] width 71 height 10
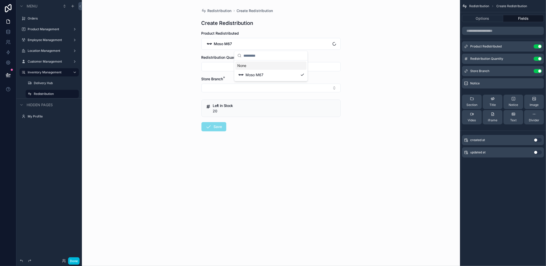
click at [258, 63] on input "scrollable content" at bounding box center [271, 66] width 139 height 7
type input "**"
click at [236, 81] on div "Store Branch *" at bounding box center [271, 78] width 139 height 5
click at [231, 88] on button "Select Button" at bounding box center [271, 87] width 139 height 9
click at [250, 107] on span "[PERSON_NAME]" at bounding box center [251, 107] width 29 height 5
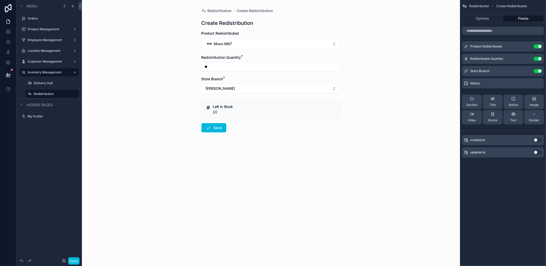
click at [215, 129] on button "Save" at bounding box center [214, 127] width 25 height 9
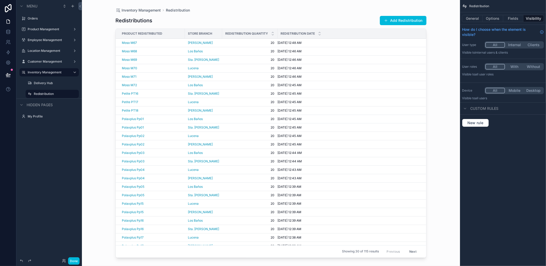
click at [397, 19] on button "Add Redistribution" at bounding box center [403, 20] width 47 height 9
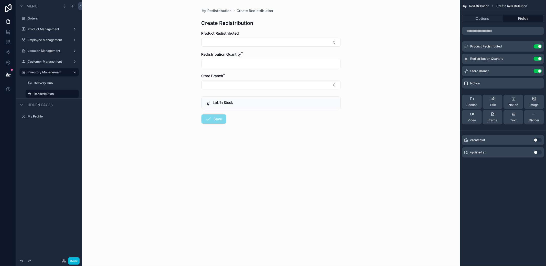
click at [279, 43] on button "Select Button" at bounding box center [271, 42] width 139 height 9
click at [268, 63] on div "Moso M66" at bounding box center [270, 64] width 71 height 10
click at [252, 64] on input "scrollable content" at bounding box center [271, 66] width 139 height 7
type input "**"
click at [228, 87] on button "Select Button" at bounding box center [271, 87] width 139 height 9
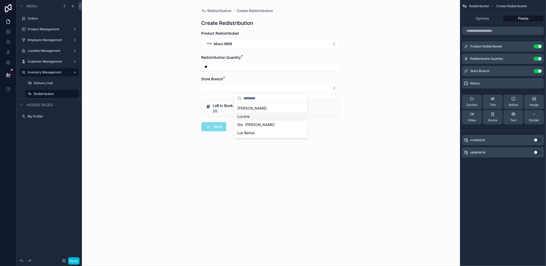
click at [250, 118] on div "Lucena" at bounding box center [270, 116] width 71 height 8
click at [214, 130] on button "Save" at bounding box center [214, 127] width 25 height 9
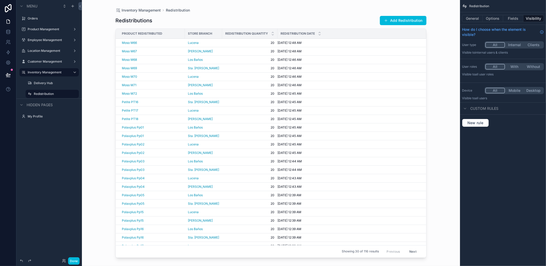
click at [397, 23] on button "Add Redistribution" at bounding box center [403, 20] width 47 height 9
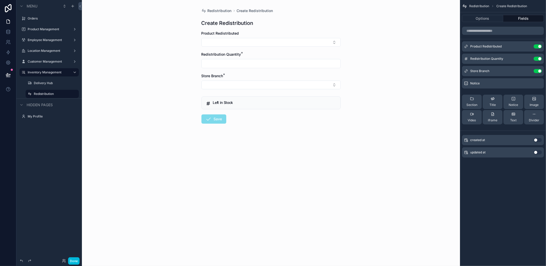
click at [245, 44] on button "Select Button" at bounding box center [271, 42] width 139 height 9
click at [265, 66] on div "Moso M65" at bounding box center [270, 64] width 71 height 10
click at [249, 64] on input "scrollable content" at bounding box center [271, 66] width 139 height 7
type input "**"
click at [232, 87] on button "Select Button" at bounding box center [271, 87] width 139 height 9
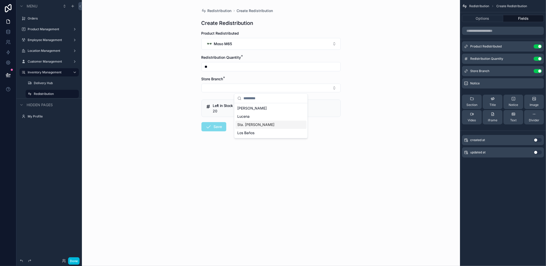
click at [250, 123] on span "Sta. [PERSON_NAME]" at bounding box center [255, 124] width 37 height 5
click at [218, 126] on button "Save" at bounding box center [214, 127] width 25 height 9
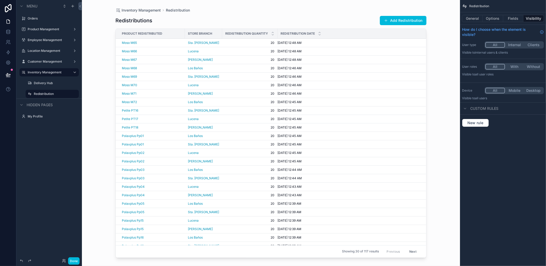
click at [394, 17] on button "Add Redistribution" at bounding box center [403, 20] width 47 height 9
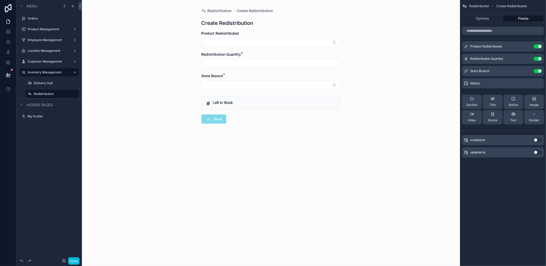
click at [268, 39] on button "Select Button" at bounding box center [271, 42] width 139 height 9
click at [267, 66] on div "Moso M64" at bounding box center [270, 64] width 71 height 10
click at [258, 66] on input "scrollable content" at bounding box center [271, 66] width 139 height 7
type input "**"
click at [237, 83] on button "Select Button" at bounding box center [271, 87] width 139 height 9
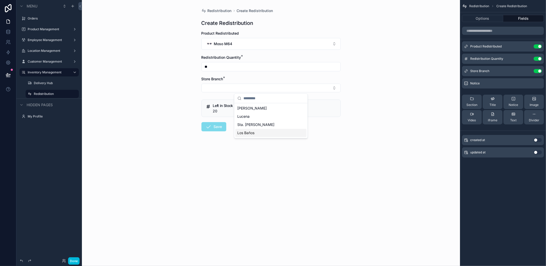
click at [249, 130] on span "Los Baños" at bounding box center [245, 132] width 17 height 5
click at [216, 130] on button "Save" at bounding box center [214, 127] width 25 height 9
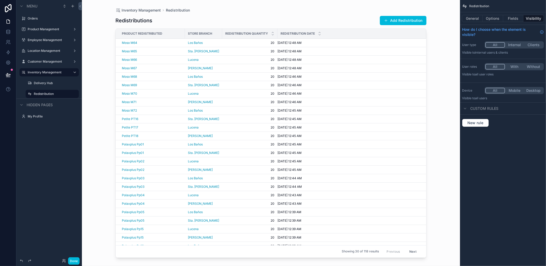
click at [399, 18] on button "Add Redistribution" at bounding box center [403, 20] width 47 height 9
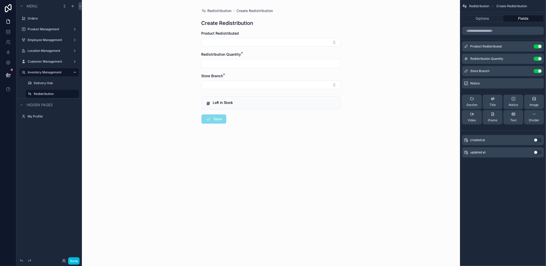
click at [278, 39] on button "Select Button" at bounding box center [271, 42] width 139 height 9
click at [263, 67] on div "Moso M63" at bounding box center [250, 63] width 26 height 7
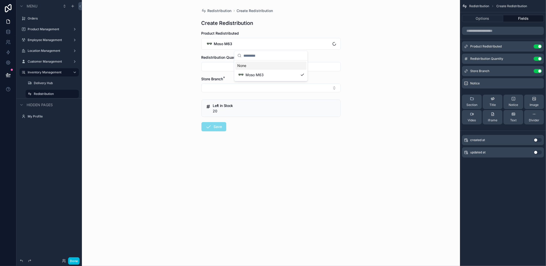
click at [225, 67] on input "scrollable content" at bounding box center [271, 66] width 139 height 7
type input "**"
click at [231, 90] on button "Select Button" at bounding box center [271, 87] width 139 height 9
click at [254, 109] on span "[PERSON_NAME]" at bounding box center [251, 107] width 29 height 5
click at [220, 121] on form "Product Redistributed Moso M63 Redistribution Quantity * ** Store Branch * [PER…" at bounding box center [271, 98] width 139 height 134
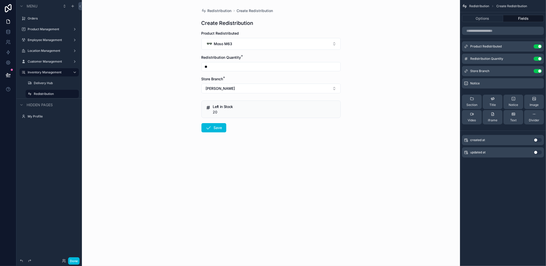
click at [216, 125] on button "Save" at bounding box center [214, 127] width 25 height 9
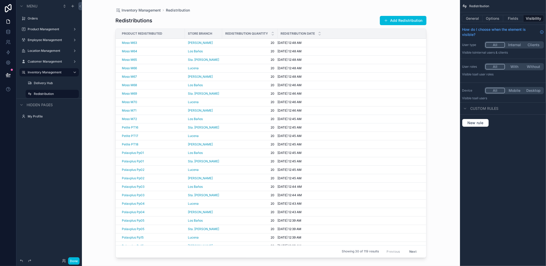
click at [397, 25] on div "Redistributions Add Redistribution Product Redistributed Store Branch Redistrib…" at bounding box center [270, 136] width 311 height 247
click at [397, 23] on button "Add Redistribution" at bounding box center [403, 20] width 47 height 9
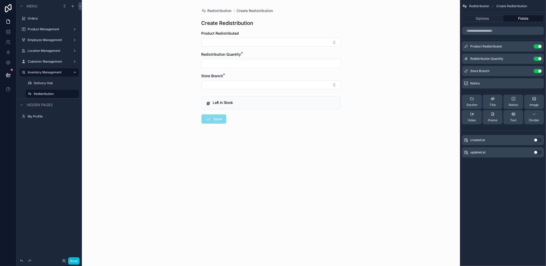
click at [254, 40] on button "Select Button" at bounding box center [271, 42] width 139 height 9
click at [255, 65] on span "Moso M62" at bounding box center [255, 63] width 18 height 5
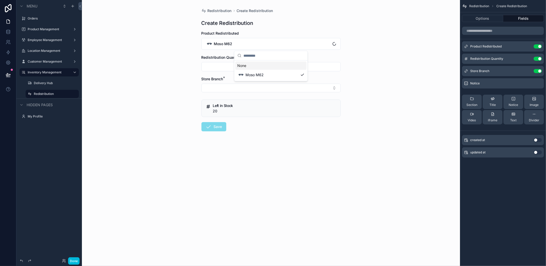
click at [230, 67] on input "scrollable content" at bounding box center [271, 66] width 139 height 7
type input "**"
click at [229, 88] on button "Select Button" at bounding box center [271, 87] width 139 height 9
click at [252, 117] on div "Lucena" at bounding box center [270, 116] width 71 height 8
click at [216, 122] on form "Product Redistributed Moso M62 Redistribution Quantity * ** Store Branch * Luce…" at bounding box center [271, 98] width 139 height 134
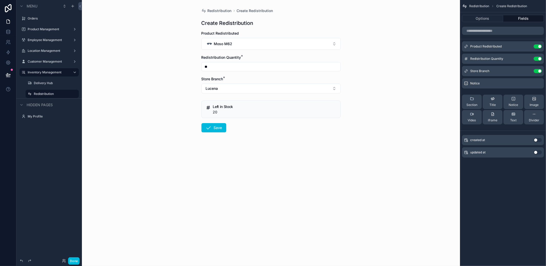
click at [214, 127] on button "Save" at bounding box center [214, 127] width 25 height 9
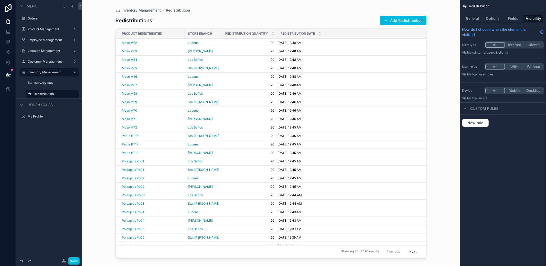
click at [391, 25] on button "Add Redistribution" at bounding box center [403, 20] width 47 height 9
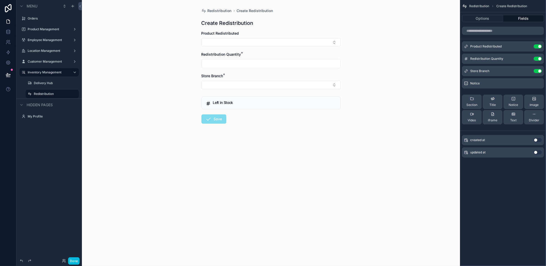
click at [248, 37] on div "Product Redistributed" at bounding box center [271, 39] width 139 height 16
click at [247, 39] on button "Select Button" at bounding box center [271, 42] width 139 height 9
click at [255, 64] on span "Moso M61" at bounding box center [254, 63] width 17 height 5
click at [231, 64] on input "scrollable content" at bounding box center [271, 66] width 139 height 7
type input "**"
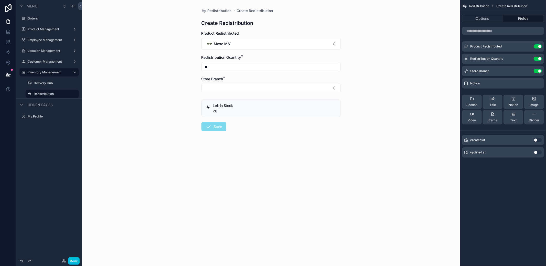
click at [231, 87] on button "Select Button" at bounding box center [271, 87] width 139 height 9
click at [259, 125] on div "Sta. [PERSON_NAME]" at bounding box center [270, 124] width 71 height 8
click at [223, 125] on button "Save" at bounding box center [214, 127] width 25 height 9
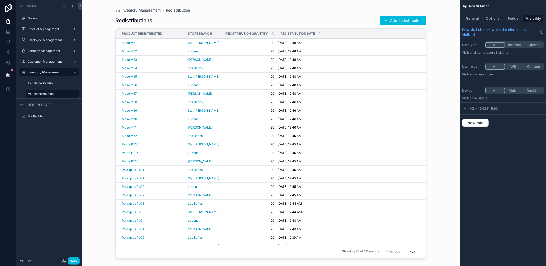
click at [394, 24] on button "Add Redistribution" at bounding box center [403, 20] width 47 height 9
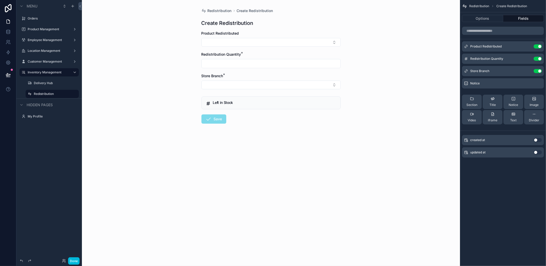
click at [231, 40] on button "Select Button" at bounding box center [271, 42] width 139 height 9
click at [253, 66] on div "Moso M60" at bounding box center [250, 63] width 26 height 7
click at [225, 67] on input "scrollable content" at bounding box center [271, 66] width 139 height 7
type input "**"
click at [234, 86] on button "Select Button" at bounding box center [271, 87] width 139 height 9
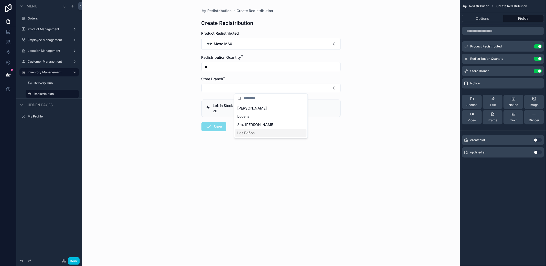
click at [251, 132] on span "Los Baños" at bounding box center [245, 132] width 17 height 5
click at [220, 128] on button "Save" at bounding box center [214, 127] width 25 height 9
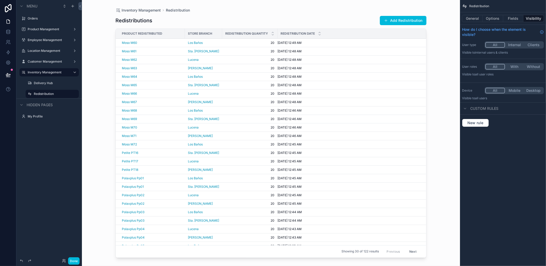
click at [403, 22] on button "Add Redistribution" at bounding box center [403, 20] width 47 height 9
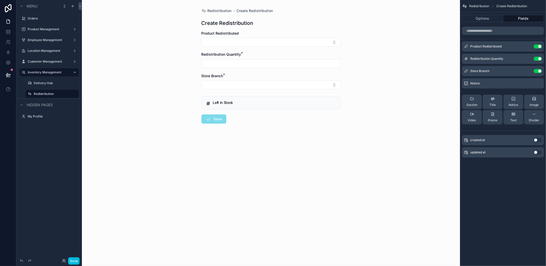
click at [292, 44] on button "Select Button" at bounding box center [271, 42] width 139 height 9
click at [268, 64] on div "Moso M59" at bounding box center [270, 64] width 71 height 10
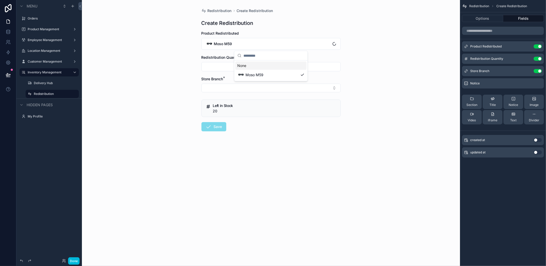
click at [228, 64] on input "scrollable content" at bounding box center [271, 66] width 139 height 7
type input "**"
click at [229, 84] on button "Select Button" at bounding box center [271, 87] width 139 height 9
click at [243, 110] on span "[PERSON_NAME]" at bounding box center [251, 107] width 29 height 5
click at [209, 128] on icon "scrollable content" at bounding box center [209, 127] width 6 height 6
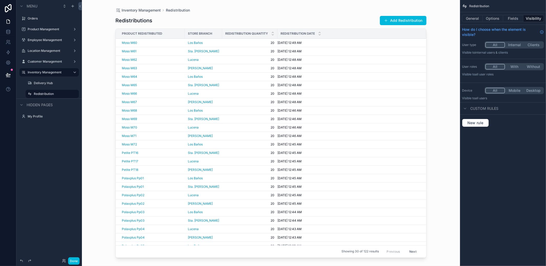
click at [409, 19] on button "Add Redistribution" at bounding box center [403, 20] width 47 height 9
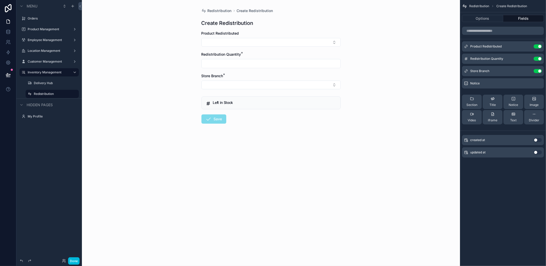
click at [269, 39] on button "Select Button" at bounding box center [271, 42] width 139 height 9
click at [261, 65] on span "Moso M58" at bounding box center [255, 63] width 18 height 5
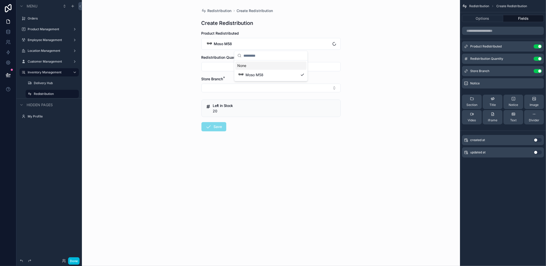
click at [218, 65] on input "scrollable content" at bounding box center [271, 66] width 139 height 7
type input "**"
click at [233, 84] on button "Select Button" at bounding box center [271, 87] width 139 height 9
click at [246, 116] on span "Lucena" at bounding box center [243, 116] width 12 height 5
click at [207, 129] on icon "scrollable content" at bounding box center [209, 127] width 6 height 6
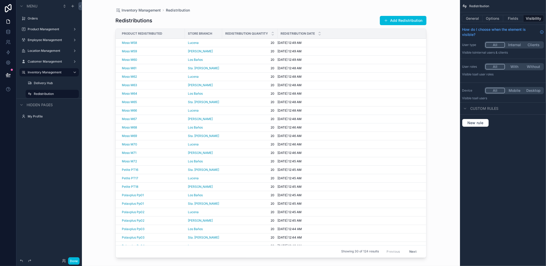
click at [407, 22] on button "Add Redistribution" at bounding box center [403, 20] width 47 height 9
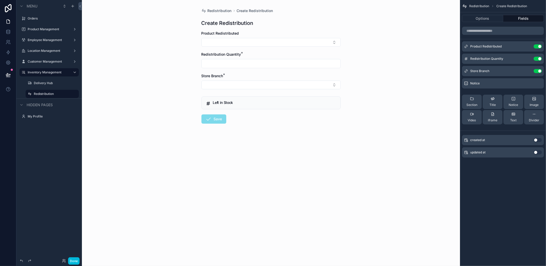
click at [275, 43] on button "Select Button" at bounding box center [271, 42] width 139 height 9
click at [267, 65] on div "Moso M56" at bounding box center [270, 64] width 71 height 10
click at [249, 65] on input "scrollable content" at bounding box center [271, 66] width 139 height 7
type input "**"
click at [244, 86] on button "Select Button" at bounding box center [271, 87] width 139 height 9
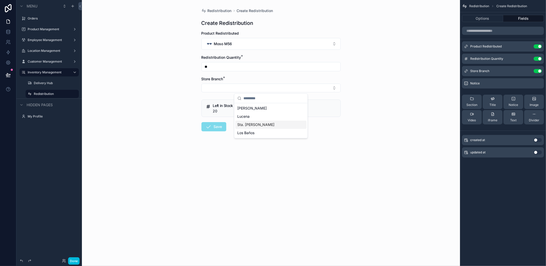
click at [253, 123] on div "Sta. [PERSON_NAME]" at bounding box center [270, 124] width 71 height 8
click at [228, 123] on form "Product Redistributed Moso M56 Redistribution Quantity * ** Store Branch * Sta.…" at bounding box center [271, 98] width 139 height 134
click at [221, 124] on button "Save" at bounding box center [214, 127] width 25 height 9
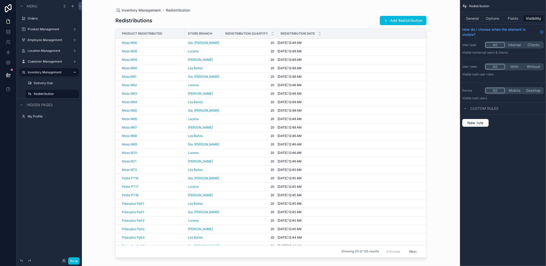
click at [409, 22] on button "Add Redistribution" at bounding box center [403, 20] width 47 height 9
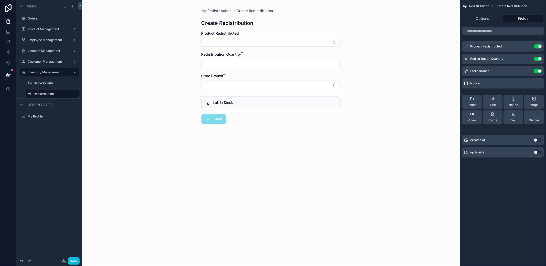
click at [287, 40] on button "Select Button" at bounding box center [271, 42] width 139 height 9
click at [265, 66] on div "Moso M55" at bounding box center [270, 64] width 71 height 10
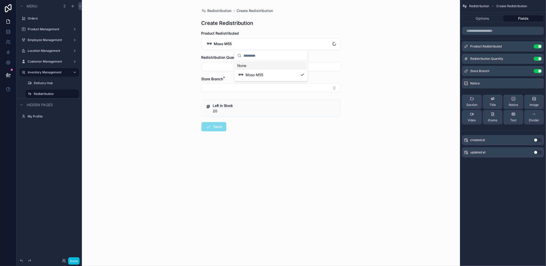
click at [234, 68] on input "scrollable content" at bounding box center [271, 66] width 139 height 7
type input "**"
click at [237, 86] on button "Select Button" at bounding box center [271, 87] width 139 height 9
click at [249, 130] on span "Los Baños" at bounding box center [245, 132] width 17 height 5
click at [207, 130] on icon "scrollable content" at bounding box center [209, 127] width 6 height 6
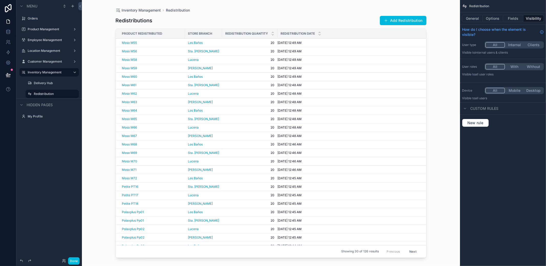
click at [393, 19] on button "Add Redistribution" at bounding box center [403, 20] width 47 height 9
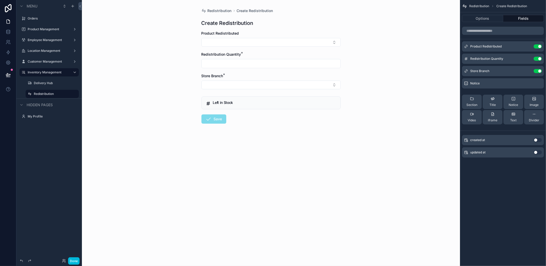
click at [259, 46] on button "Select Button" at bounding box center [271, 42] width 139 height 9
click at [265, 65] on div "Moso M54" at bounding box center [270, 64] width 71 height 10
click
type input "**"
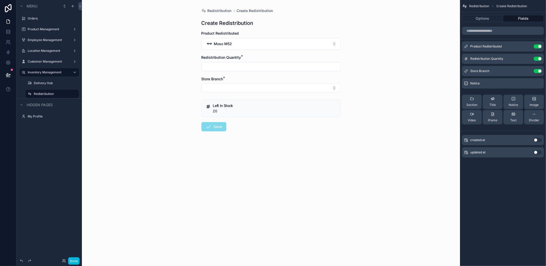
type input "**"
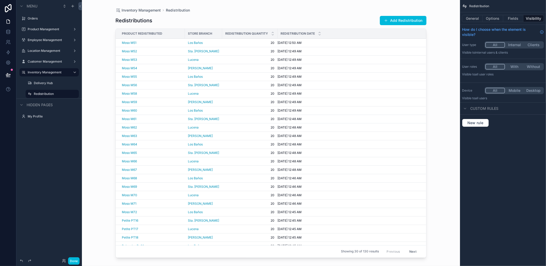
click at [388, 22] on span "scrollable content" at bounding box center [386, 20] width 4 height 4
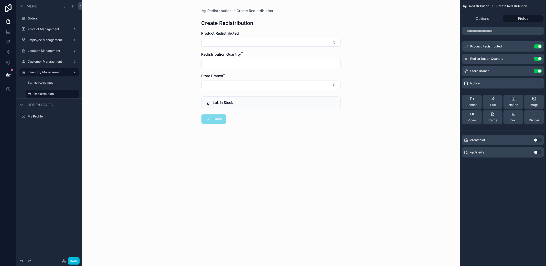
click at [256, 43] on button "Select Button" at bounding box center [271, 42] width 139 height 9
click at [262, 65] on span "Moso M50" at bounding box center [255, 63] width 18 height 5
click at [253, 64] on input "scrollable content" at bounding box center [271, 66] width 139 height 7
type input "**"
click at [224, 88] on button "Select Button" at bounding box center [271, 87] width 139 height 9
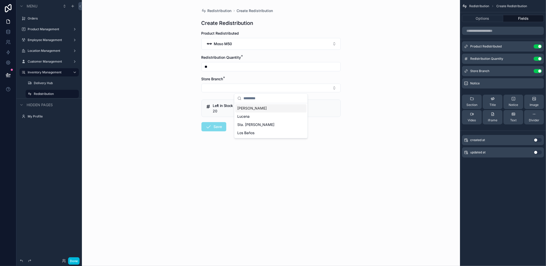
click at [247, 110] on span "[PERSON_NAME]" at bounding box center [251, 107] width 29 height 5
click at [220, 130] on button "Save" at bounding box center [214, 127] width 25 height 9
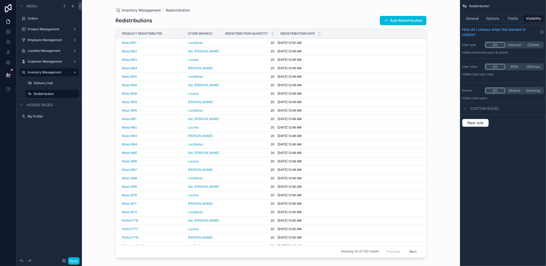
click at [391, 20] on button "Add Redistribution" at bounding box center [403, 20] width 47 height 9
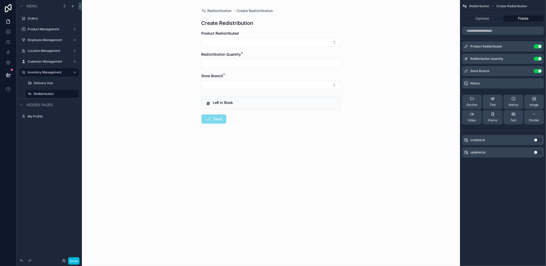
click at [287, 45] on button "Select Button" at bounding box center [271, 42] width 139 height 9
click at [268, 65] on div "Moso M49" at bounding box center [270, 64] width 71 height 10
click at [249, 66] on input "scrollable content" at bounding box center [271, 66] width 139 height 7
type input "**"
click at [228, 91] on button "Select Button" at bounding box center [271, 87] width 139 height 9
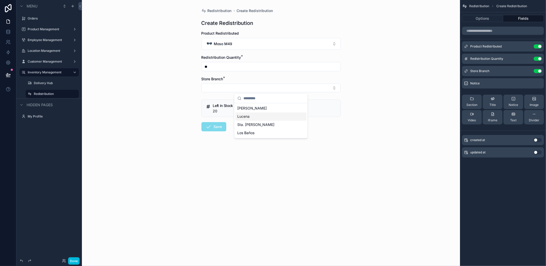
click at [245, 118] on span "Lucena" at bounding box center [243, 116] width 12 height 5
click at [217, 126] on button "Save" at bounding box center [214, 127] width 25 height 9
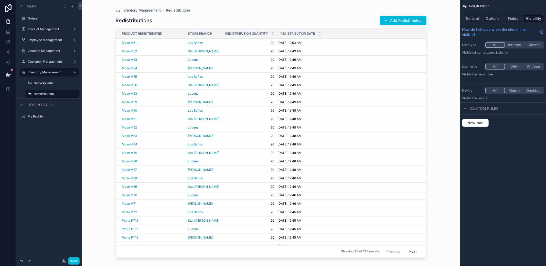
click at [400, 25] on button "Add Redistribution" at bounding box center [403, 20] width 47 height 9
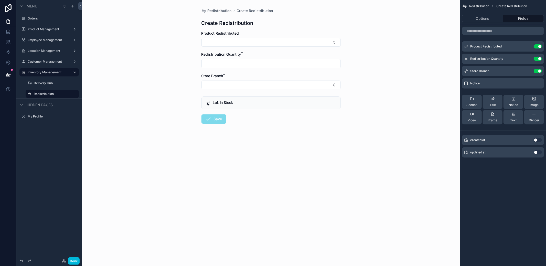
click at [241, 47] on form "Product Redistributed Redistribution Quantity * Store Branch * Left in Stock Sa…" at bounding box center [271, 93] width 139 height 125
click at [245, 44] on button "Select Button" at bounding box center [271, 42] width 139 height 9
click at [264, 67] on div "Moso M48" at bounding box center [270, 64] width 71 height 10
click at [261, 67] on input "scrollable content" at bounding box center [271, 66] width 139 height 7
type input "**"
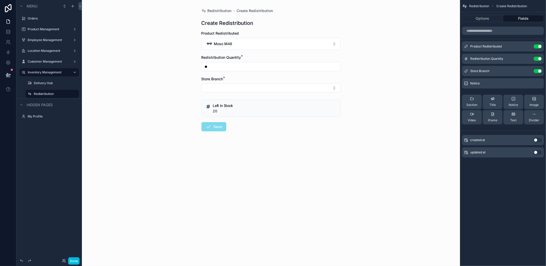
click at [233, 90] on button "Select Button" at bounding box center [271, 87] width 139 height 9
click at [252, 122] on span "Sta. [PERSON_NAME]" at bounding box center [255, 124] width 37 height 5
click at [205, 125] on button "Save" at bounding box center [214, 127] width 25 height 9
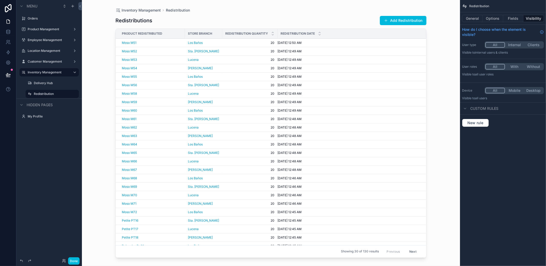
click at [398, 22] on button "Add Redistribution" at bounding box center [403, 20] width 47 height 9
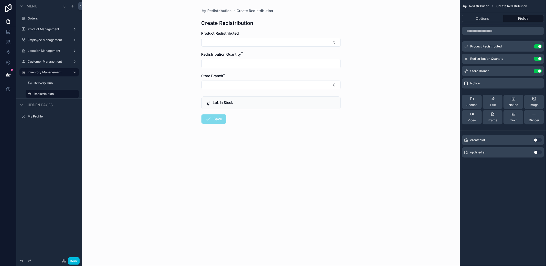
click at [283, 43] on button "Select Button" at bounding box center [271, 42] width 139 height 9
click at [256, 63] on span "Moso M47" at bounding box center [255, 63] width 18 height 5
click at [257, 63] on input "scrollable content" at bounding box center [271, 66] width 139 height 7
type input "**"
click at [239, 83] on button "Select Button" at bounding box center [271, 87] width 139 height 9
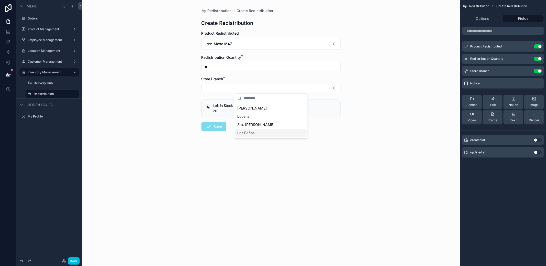
click at [256, 135] on div "Los Baños" at bounding box center [270, 133] width 71 height 8
click at [212, 131] on button "Save" at bounding box center [214, 127] width 25 height 9
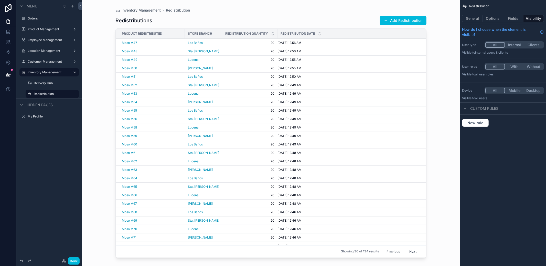
click at [393, 25] on button "Add Redistribution" at bounding box center [403, 20] width 47 height 9
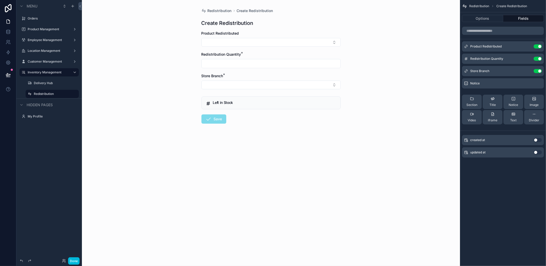
click at [251, 45] on button "Select Button" at bounding box center [271, 42] width 139 height 9
click at [255, 63] on span "Moso M46" at bounding box center [255, 63] width 18 height 5
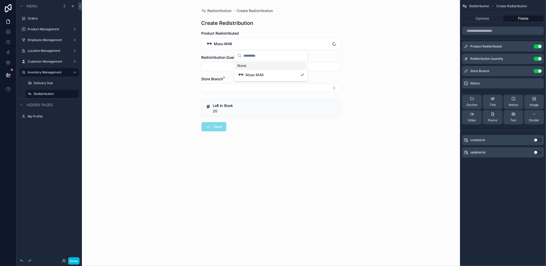
click at [238, 64] on input "scrollable content" at bounding box center [271, 66] width 139 height 7
type input "**"
click at [237, 85] on button "Select Button" at bounding box center [271, 87] width 139 height 9
click at [248, 106] on span "[PERSON_NAME]" at bounding box center [251, 107] width 29 height 5
click at [215, 126] on button "Save" at bounding box center [214, 127] width 25 height 9
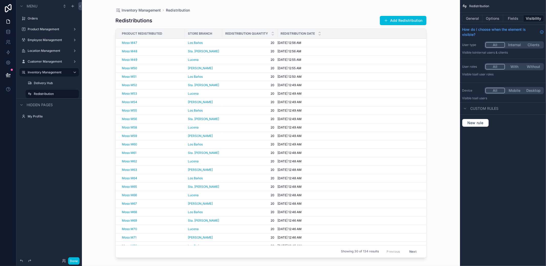
click at [389, 15] on div "Redistributions Add Redistribution Product Redistributed Store Branch Redistrib…" at bounding box center [270, 136] width 311 height 247
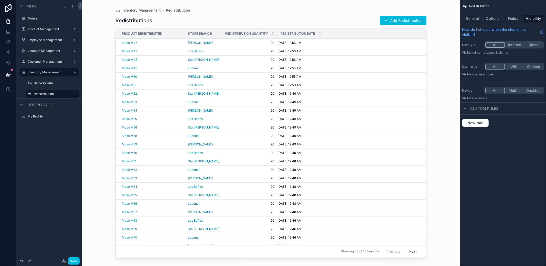
click at [389, 19] on button "Add Redistribution" at bounding box center [403, 20] width 47 height 9
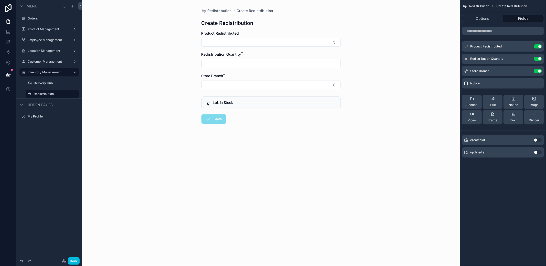
click at [255, 50] on form "Product Redistributed Redistribution Quantity * Store Branch * Left in Stock Sa…" at bounding box center [271, 93] width 139 height 125
click at [259, 44] on button "Select Button" at bounding box center [271, 42] width 139 height 9
click at [260, 65] on span "Moso M43" at bounding box center [255, 63] width 18 height 5
click at [235, 69] on input "scrollable content" at bounding box center [271, 66] width 139 height 7
type input "**"
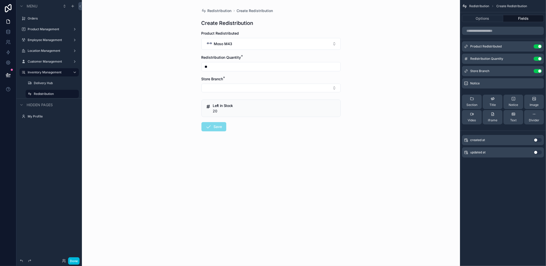
click at [228, 90] on button "Select Button" at bounding box center [271, 87] width 139 height 9
click at [249, 117] on span "Lucena" at bounding box center [243, 116] width 12 height 5
click at [204, 131] on button "Save" at bounding box center [214, 127] width 25 height 9
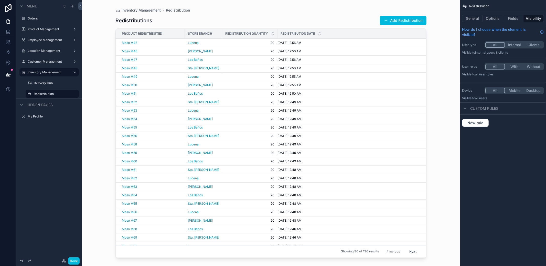
click at [393, 23] on button "Add Redistribution" at bounding box center [403, 20] width 47 height 9
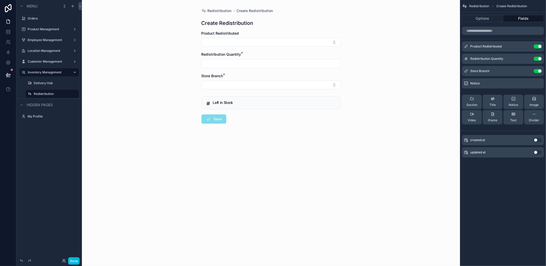
click at [282, 45] on button "Select Button" at bounding box center [271, 42] width 139 height 9
click at [265, 66] on div "Moso M42" at bounding box center [270, 64] width 71 height 10
click at [216, 66] on input "scrollable content" at bounding box center [271, 66] width 139 height 7
type input "**"
click at [230, 84] on button "Select Button" at bounding box center [271, 87] width 139 height 9
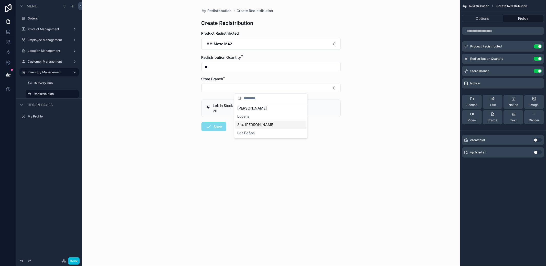
click at [252, 124] on span "Sta. [PERSON_NAME]" at bounding box center [255, 124] width 37 height 5
click at [215, 124] on button "Save" at bounding box center [214, 127] width 25 height 9
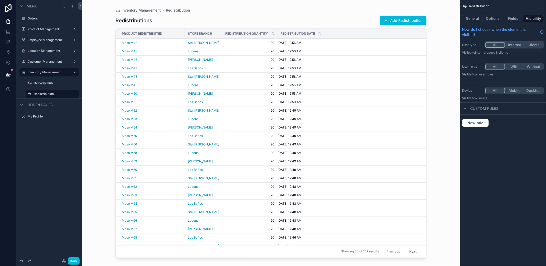
click at [401, 16] on button "Add Redistribution" at bounding box center [403, 20] width 47 height 9
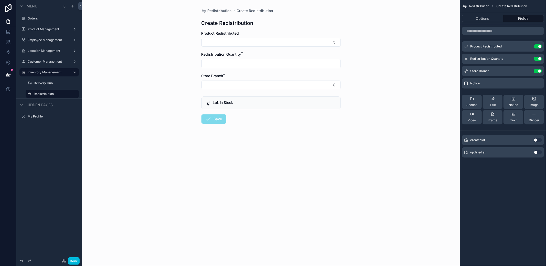
click at [274, 37] on div "Product Redistributed" at bounding box center [271, 39] width 139 height 16
click at [268, 39] on button "Select Button" at bounding box center [271, 42] width 139 height 9
click at [268, 63] on div "Moso M41" at bounding box center [270, 64] width 71 height 10
click at [228, 65] on input "scrollable content" at bounding box center [271, 66] width 139 height 7
type input "**"
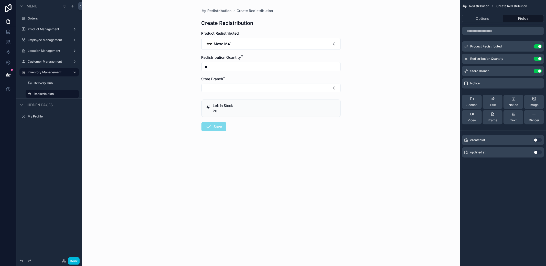
click at [233, 85] on button "Select Button" at bounding box center [271, 87] width 139 height 9
click at [255, 133] on span "Los Baños" at bounding box center [245, 132] width 17 height 5
click at [209, 129] on icon "scrollable content" at bounding box center [209, 127] width 6 height 6
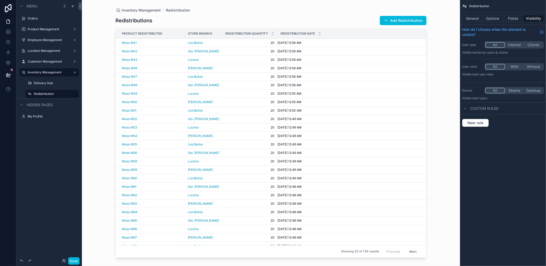
click at [395, 21] on button "Add Redistribution" at bounding box center [403, 20] width 47 height 9
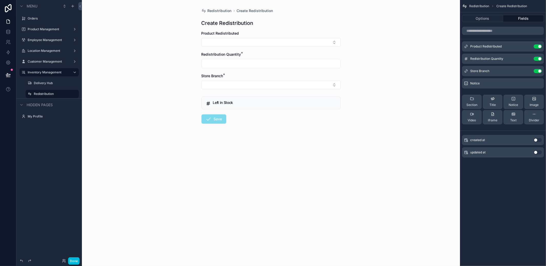
click at [260, 44] on button "Select Button" at bounding box center [271, 42] width 139 height 9
click at [263, 65] on span "Moso M40" at bounding box center [255, 63] width 18 height 5
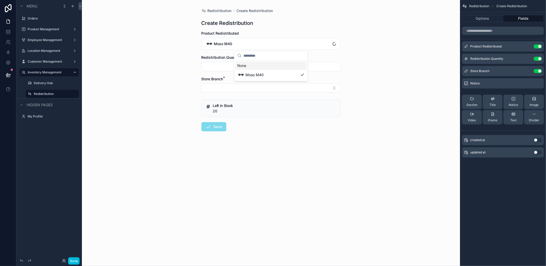
click at [239, 66] on input "scrollable content" at bounding box center [271, 66] width 139 height 7
click at [243, 63] on input "scrollable content" at bounding box center [271, 66] width 139 height 7
type input "**"
click at [232, 89] on button "Select Button" at bounding box center [271, 87] width 139 height 9
click at [249, 111] on div "[PERSON_NAME]" at bounding box center [270, 108] width 71 height 8
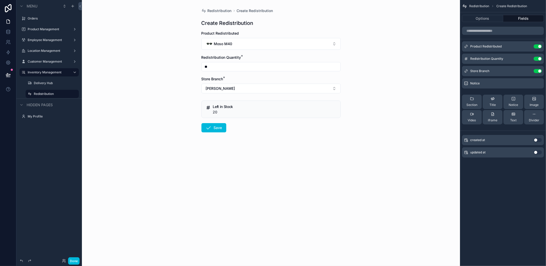
click at [213, 127] on button "Save" at bounding box center [214, 127] width 25 height 9
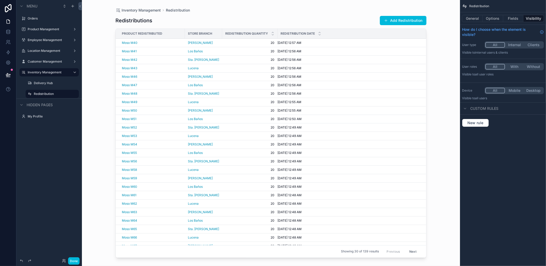
click at [389, 21] on button "Add Redistribution" at bounding box center [403, 20] width 47 height 9
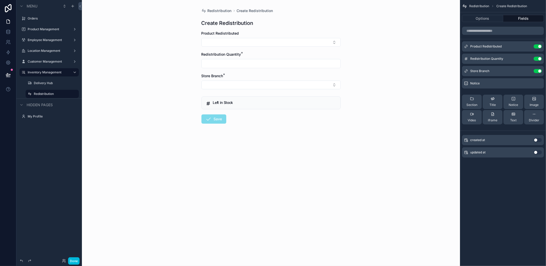
click at [279, 43] on button "Select Button" at bounding box center [271, 42] width 139 height 9
click at [268, 64] on div "Moso M39" at bounding box center [270, 64] width 71 height 10
click at [233, 64] on input "scrollable content" at bounding box center [271, 66] width 139 height 7
type input "**"
click at [230, 90] on button "Select Button" at bounding box center [271, 87] width 139 height 9
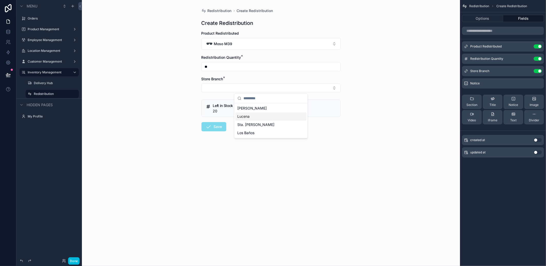
click at [246, 115] on span "Lucena" at bounding box center [243, 116] width 12 height 5
click at [210, 128] on icon "scrollable content" at bounding box center [209, 127] width 6 height 6
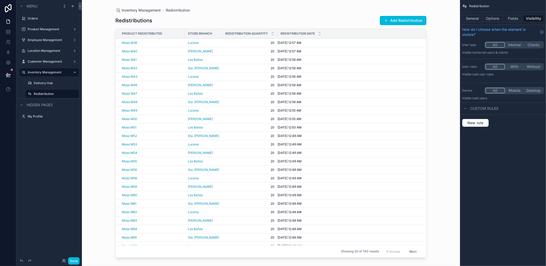
click at [389, 25] on button "Add Redistribution" at bounding box center [403, 20] width 47 height 9
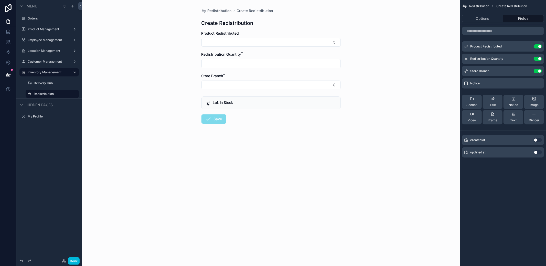
click at [255, 38] on button "Select Button" at bounding box center [271, 42] width 139 height 9
click at [261, 67] on div "Moso M38" at bounding box center [250, 63] width 26 height 7
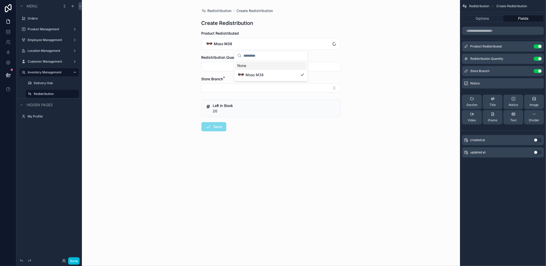
click at [229, 62] on div "scrollable content" at bounding box center [271, 66] width 139 height 9
click at [239, 69] on input "scrollable content" at bounding box center [271, 66] width 139 height 7
type input "**"
click at [231, 86] on button "Select Button" at bounding box center [271, 87] width 139 height 9
click at [250, 126] on span "Sta. [PERSON_NAME]" at bounding box center [255, 124] width 37 height 5
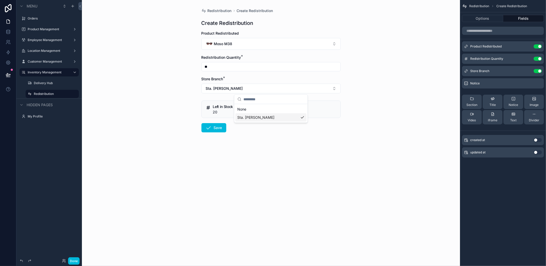
click at [212, 123] on button "Save" at bounding box center [214, 127] width 25 height 9
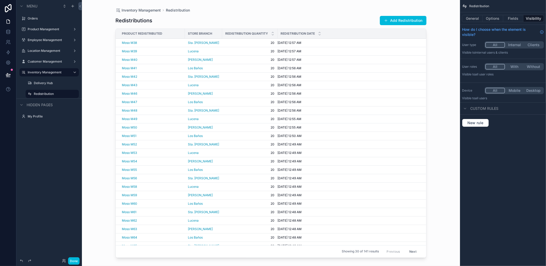
click at [400, 20] on button "Add Redistribution" at bounding box center [403, 20] width 47 height 9
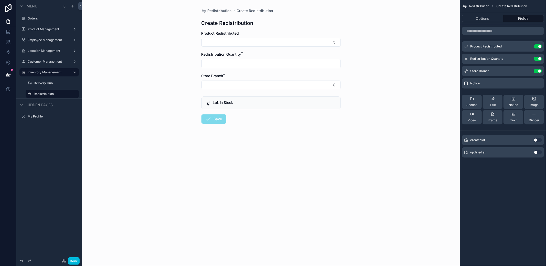
click at [226, 43] on button "Select Button" at bounding box center [271, 42] width 139 height 9
click at [252, 63] on span "Moso M36" at bounding box center [255, 63] width 18 height 5
click at [233, 67] on input "scrollable content" at bounding box center [271, 66] width 139 height 7
type input "**"
click at [230, 85] on button "Select Button" at bounding box center [271, 87] width 139 height 9
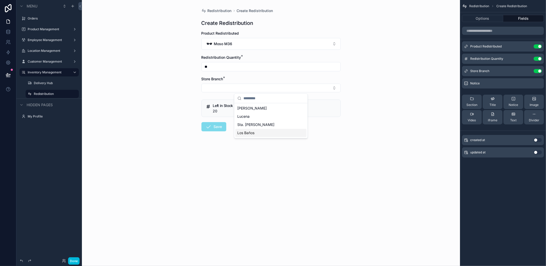
drag, startPoint x: 252, startPoint y: 132, endPoint x: 237, endPoint y: 133, distance: 15.2
click at [252, 132] on span "Los Baños" at bounding box center [245, 132] width 17 height 5
click at [219, 133] on form "Product Redistributed Moso M36 Redistribution Quantity * ** Store Branch * Los …" at bounding box center [271, 98] width 139 height 134
click at [220, 131] on button "Save" at bounding box center [214, 127] width 25 height 9
